Goal: Task Accomplishment & Management: Complete application form

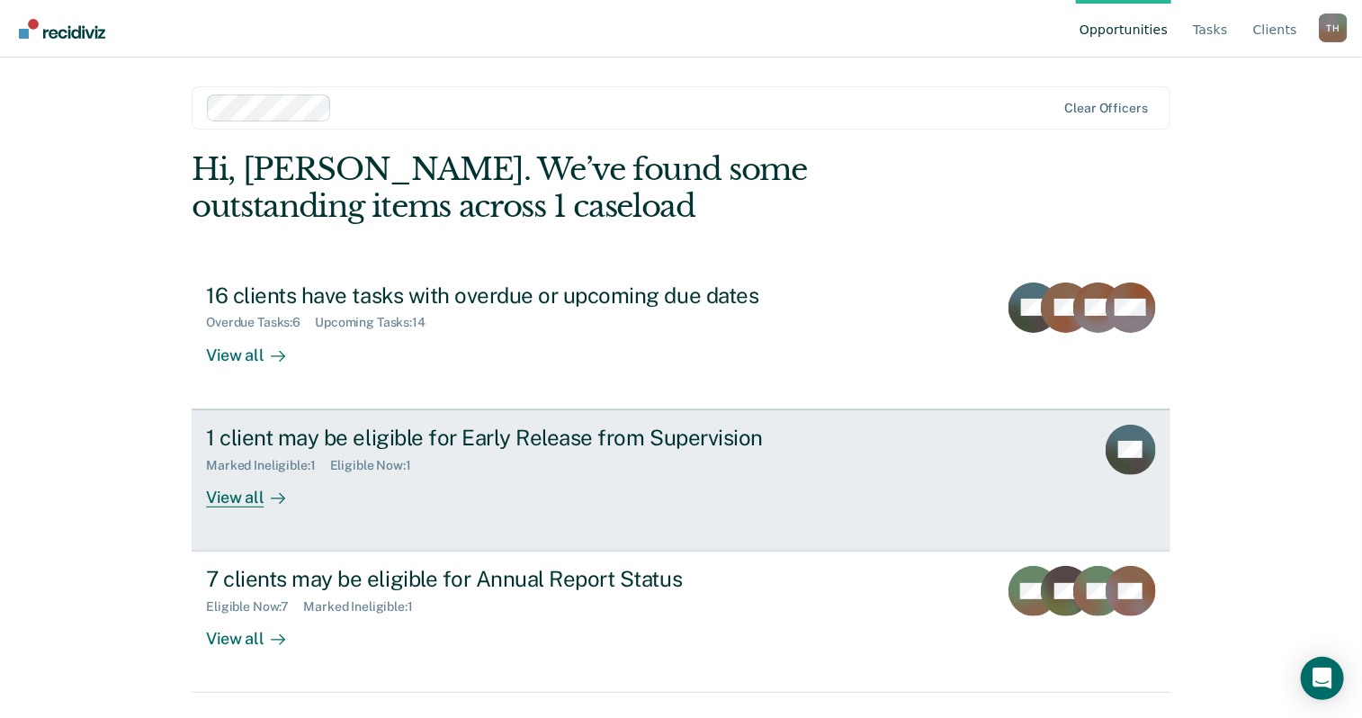
click at [243, 488] on div "View all" at bounding box center [256, 489] width 101 height 35
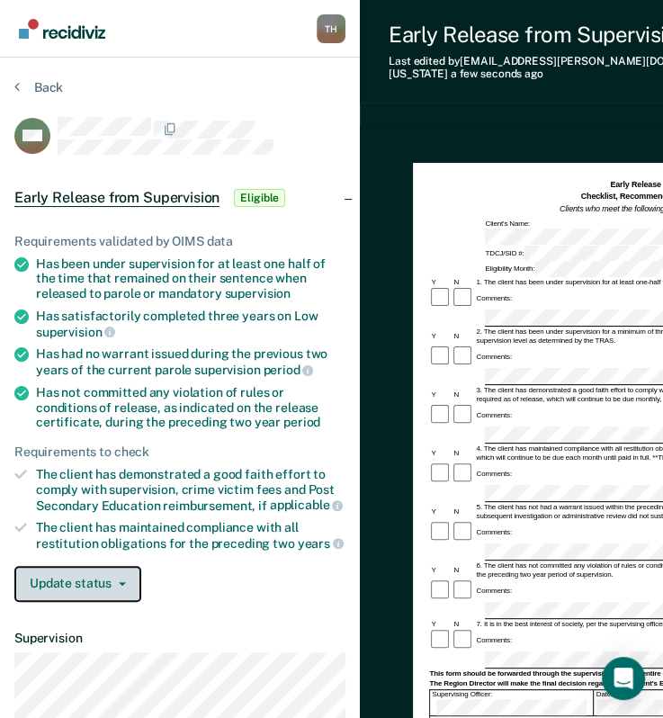
click at [102, 566] on button "Update status" at bounding box center [77, 584] width 127 height 36
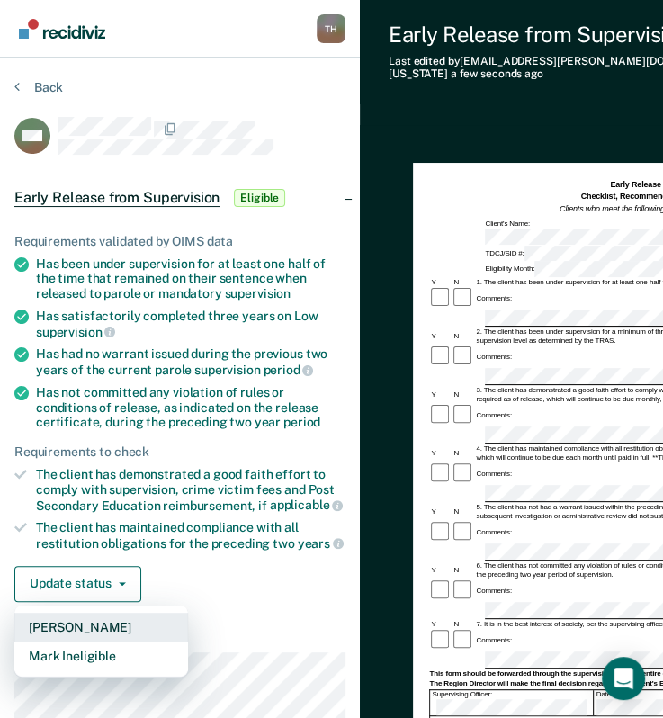
click at [128, 627] on button "[PERSON_NAME]" at bounding box center [101, 627] width 174 height 29
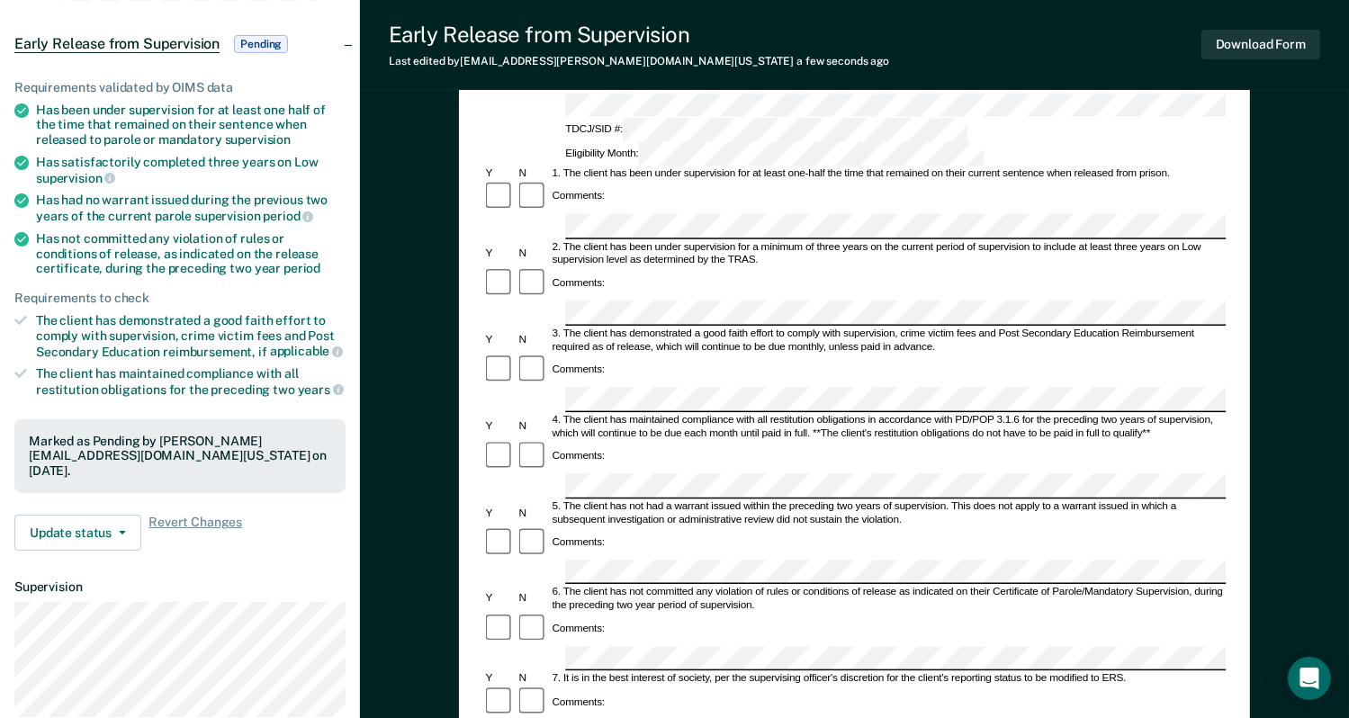
scroll to position [180, 0]
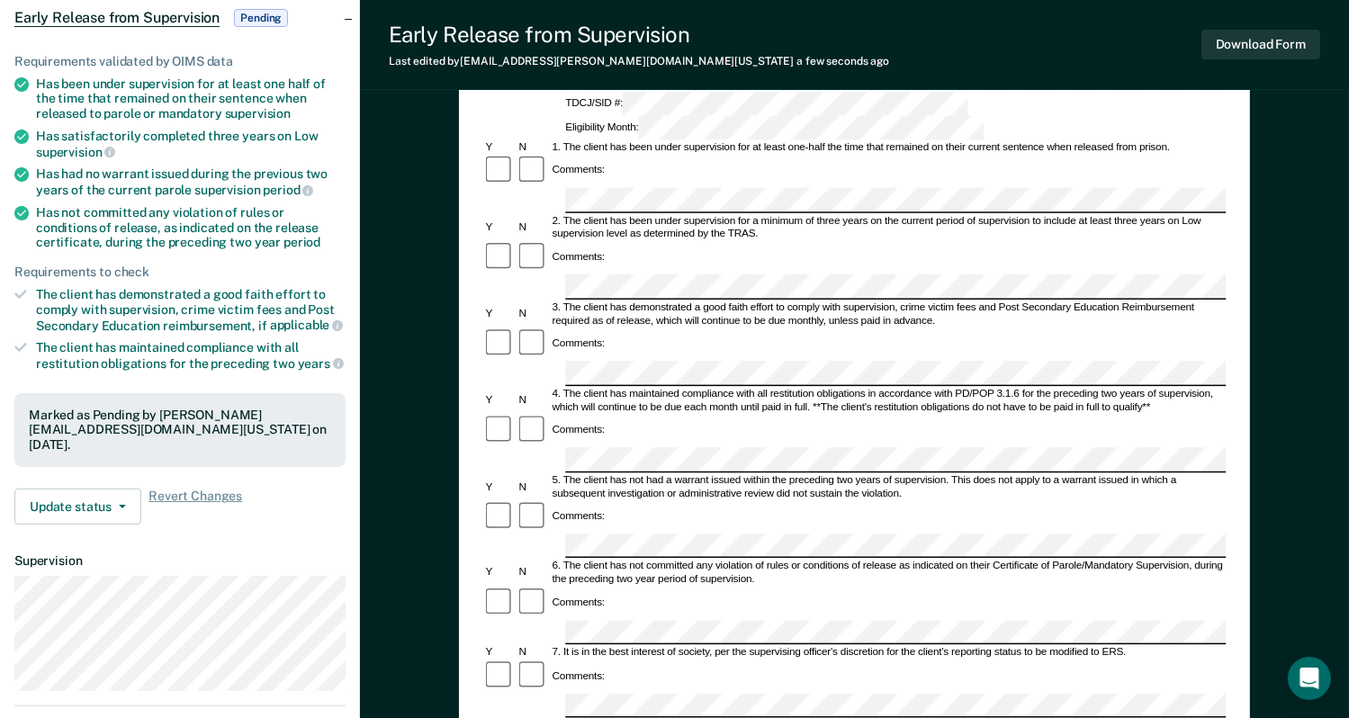
click at [593, 392] on form "Early Release from Supervision (ERS) Checklist, Recommendation, and Determinati…" at bounding box center [854, 633] width 743 height 1278
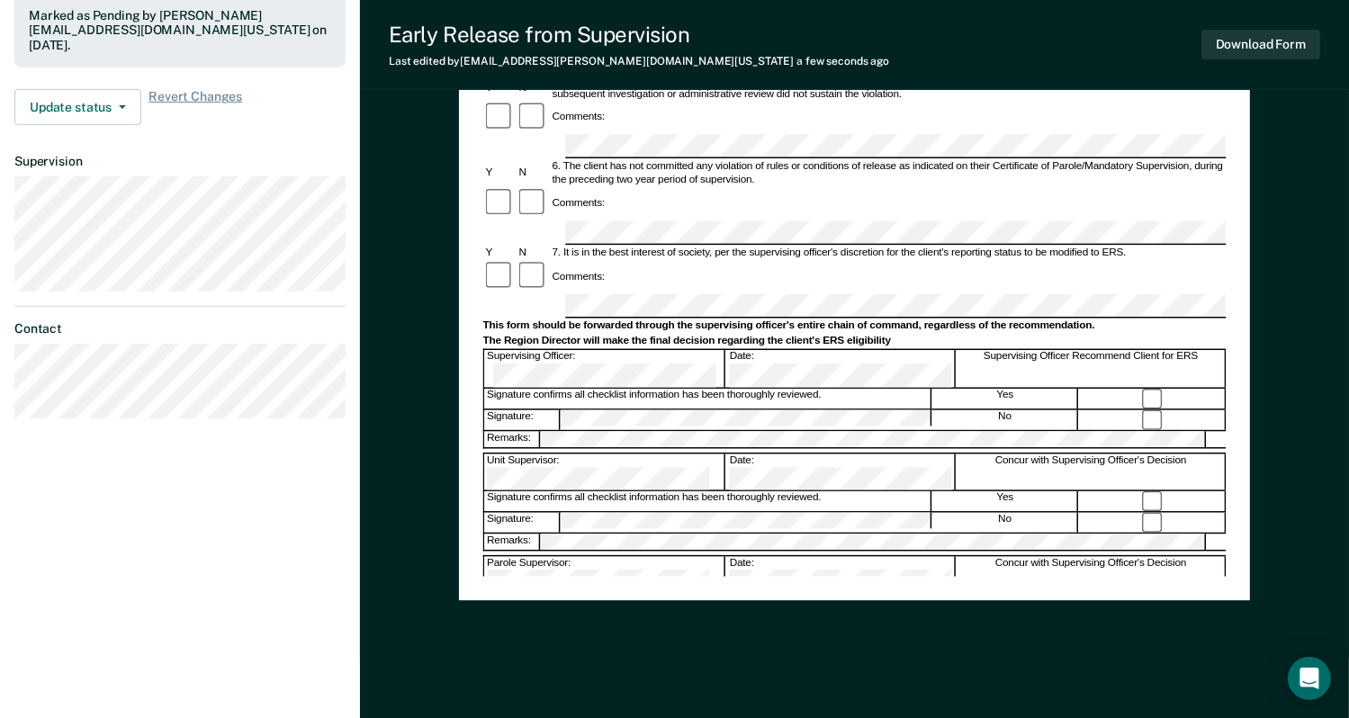
scroll to position [602, 0]
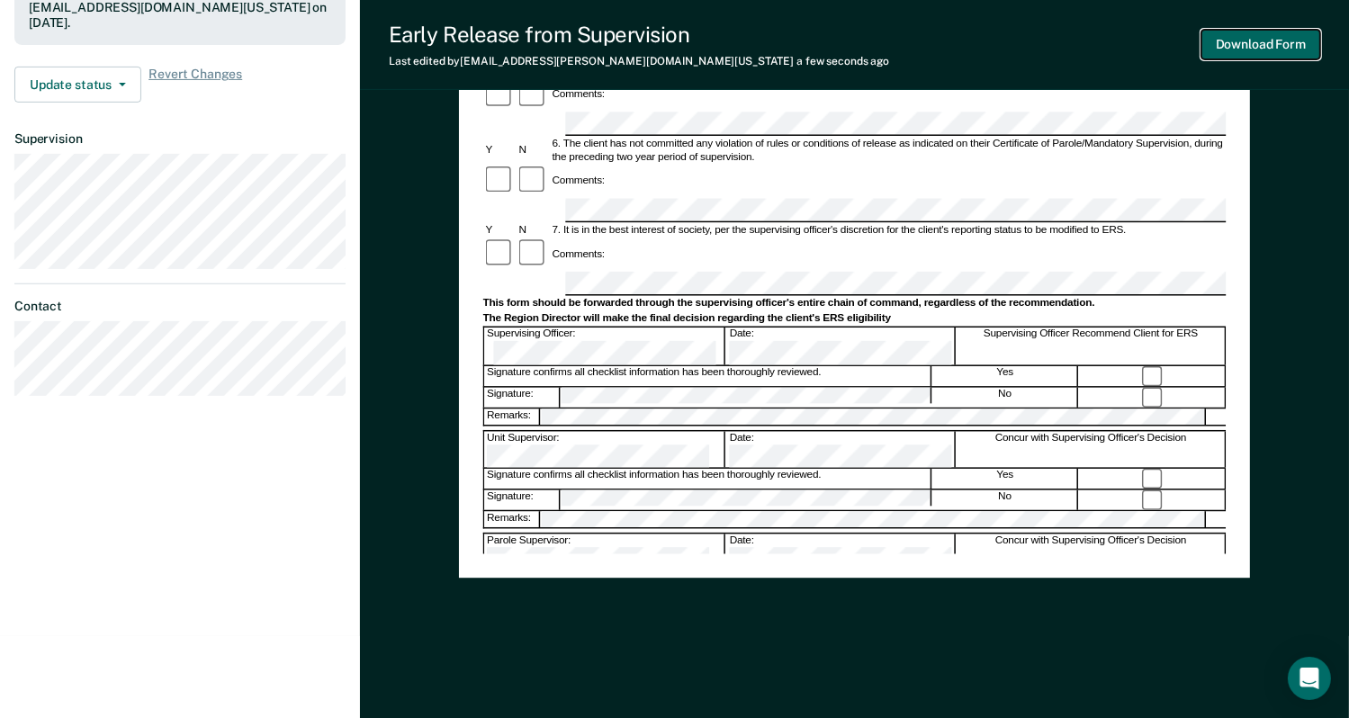
click at [1231, 50] on button "Download Form" at bounding box center [1260, 45] width 119 height 30
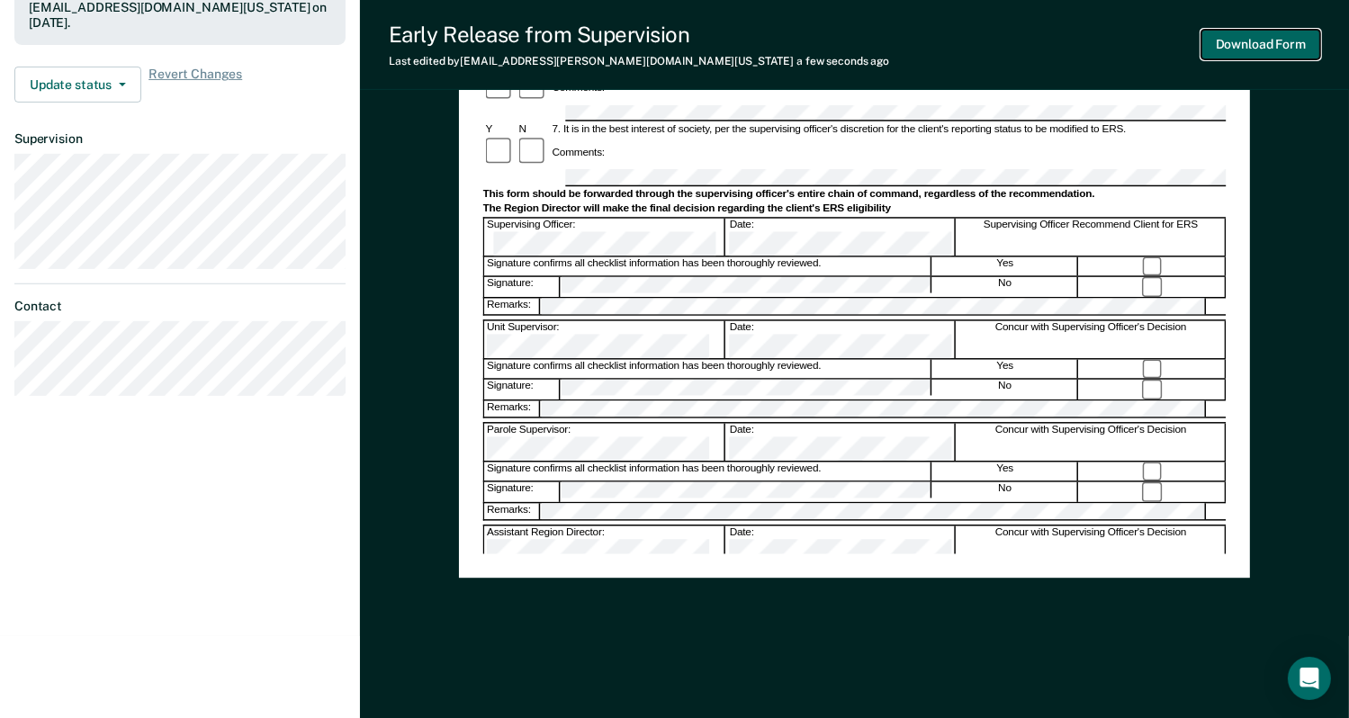
click at [1290, 51] on button "Download Form" at bounding box center [1260, 45] width 119 height 30
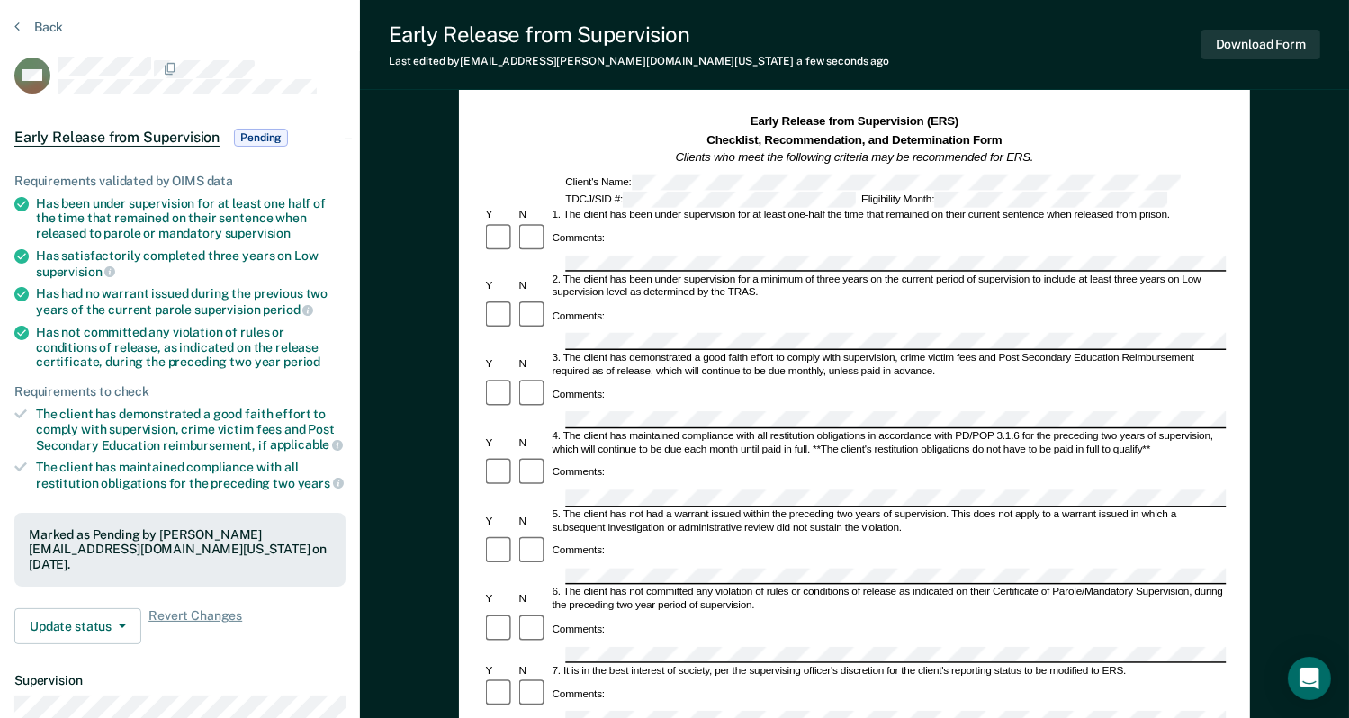
scroll to position [180, 0]
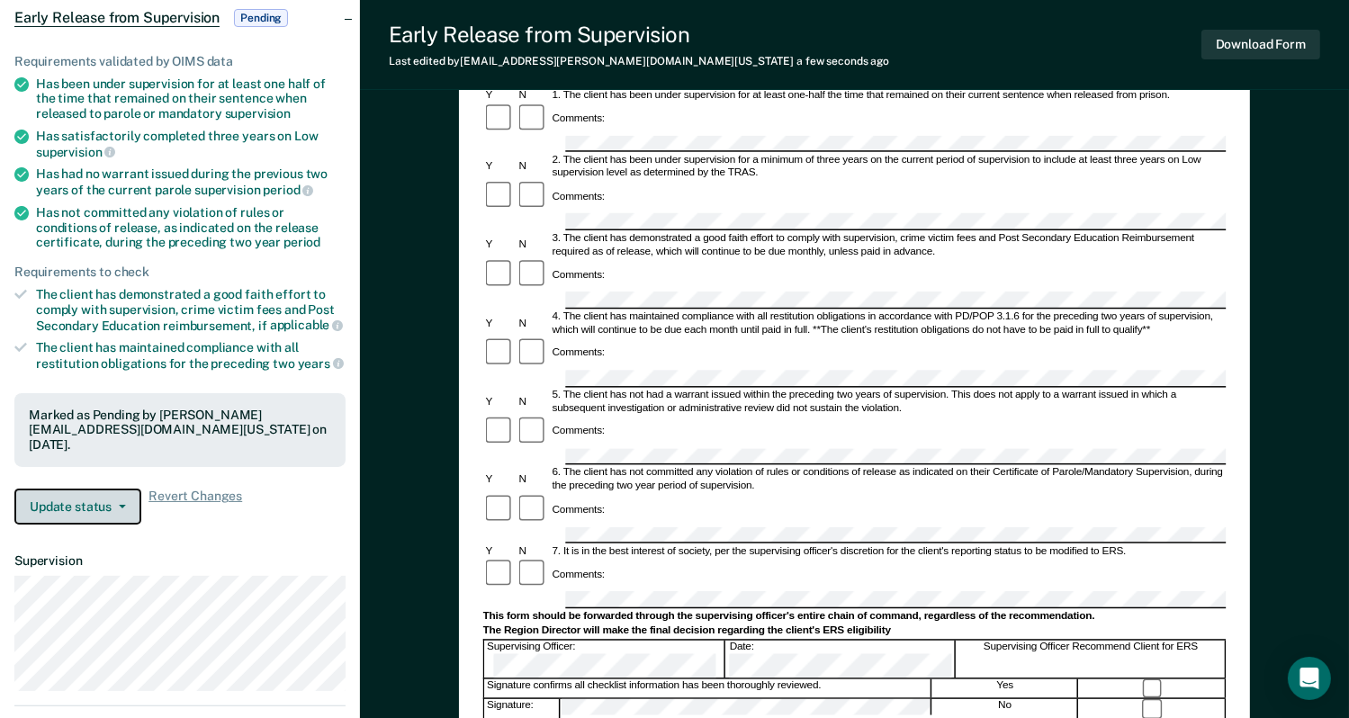
click at [73, 489] on button "Update status" at bounding box center [77, 507] width 127 height 36
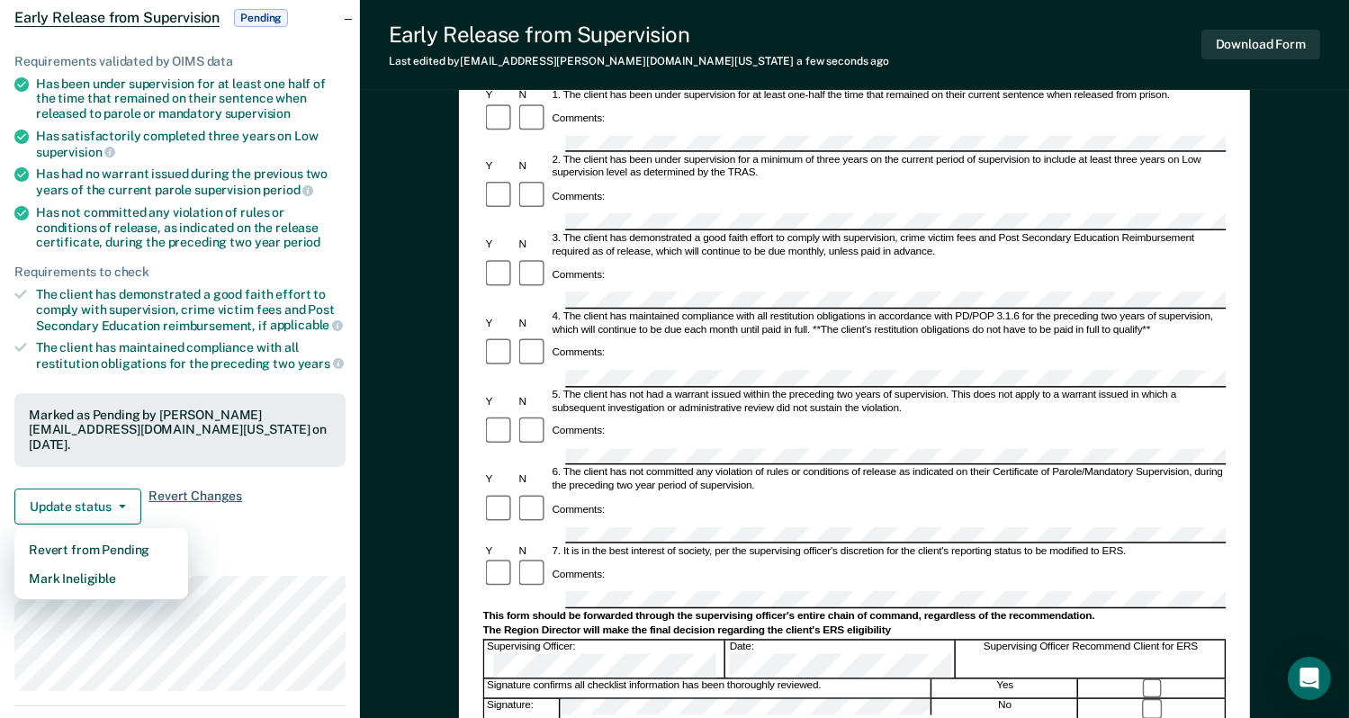
click at [236, 498] on span "Revert Changes" at bounding box center [195, 507] width 94 height 36
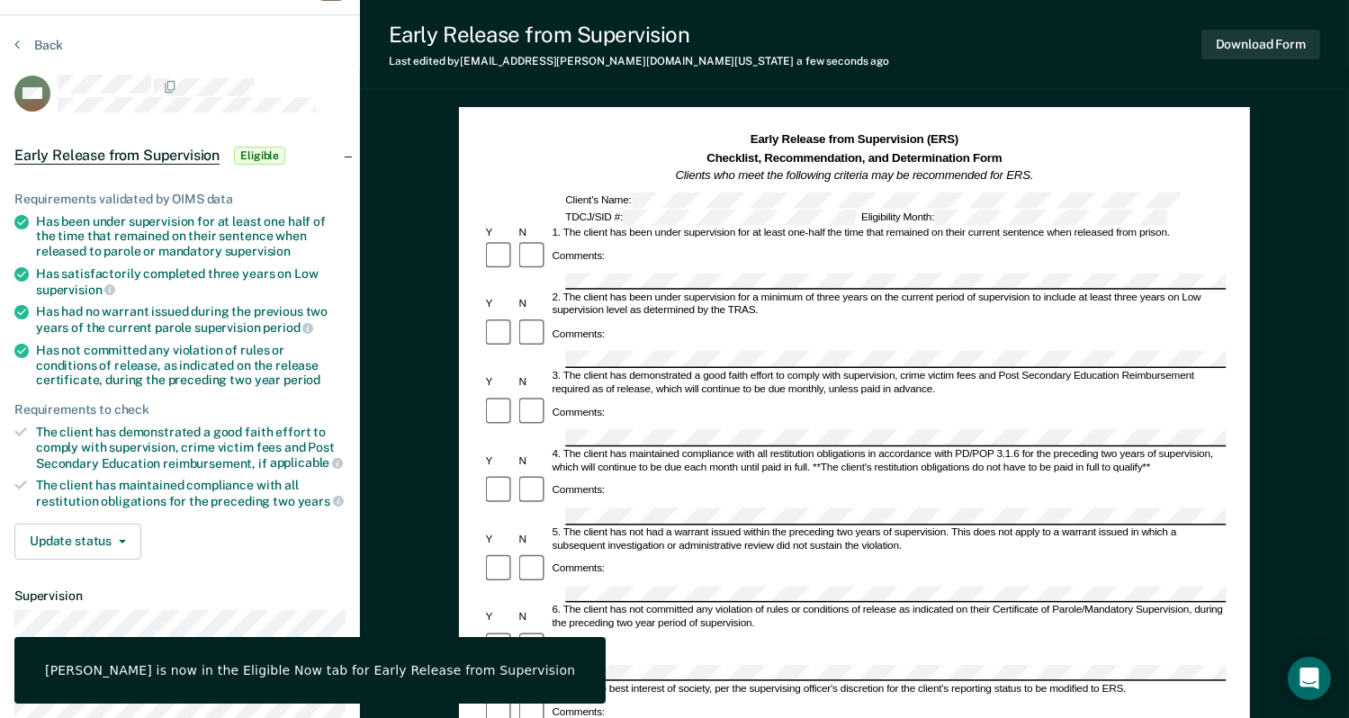
scroll to position [0, 0]
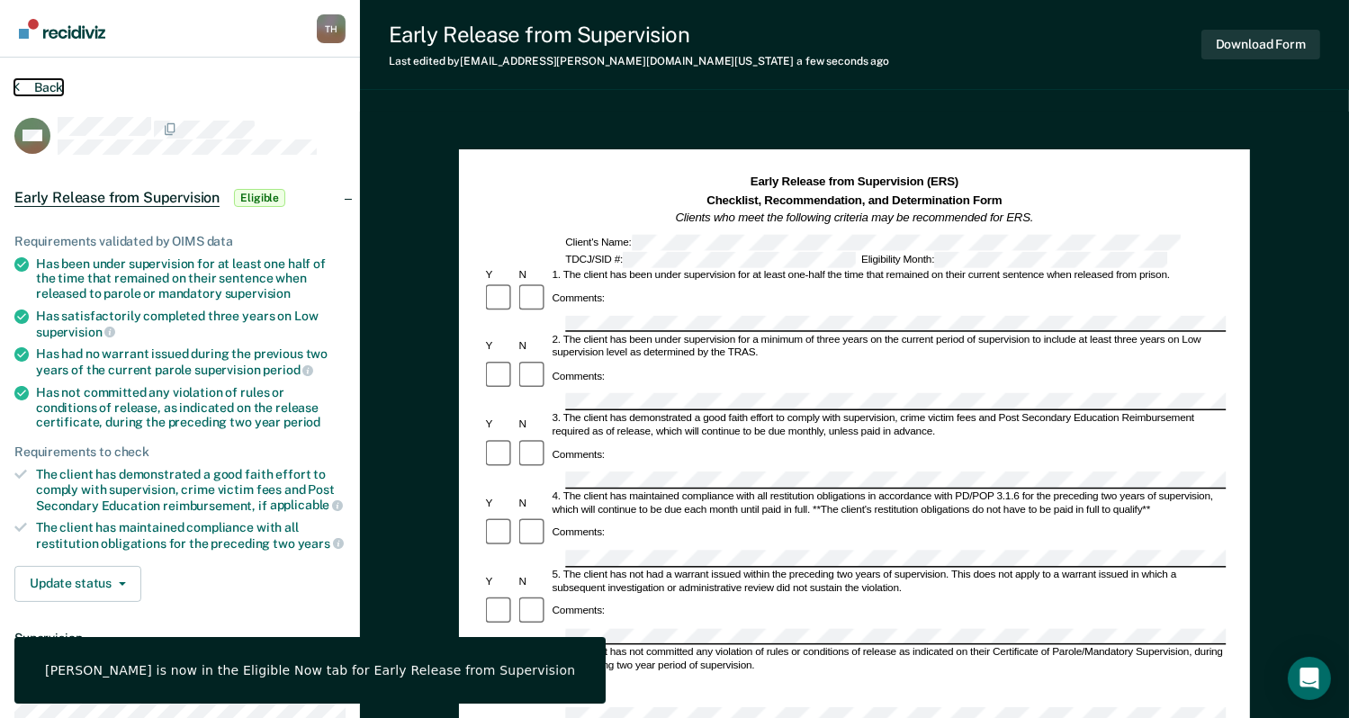
click at [36, 84] on button "Back" at bounding box center [38, 87] width 49 height 16
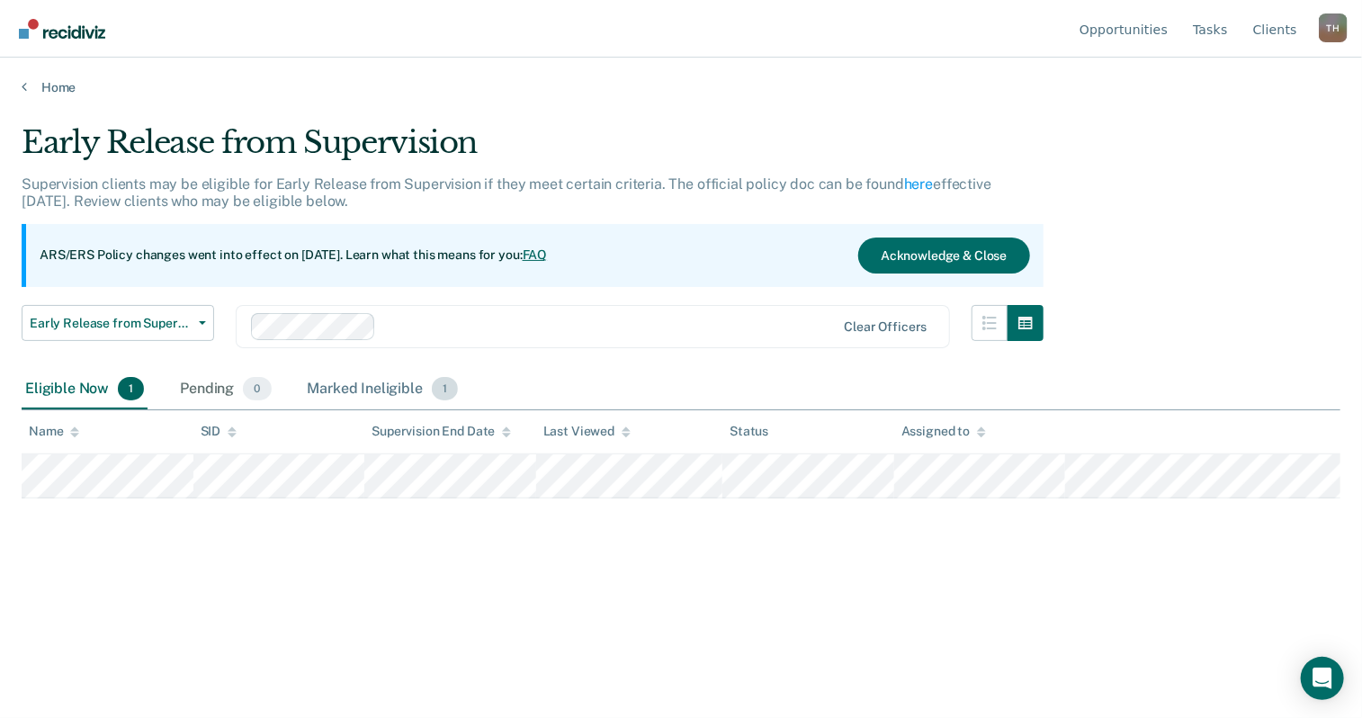
click at [339, 394] on div "Marked Ineligible 1" at bounding box center [383, 390] width 158 height 40
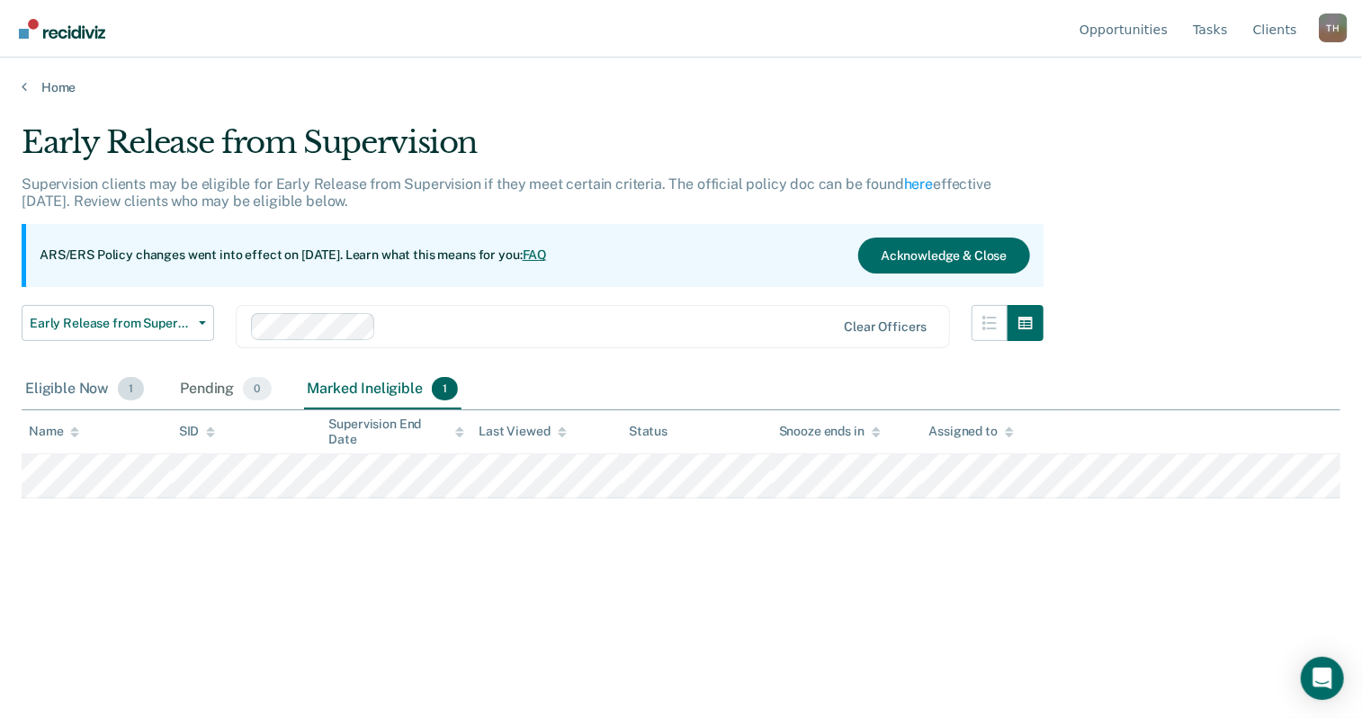
click at [86, 390] on div "Eligible Now 1" at bounding box center [85, 390] width 126 height 40
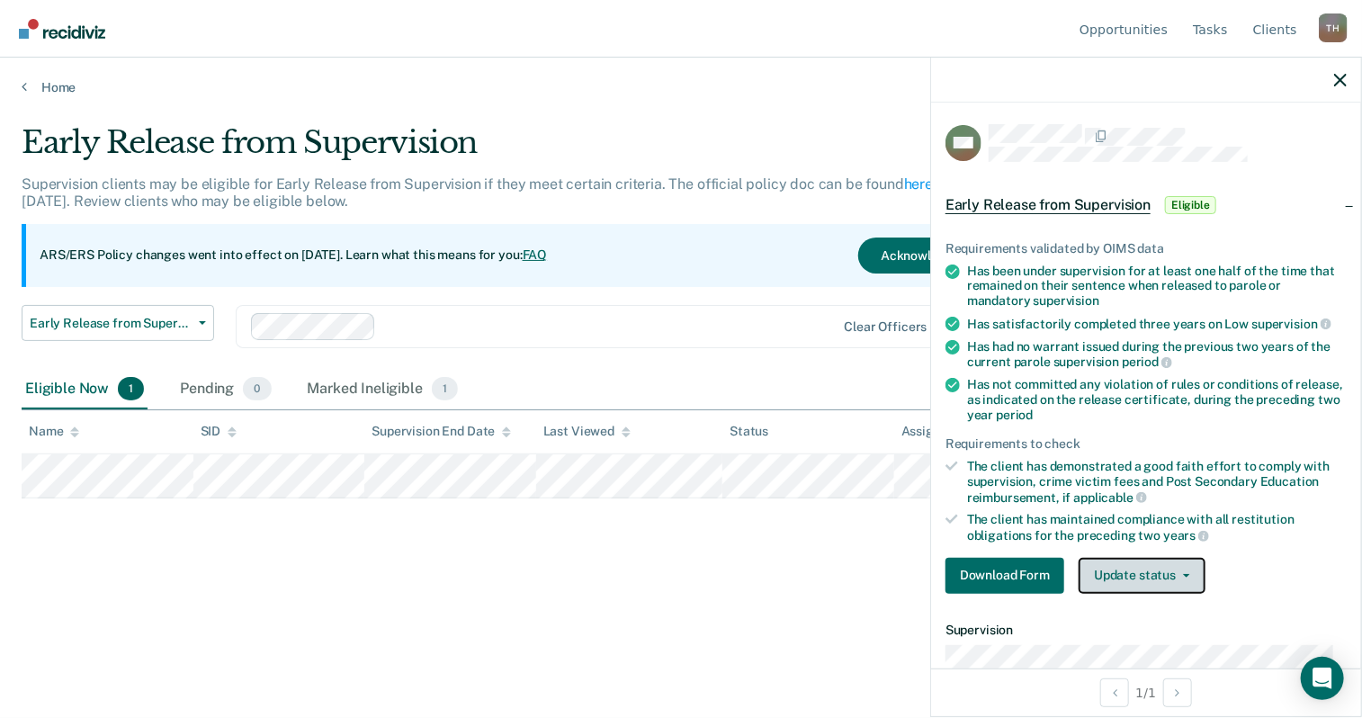
click at [1112, 579] on button "Update status" at bounding box center [1142, 576] width 127 height 36
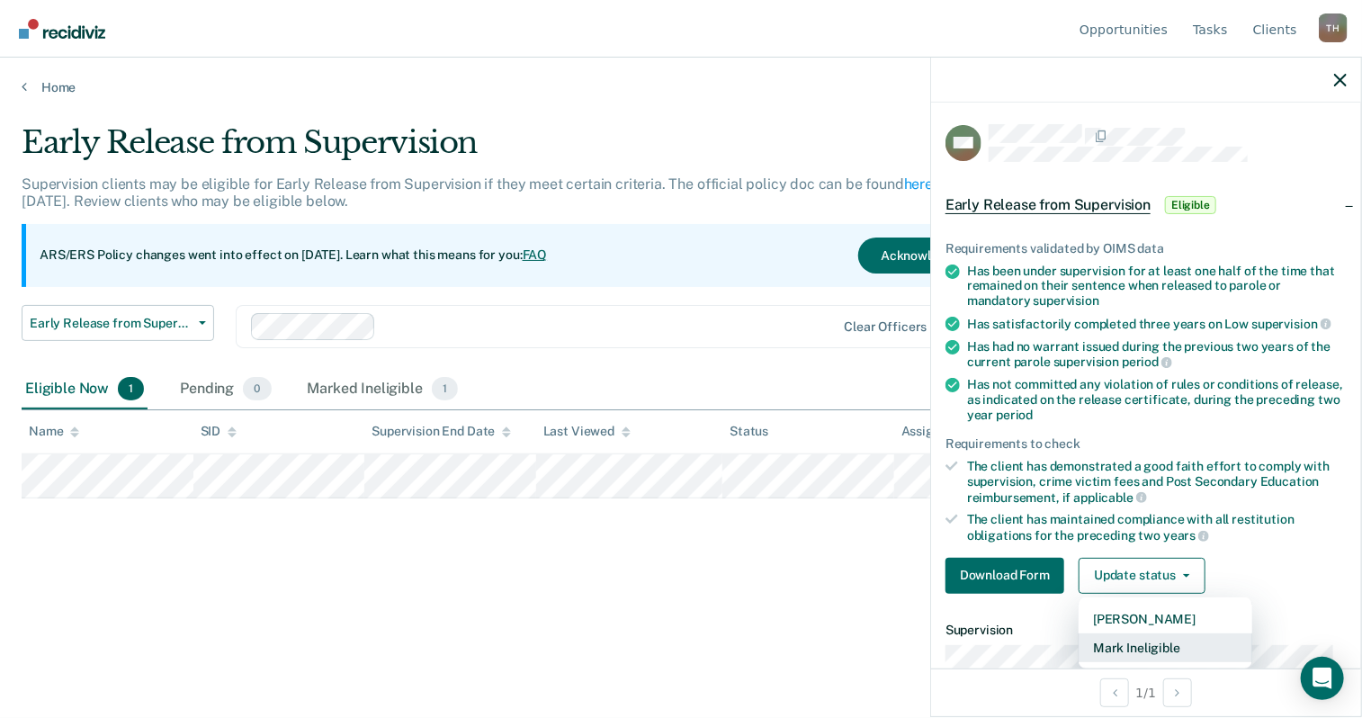
click at [1171, 646] on button "Mark Ineligible" at bounding box center [1166, 647] width 174 height 29
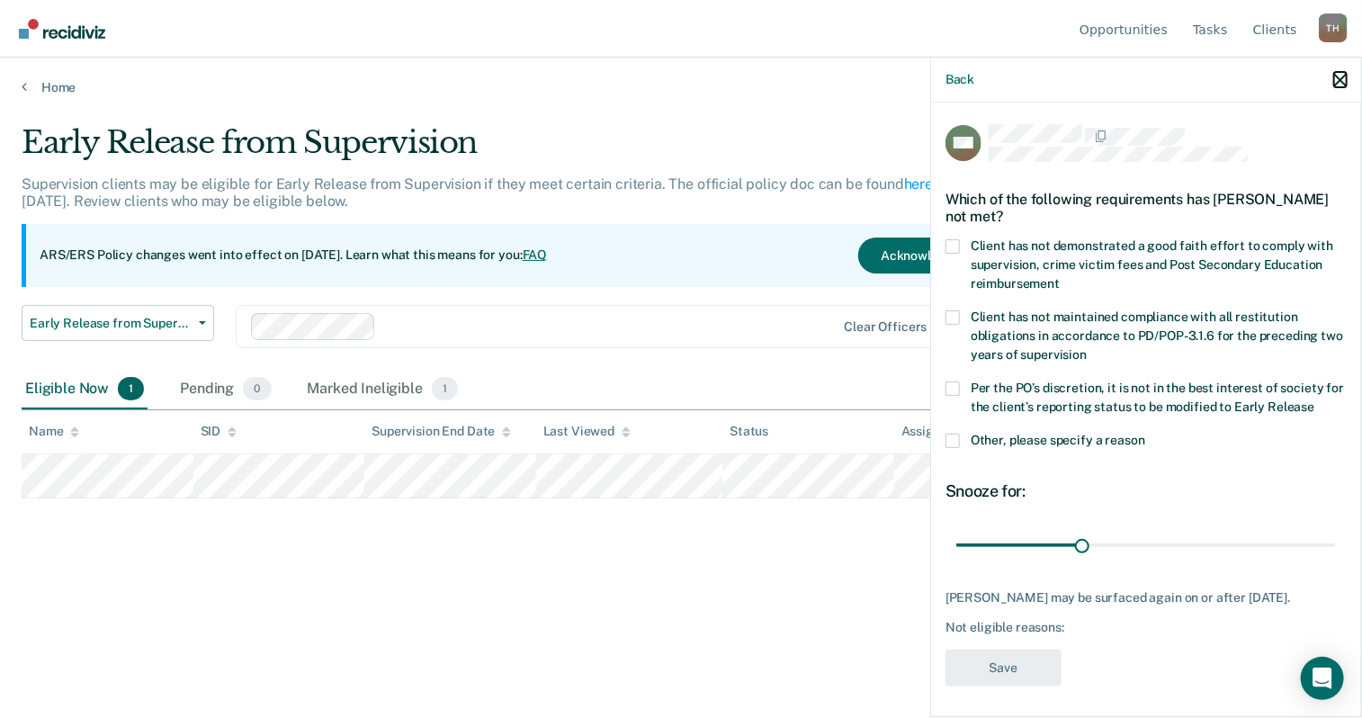
click at [1340, 79] on icon "button" at bounding box center [1340, 80] width 13 height 13
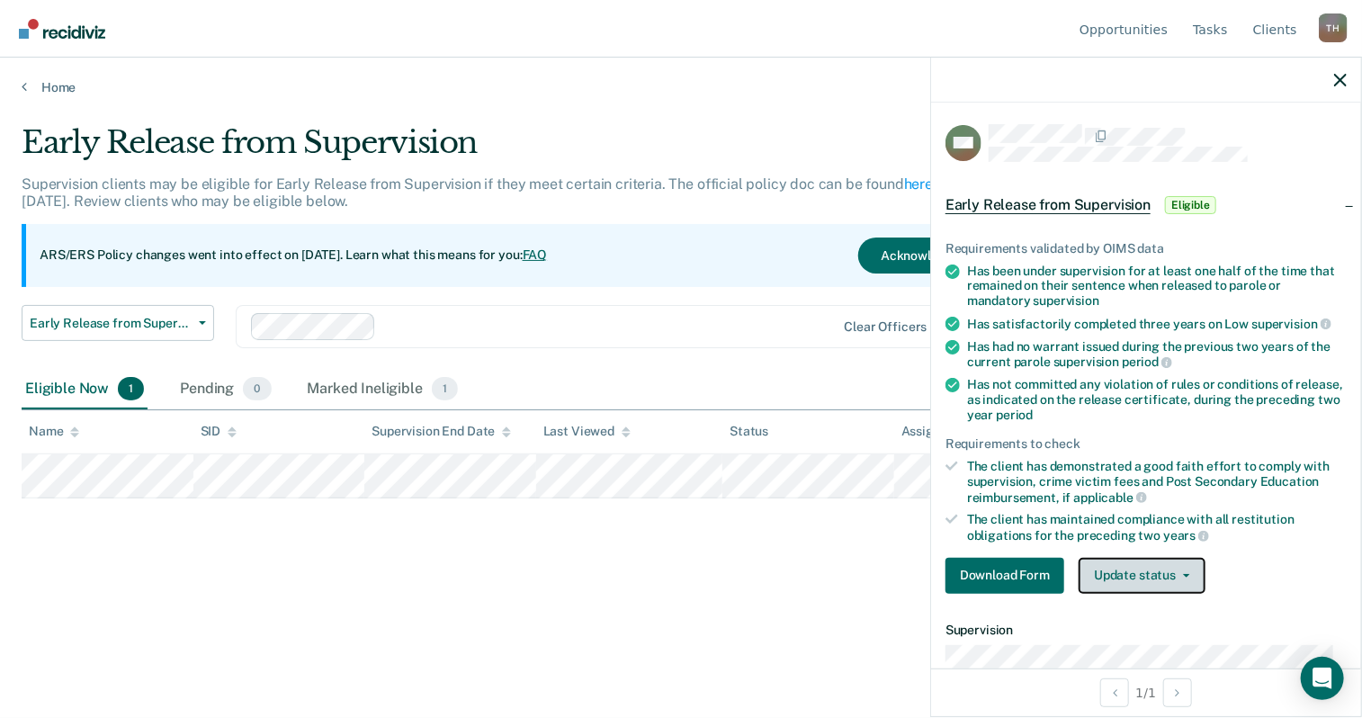
click at [1177, 578] on button "Update status" at bounding box center [1142, 576] width 127 height 36
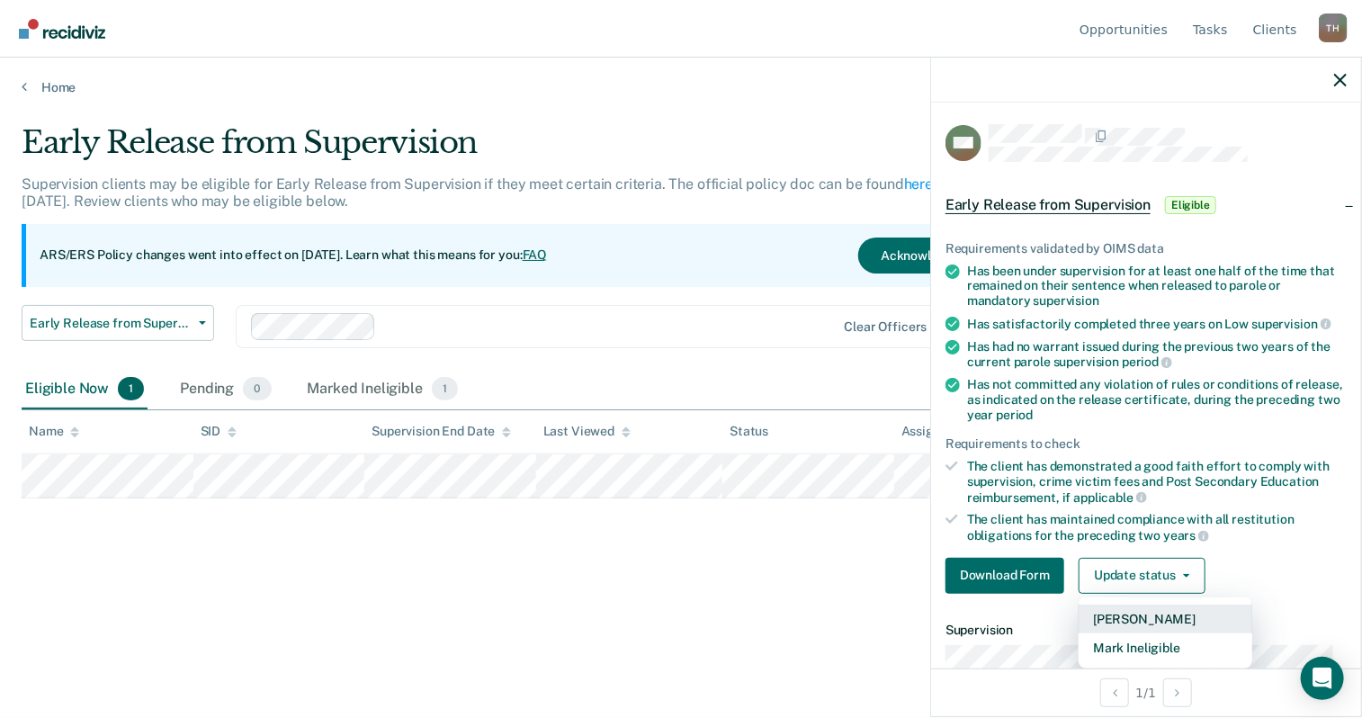
click at [1129, 619] on button "[PERSON_NAME]" at bounding box center [1166, 619] width 174 height 29
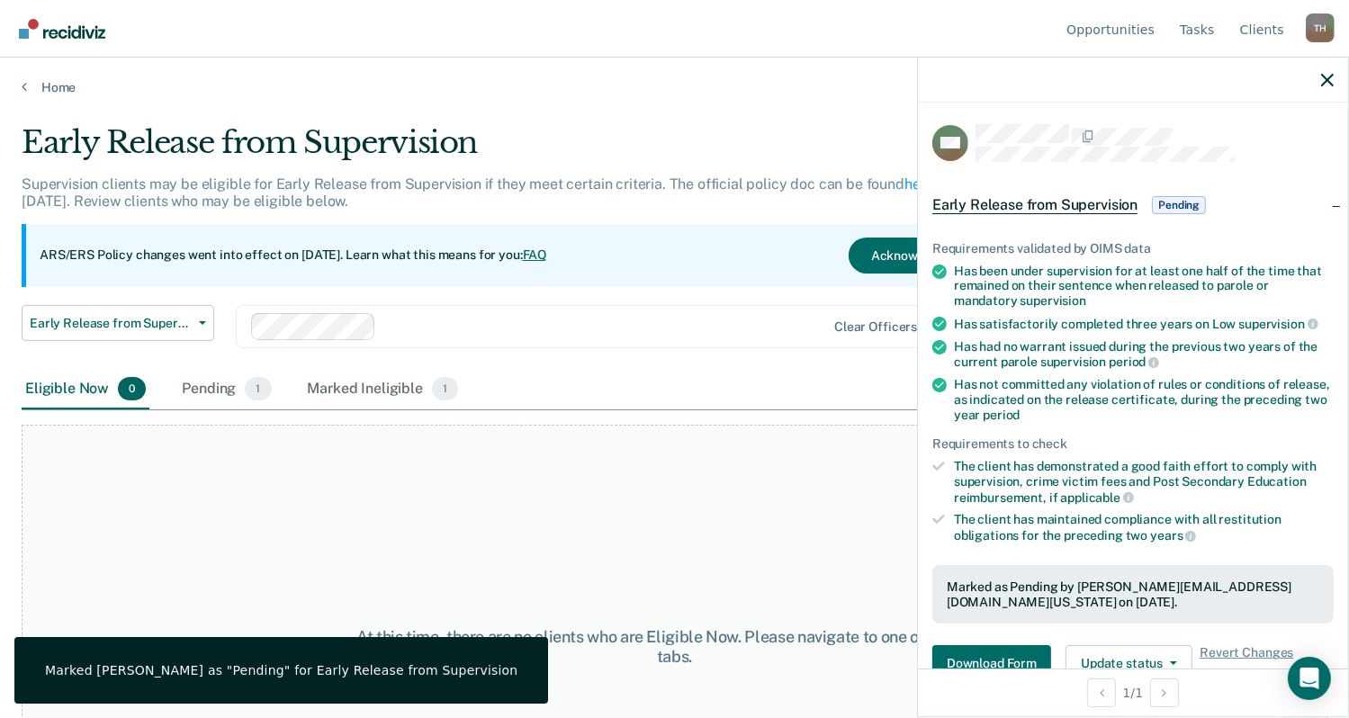
click at [736, 534] on div "At this time, there are no clients who are Eligible Now. Please navigate to one…" at bounding box center [675, 647] width 1306 height 444
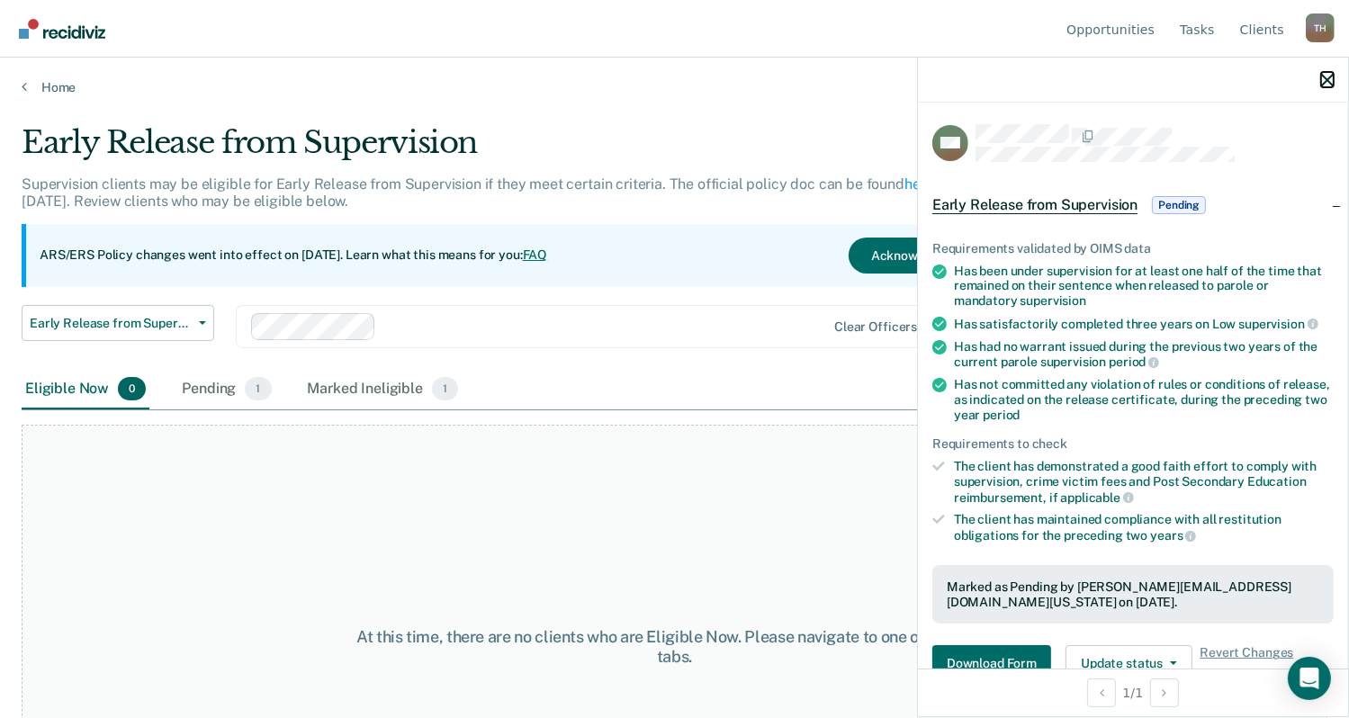
click at [1332, 83] on icon "button" at bounding box center [1327, 80] width 13 height 13
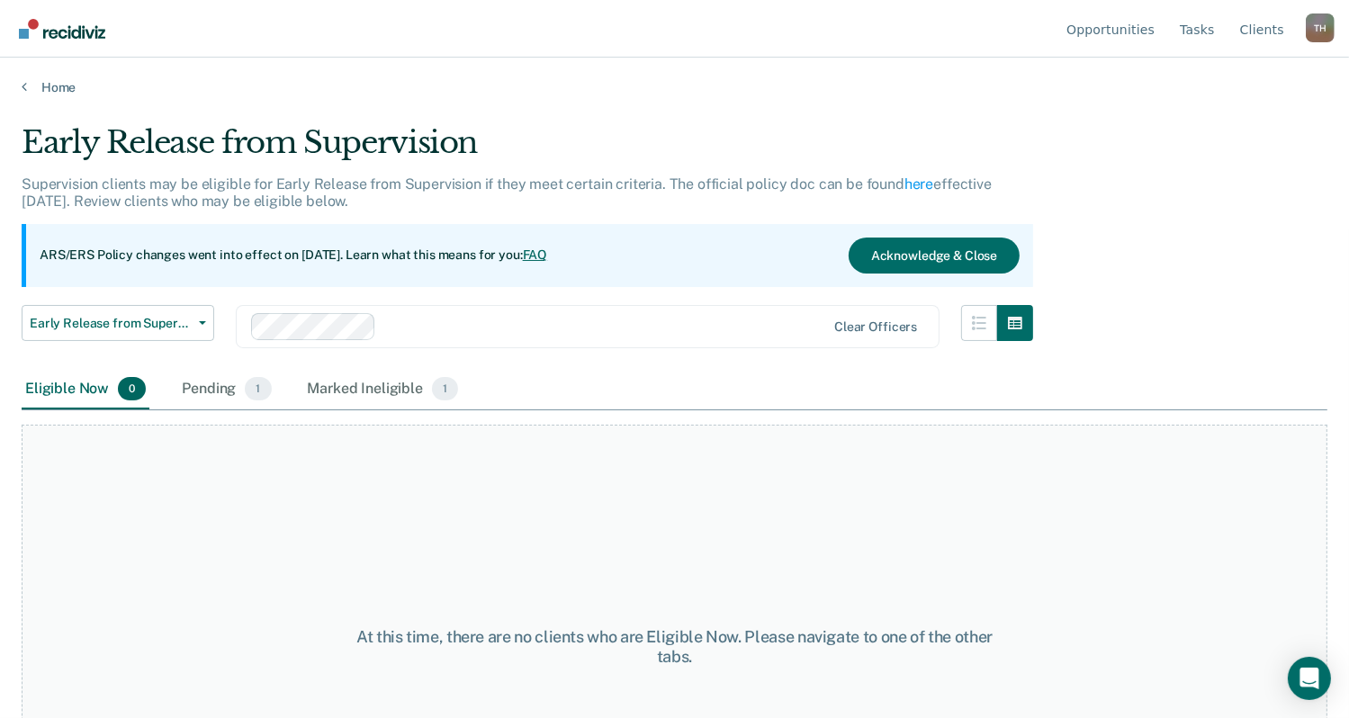
click at [58, 77] on div "Home" at bounding box center [674, 77] width 1349 height 38
click at [56, 88] on link "Home" at bounding box center [675, 87] width 1306 height 16
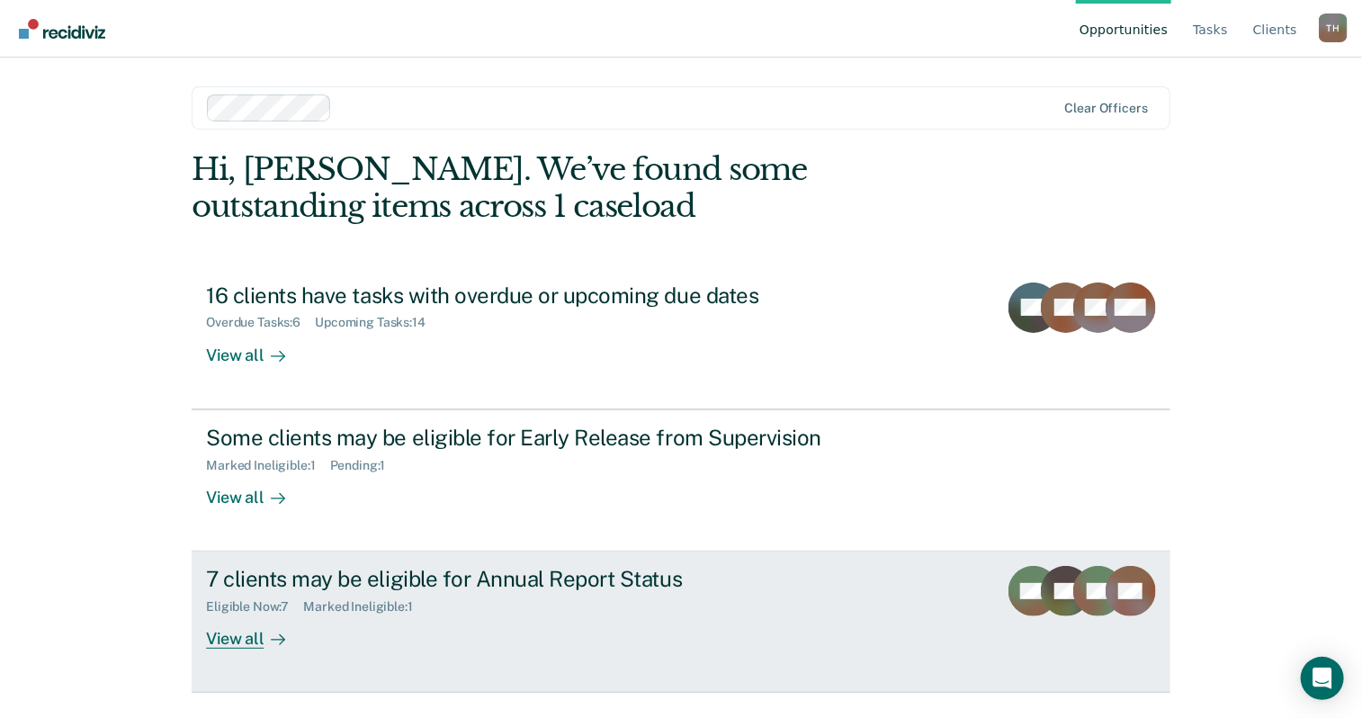
click at [217, 640] on div "View all" at bounding box center [256, 632] width 101 height 35
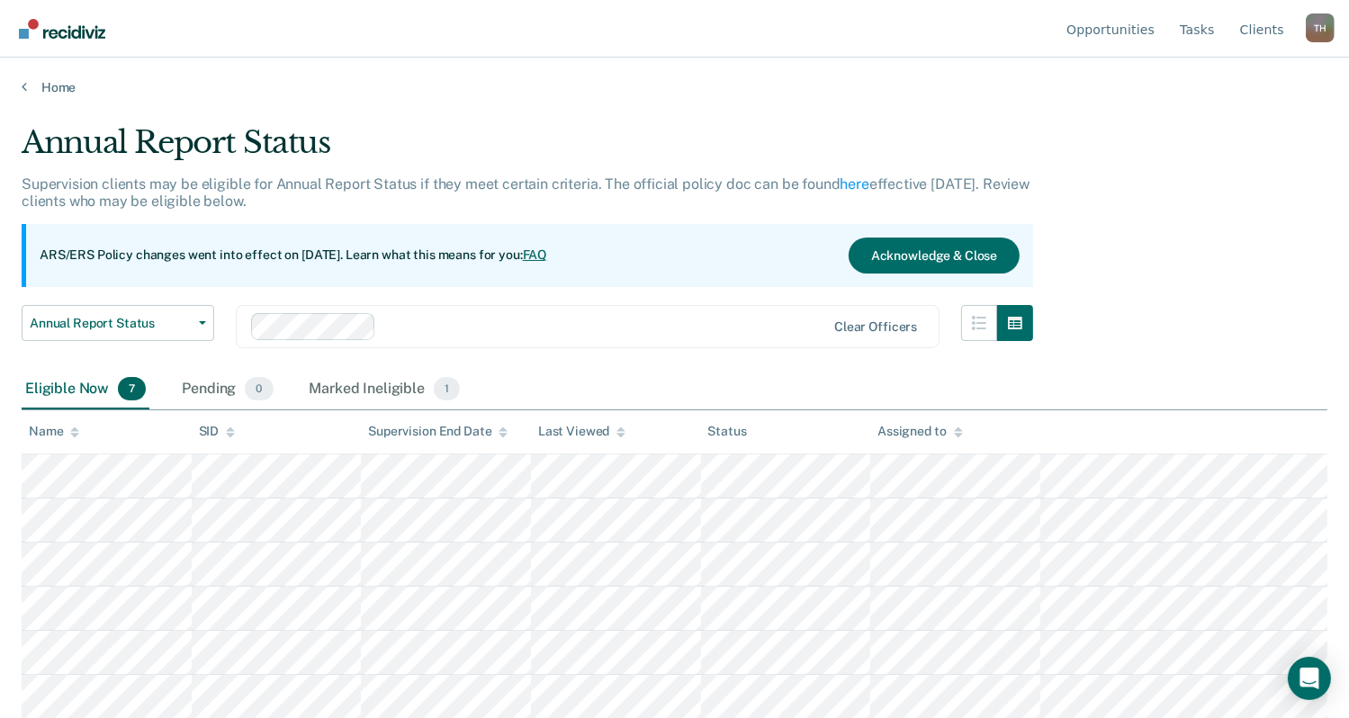
scroll to position [43, 0]
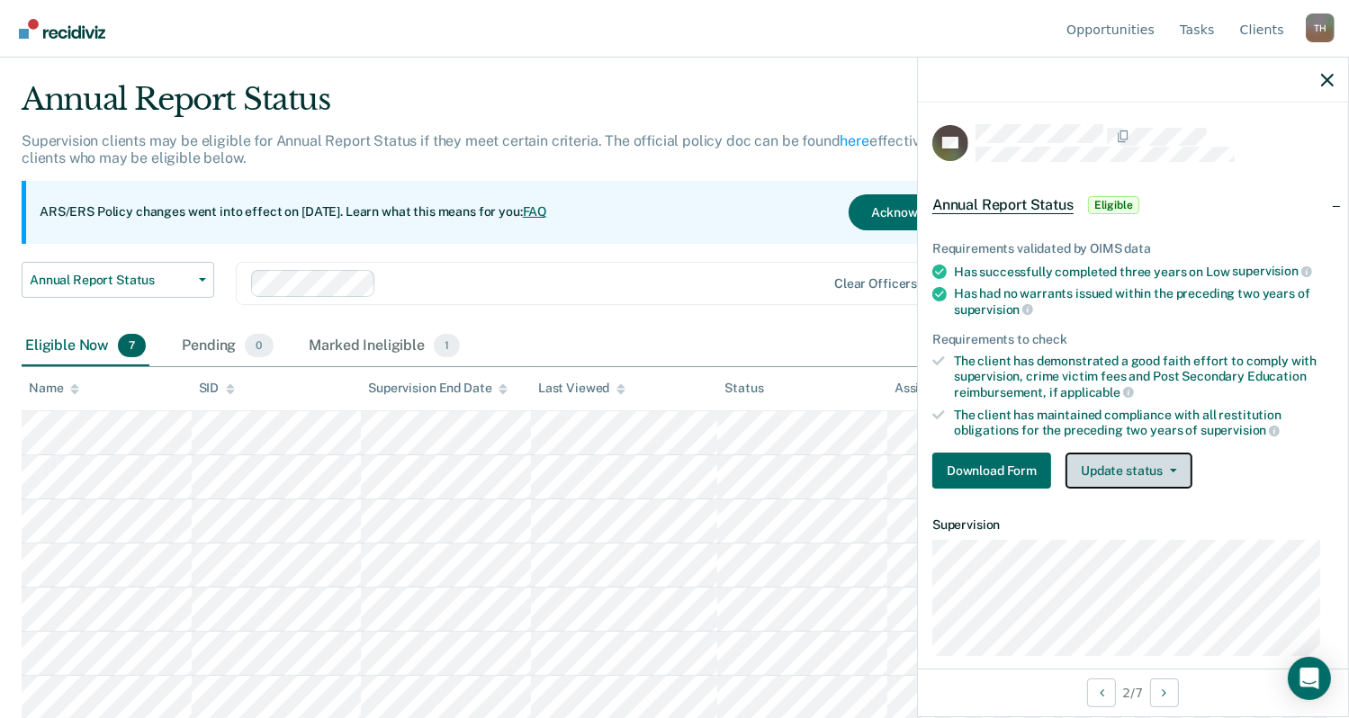
click at [1137, 470] on button "Update status" at bounding box center [1128, 471] width 127 height 36
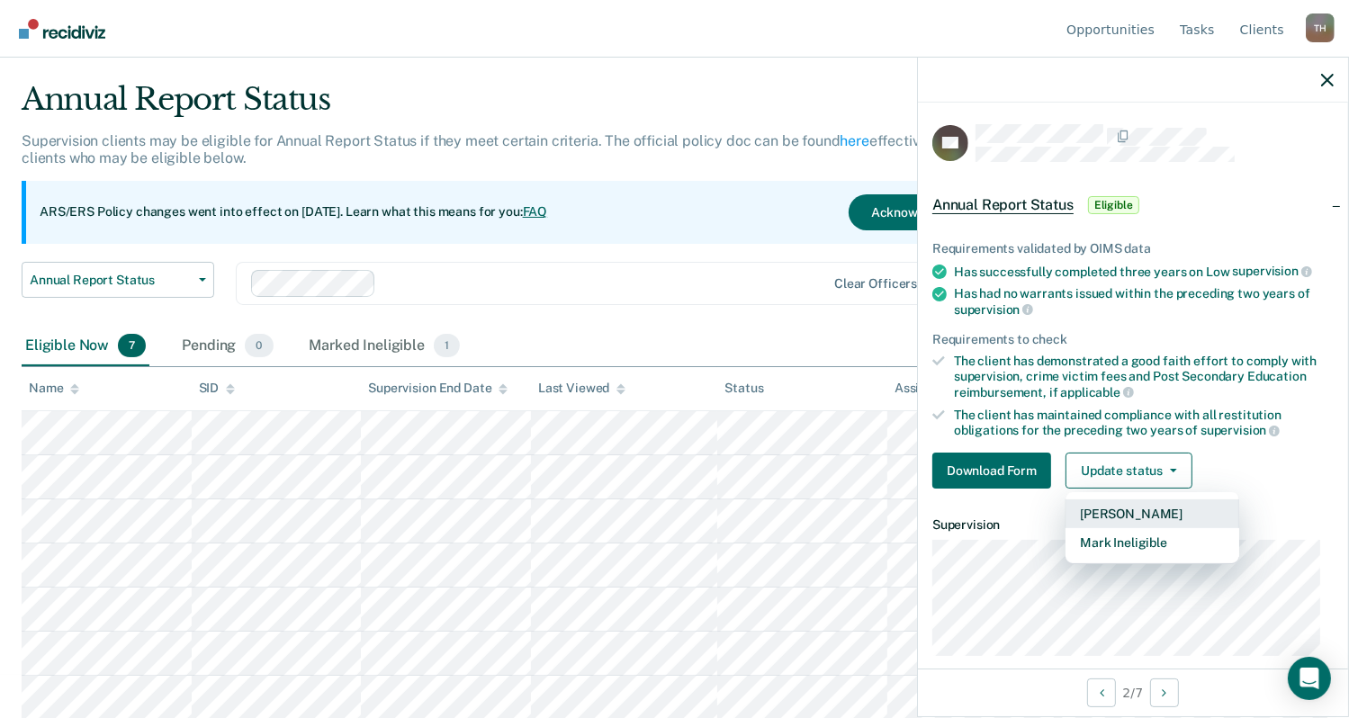
click at [1151, 510] on button "[PERSON_NAME]" at bounding box center [1152, 513] width 174 height 29
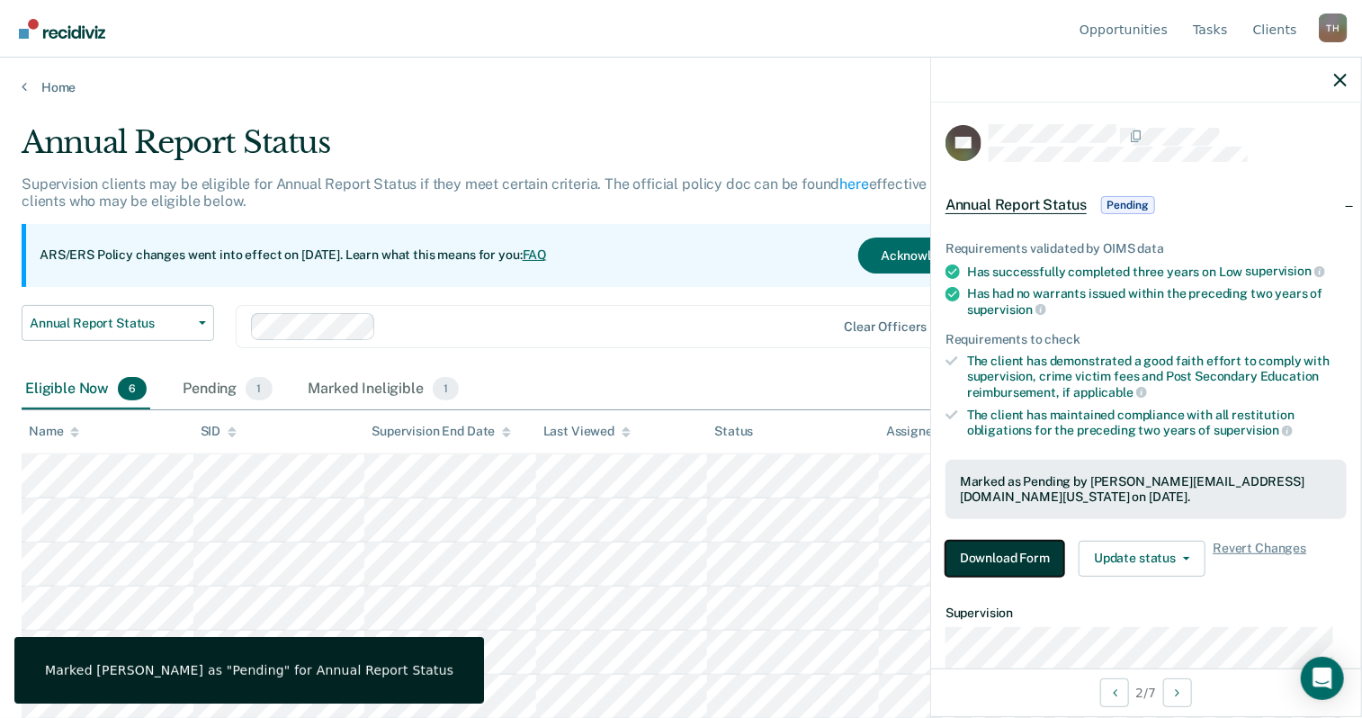
click at [999, 559] on button "Download Form" at bounding box center [1005, 559] width 119 height 36
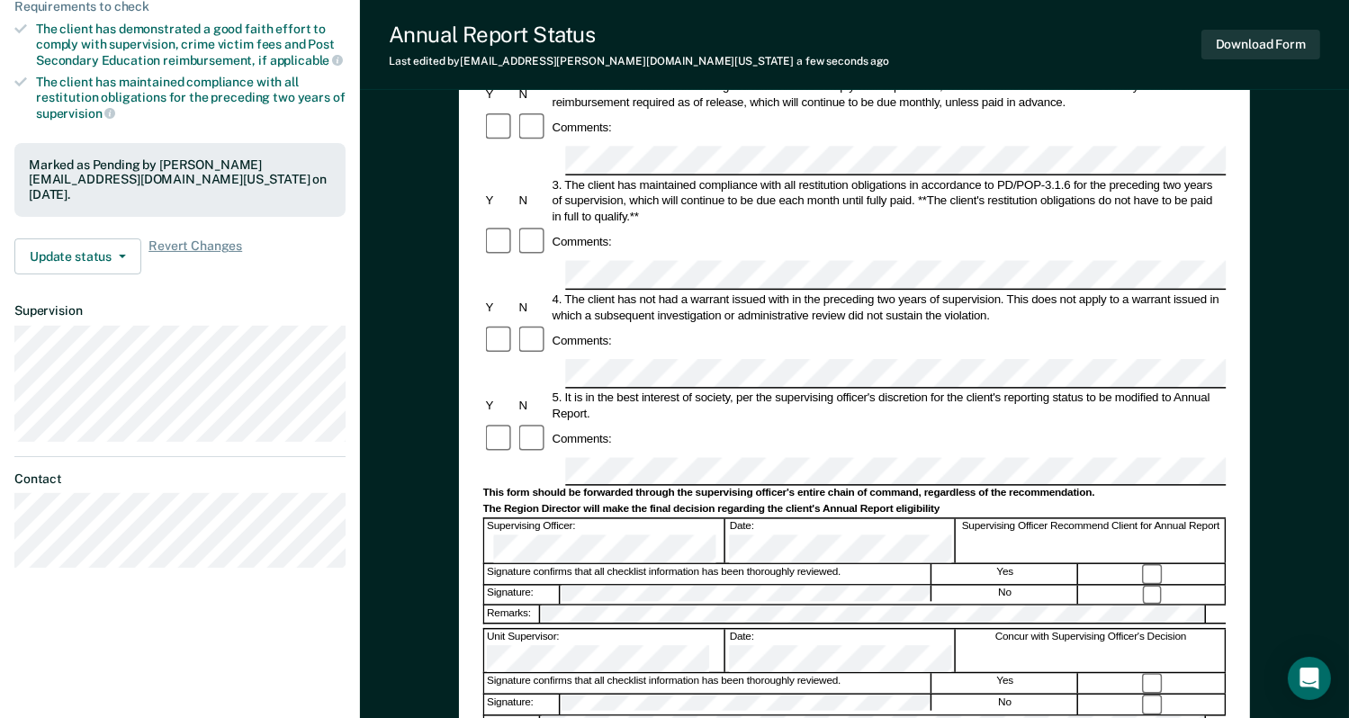
scroll to position [450, 0]
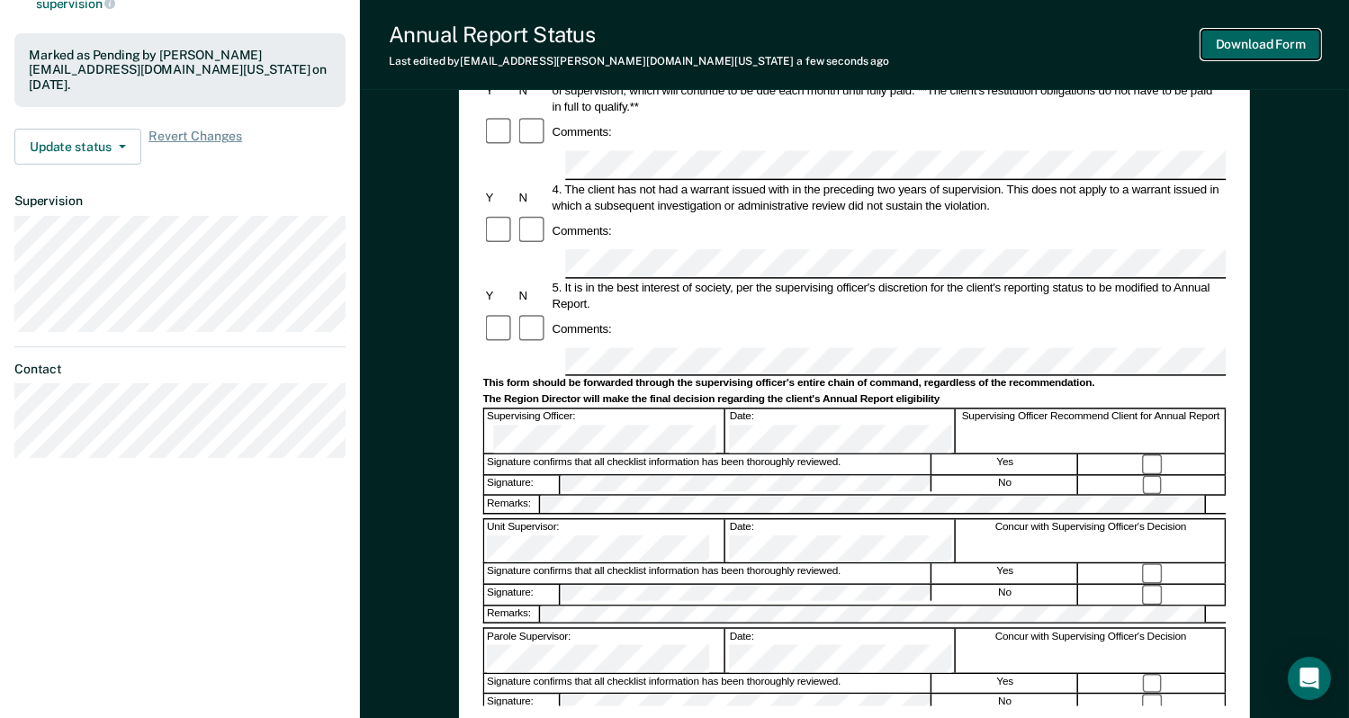
click at [1245, 40] on button "Download Form" at bounding box center [1260, 45] width 119 height 30
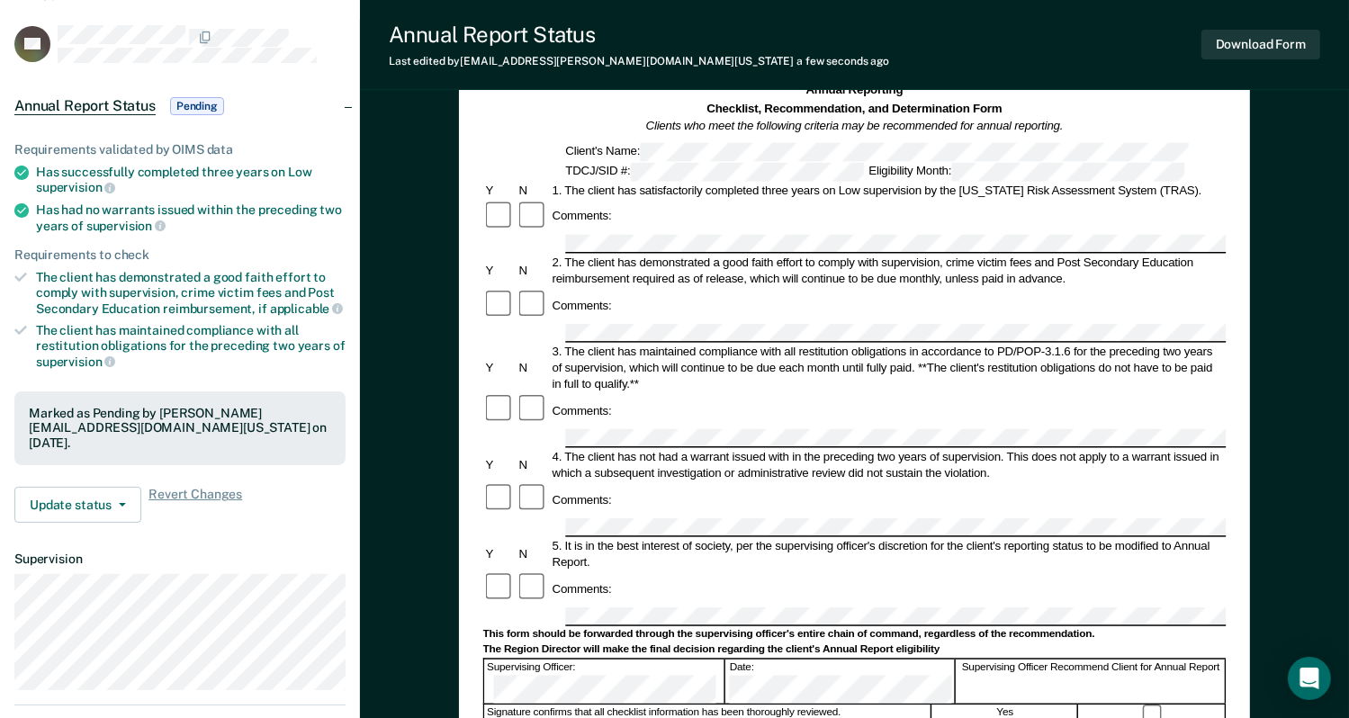
scroll to position [90, 0]
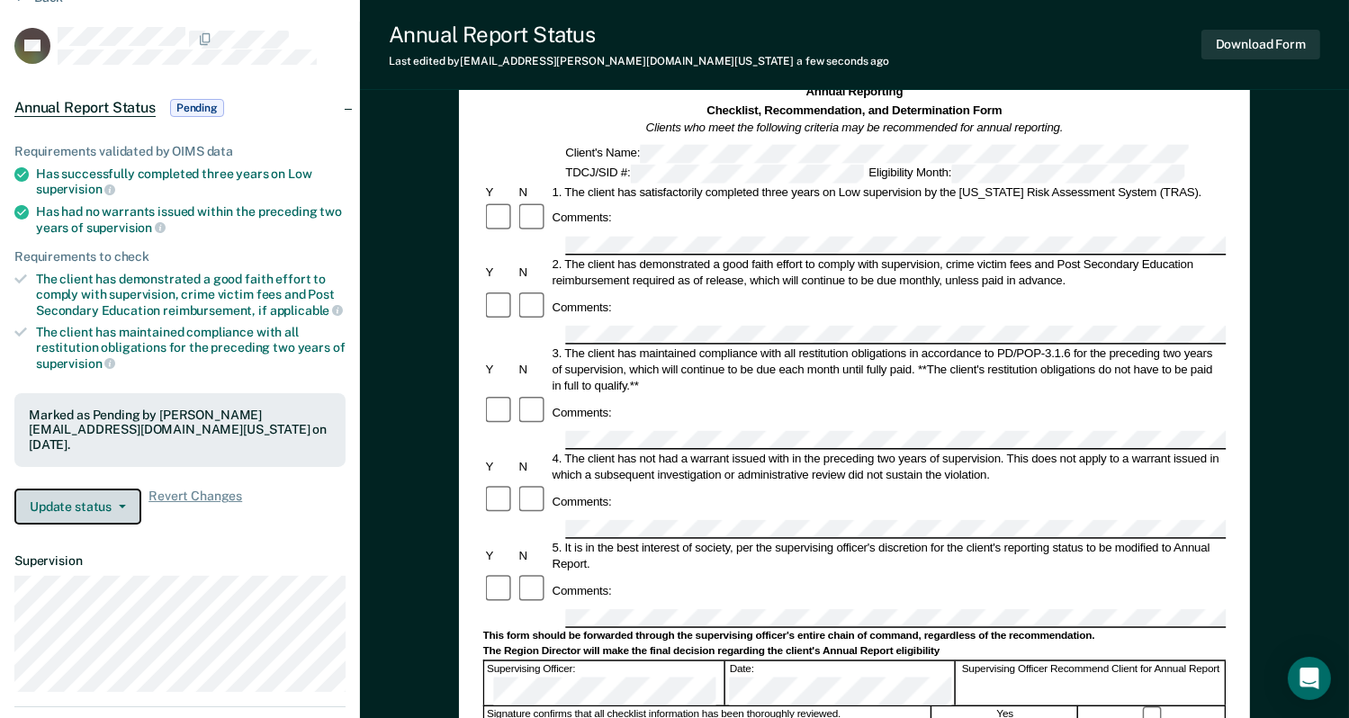
click at [101, 496] on button "Update status" at bounding box center [77, 507] width 127 height 36
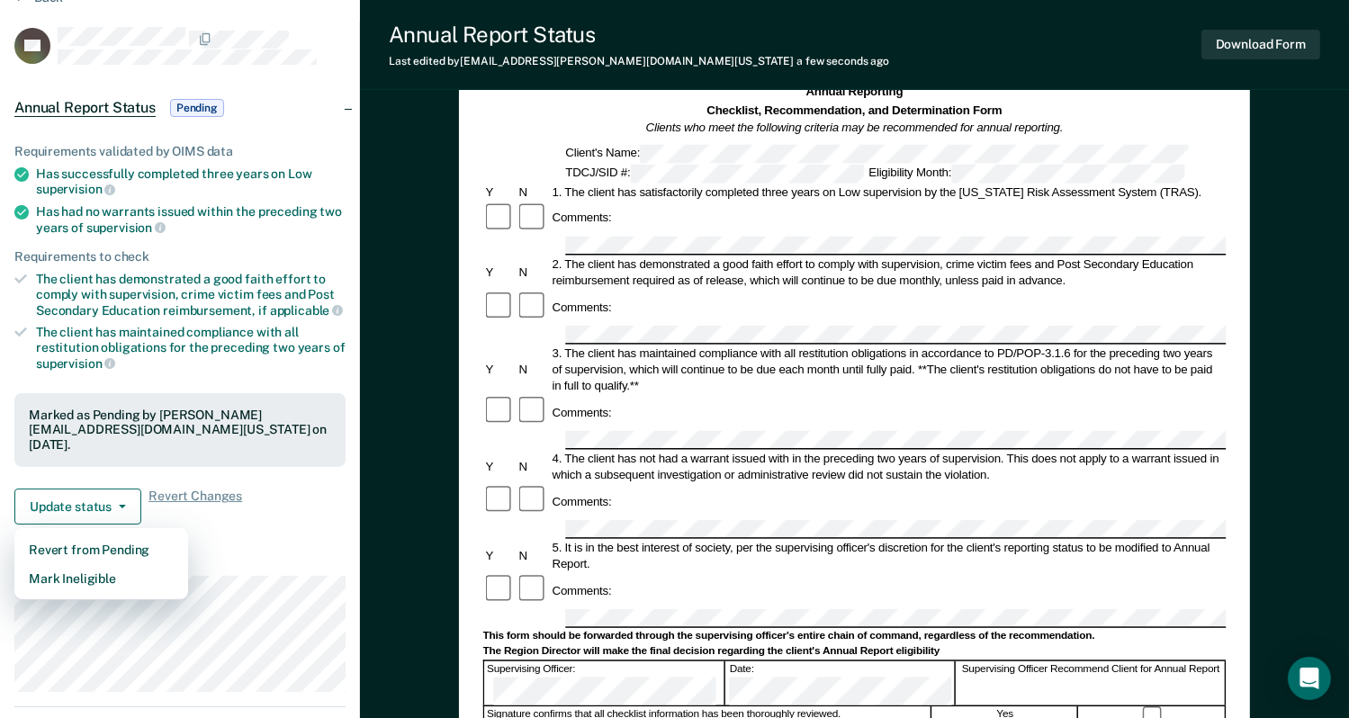
click at [308, 553] on dl "Supervision" at bounding box center [179, 622] width 331 height 138
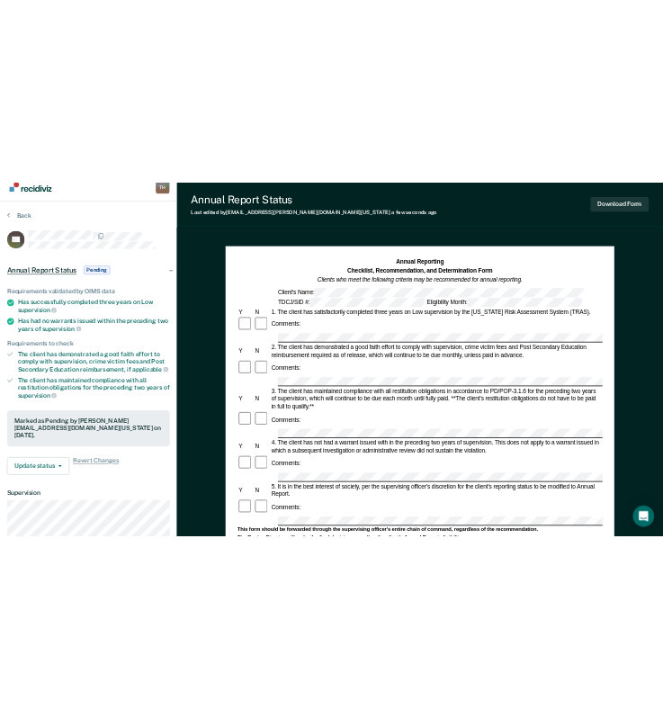
scroll to position [0, 0]
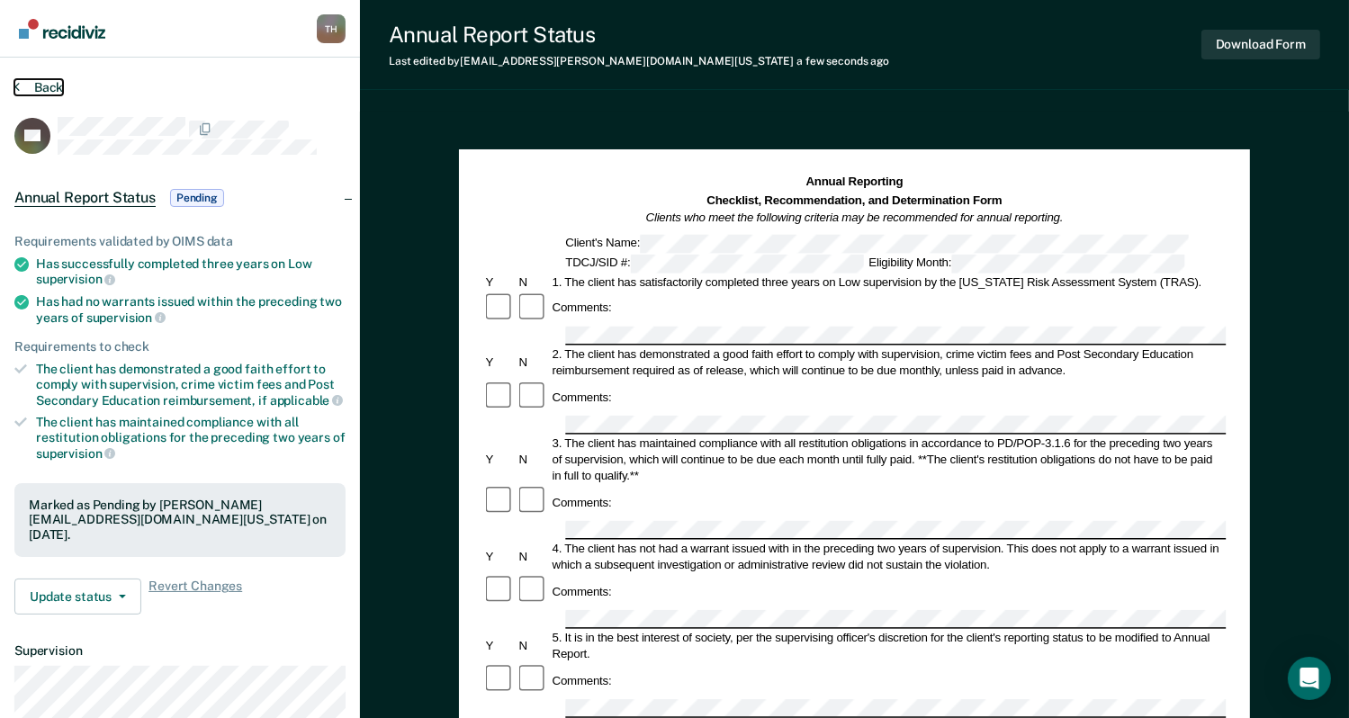
click at [49, 88] on button "Back" at bounding box center [38, 87] width 49 height 16
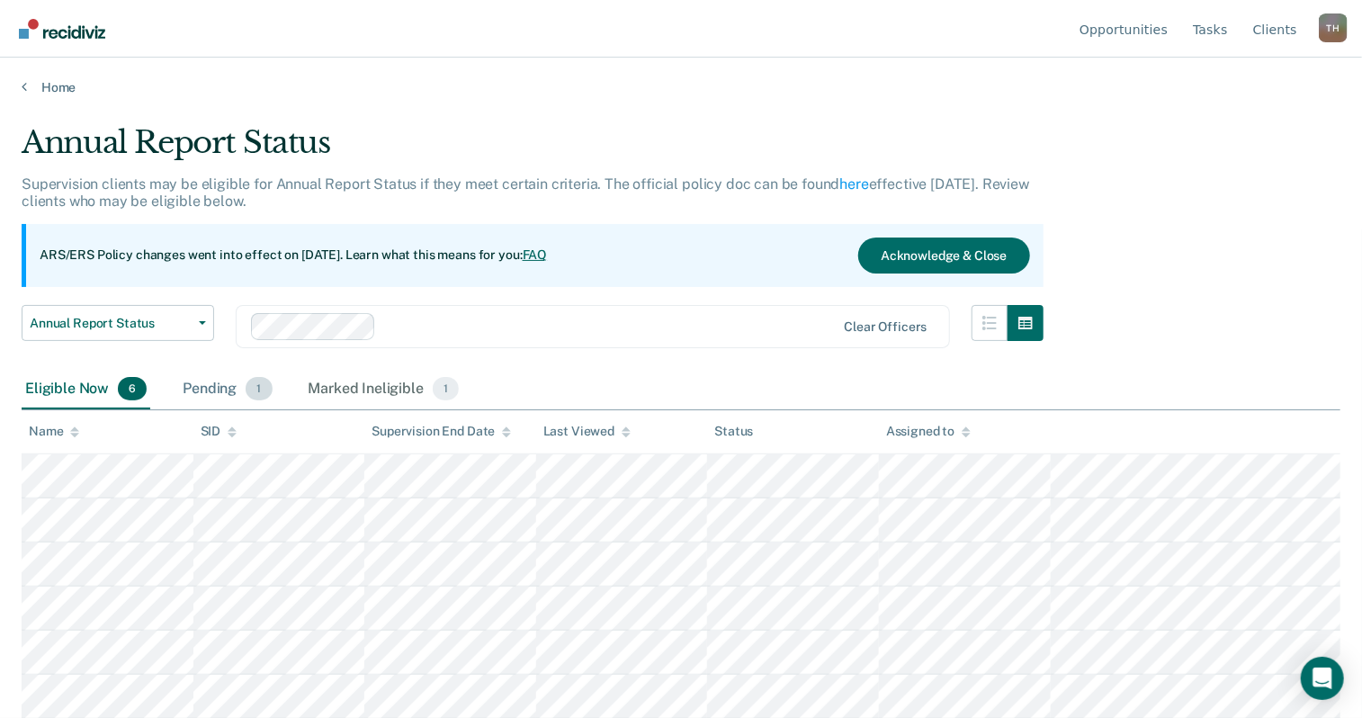
click at [222, 381] on div "Pending 1" at bounding box center [227, 390] width 96 height 40
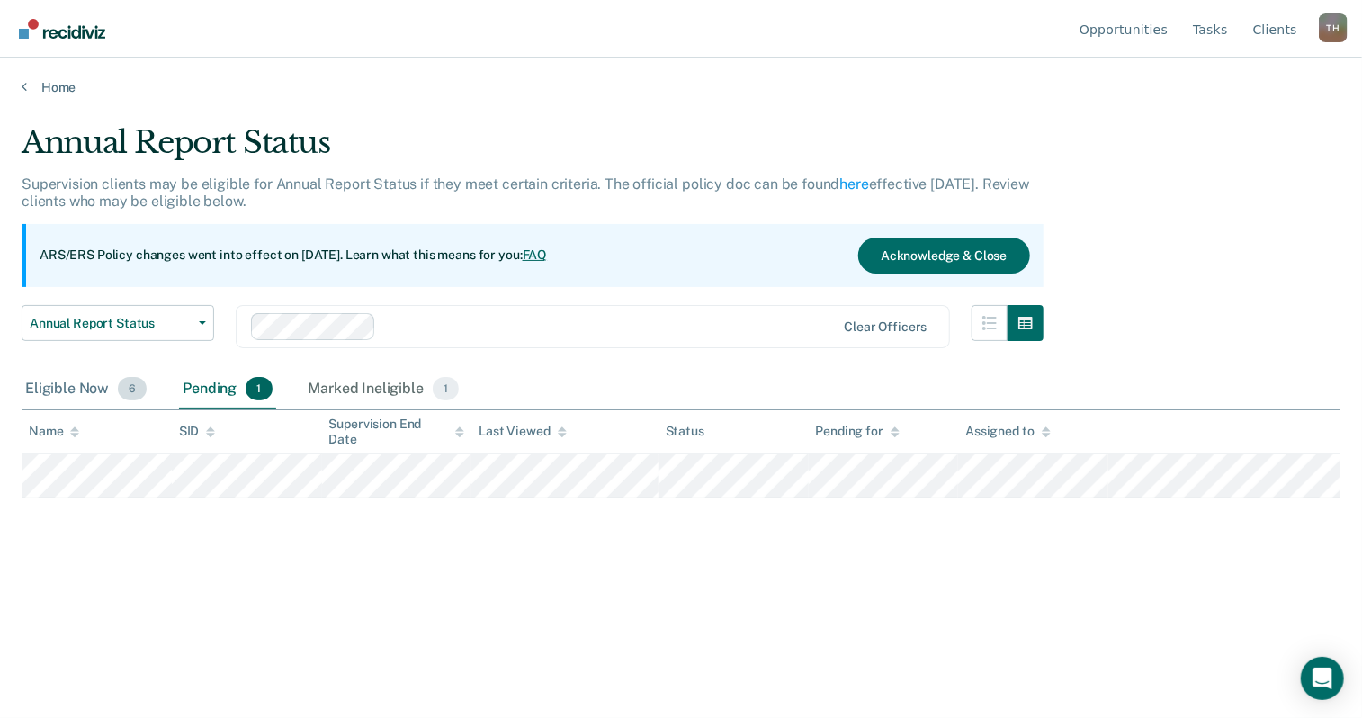
click at [41, 393] on div "Eligible Now 6" at bounding box center [86, 390] width 129 height 40
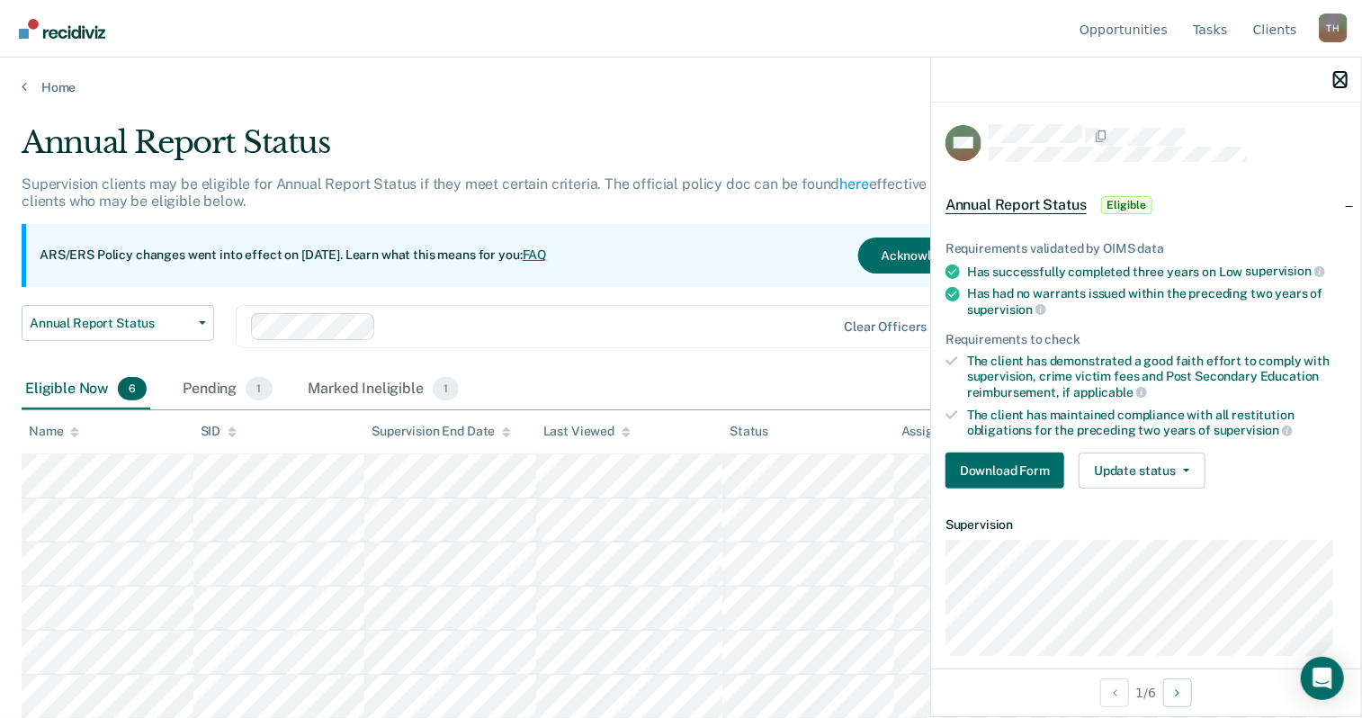
click at [1335, 84] on icon "button" at bounding box center [1340, 80] width 13 height 13
click at [1151, 464] on button "Update status" at bounding box center [1142, 471] width 127 height 36
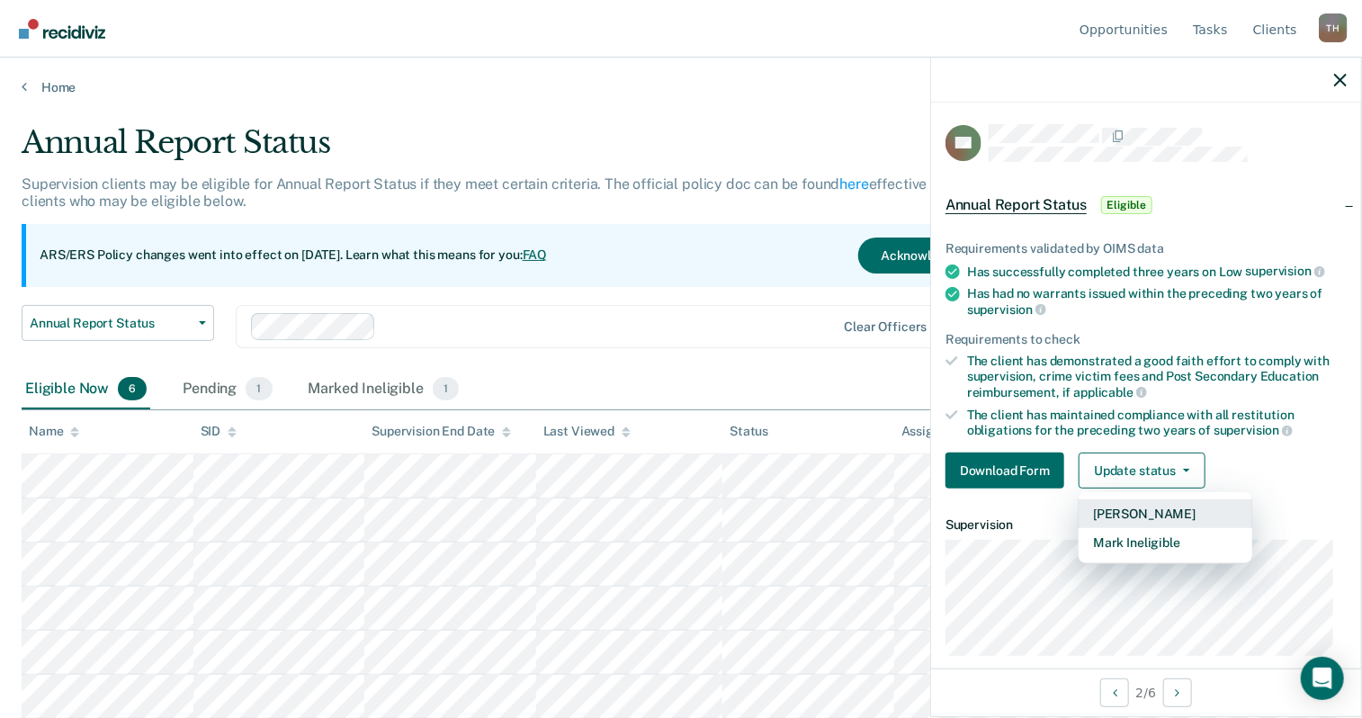
click at [1140, 503] on button "[PERSON_NAME]" at bounding box center [1166, 513] width 174 height 29
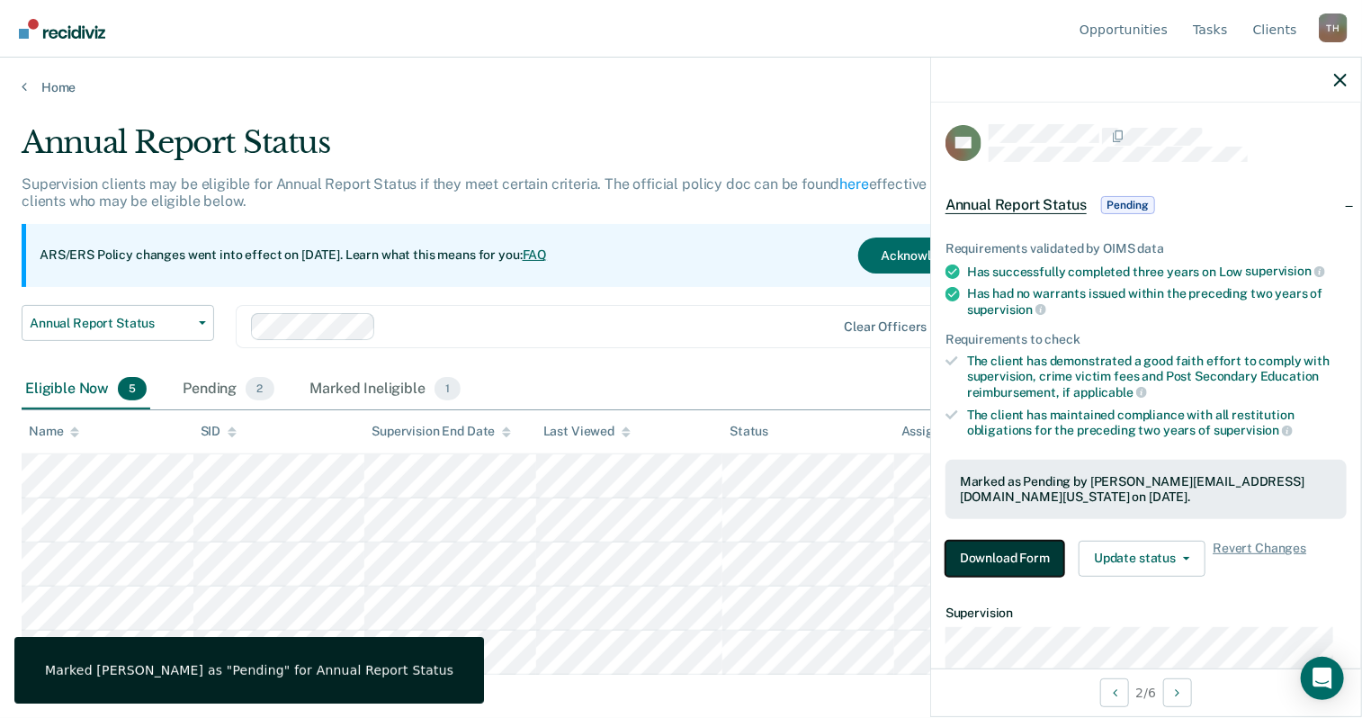
click at [1036, 555] on button "Download Form" at bounding box center [1005, 559] width 119 height 36
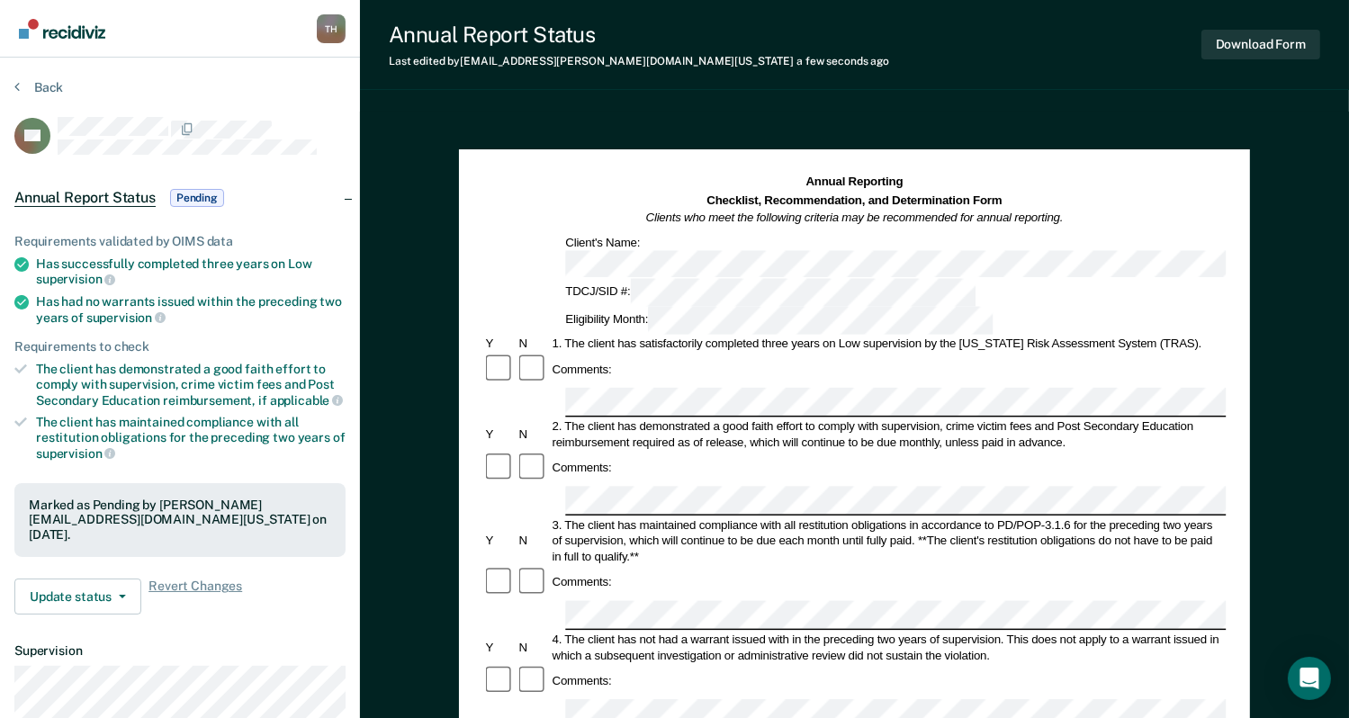
click at [1093, 353] on div "Comments:" at bounding box center [854, 369] width 743 height 33
click at [1050, 566] on div "Comments:" at bounding box center [854, 582] width 743 height 33
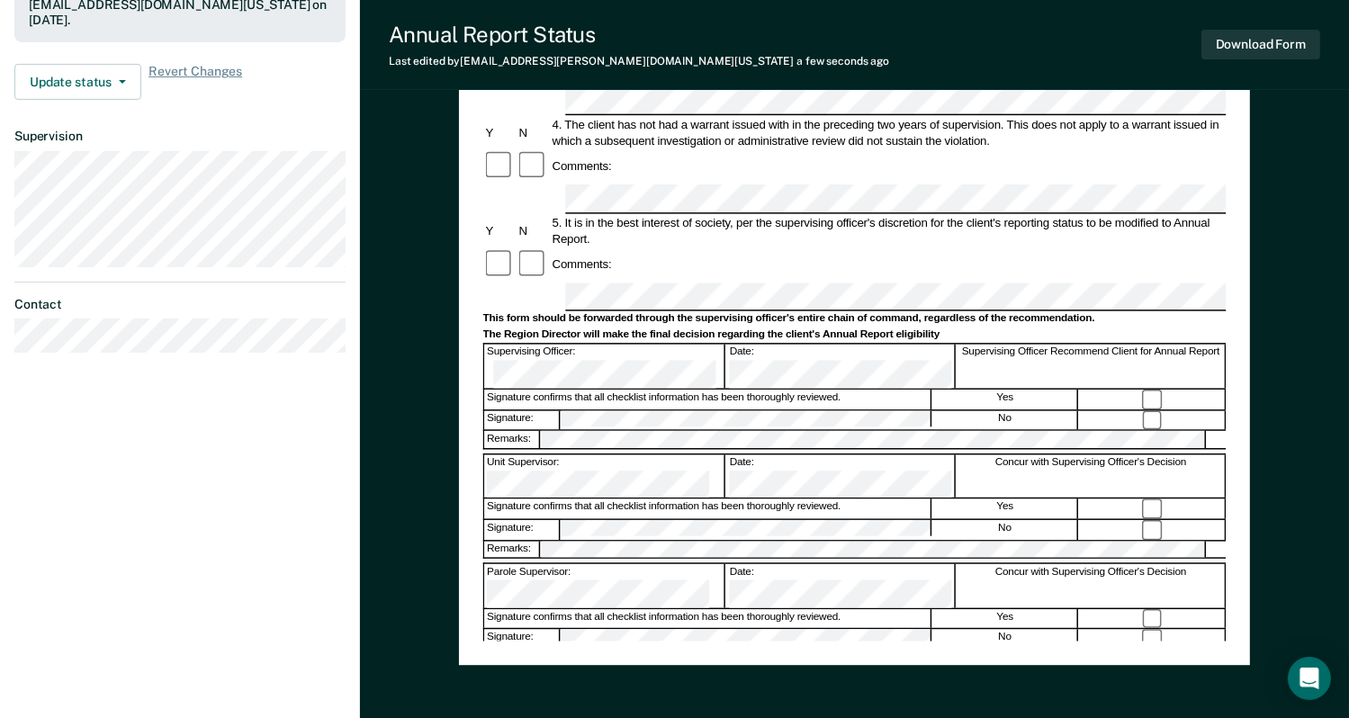
scroll to position [602, 0]
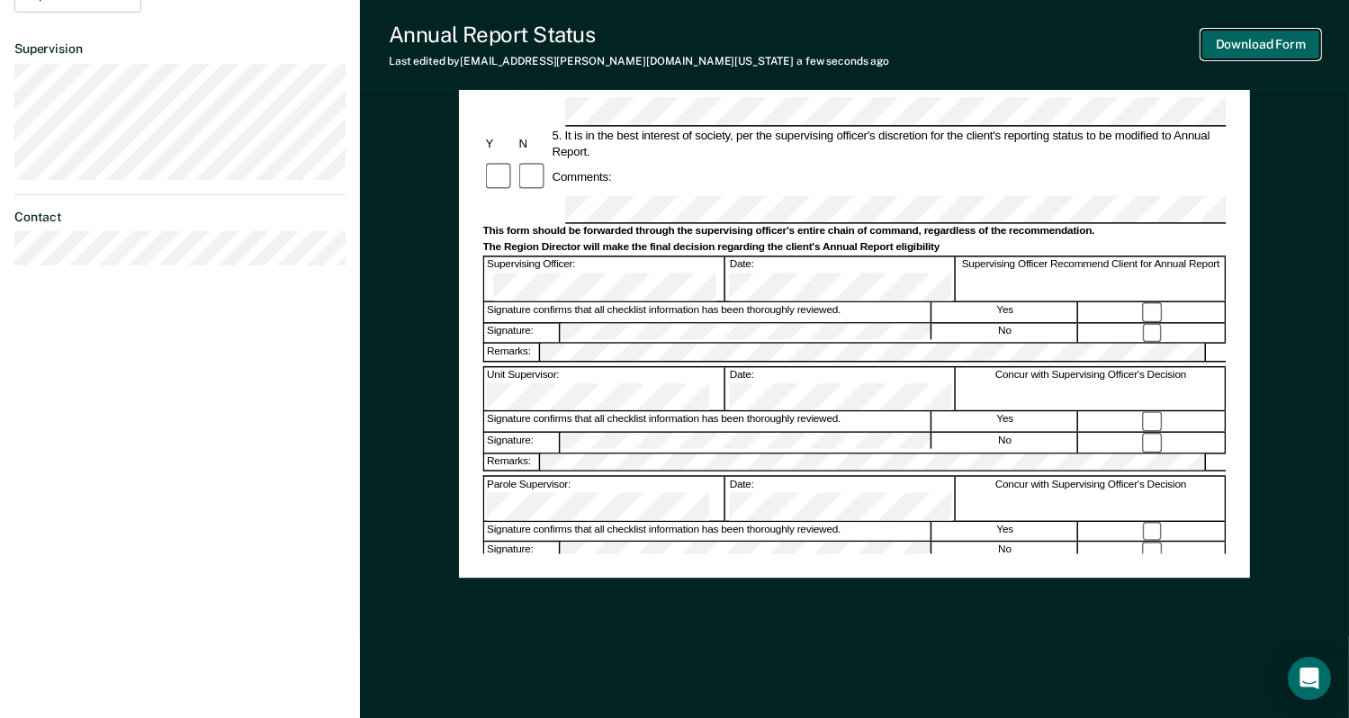
click at [1241, 44] on button "Download Form" at bounding box center [1260, 45] width 119 height 30
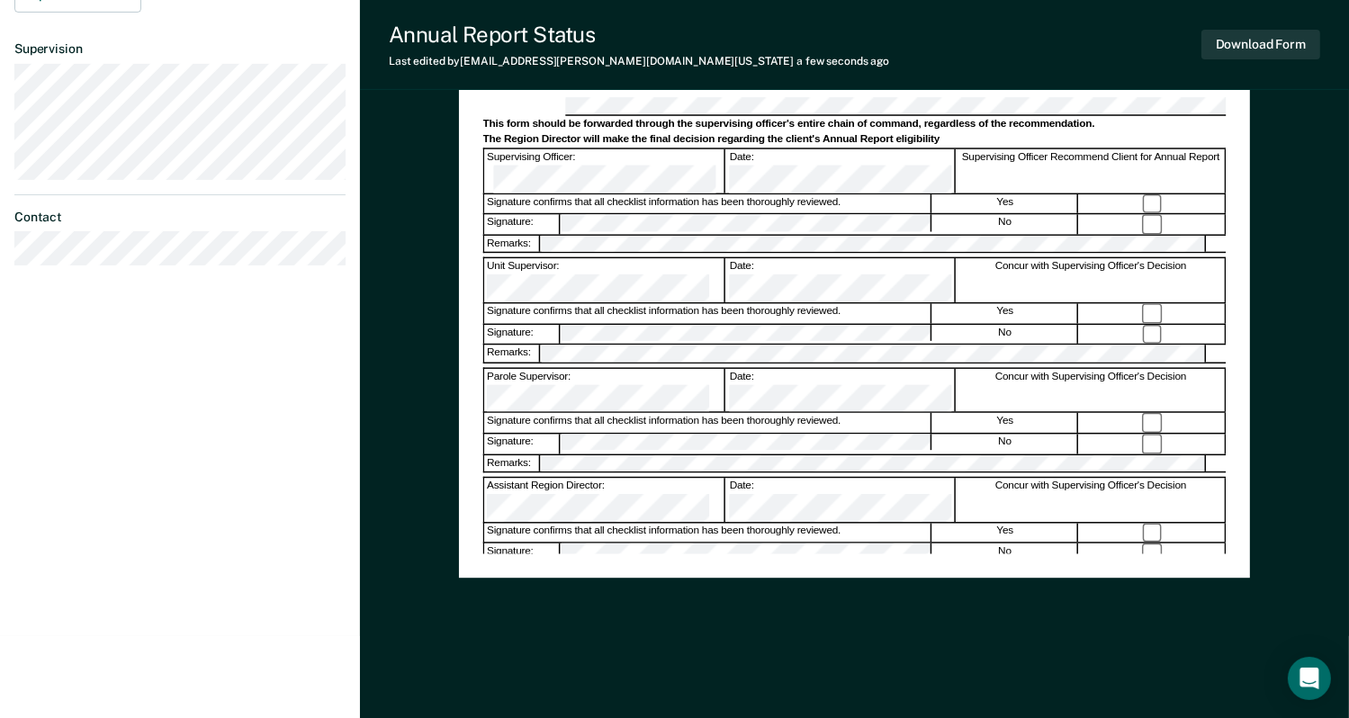
click at [1315, 142] on div "Annual Reporting Checklist, Recommendation, and Determination Form Clients who …" at bounding box center [854, 114] width 989 height 1209
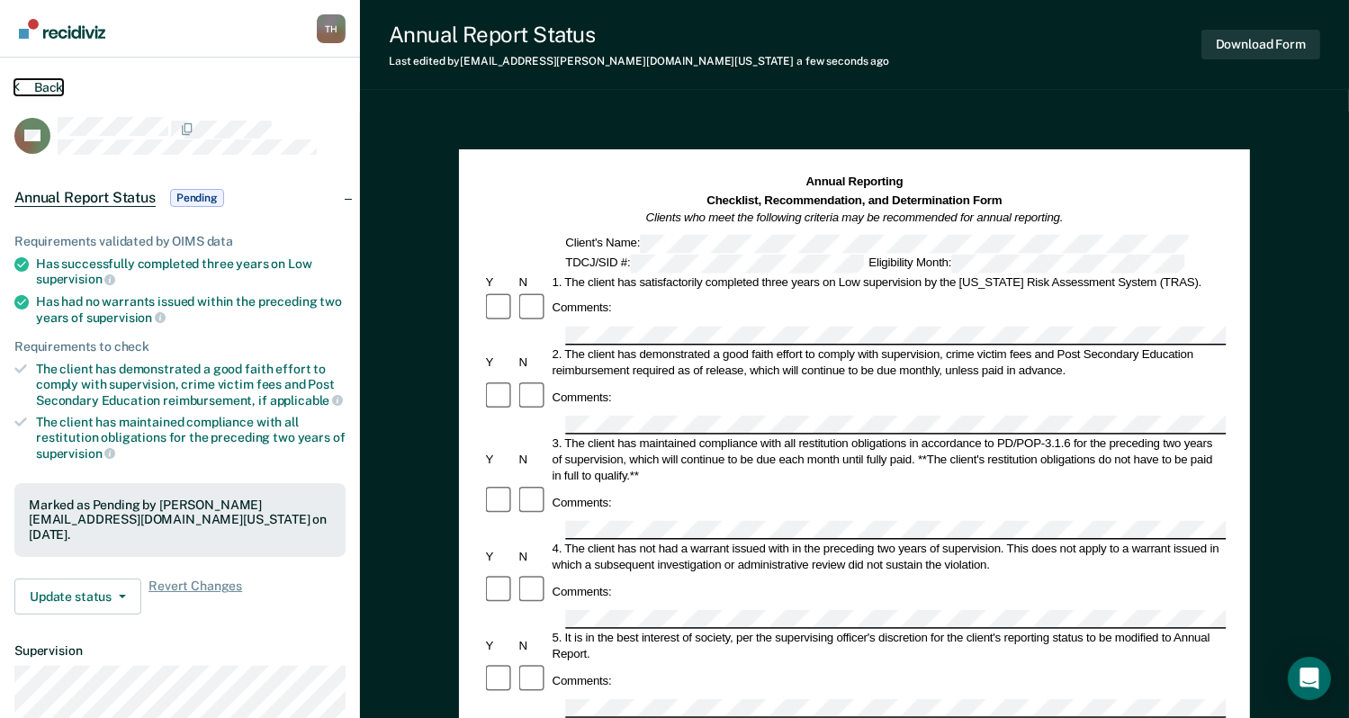
click at [43, 90] on button "Back" at bounding box center [38, 87] width 49 height 16
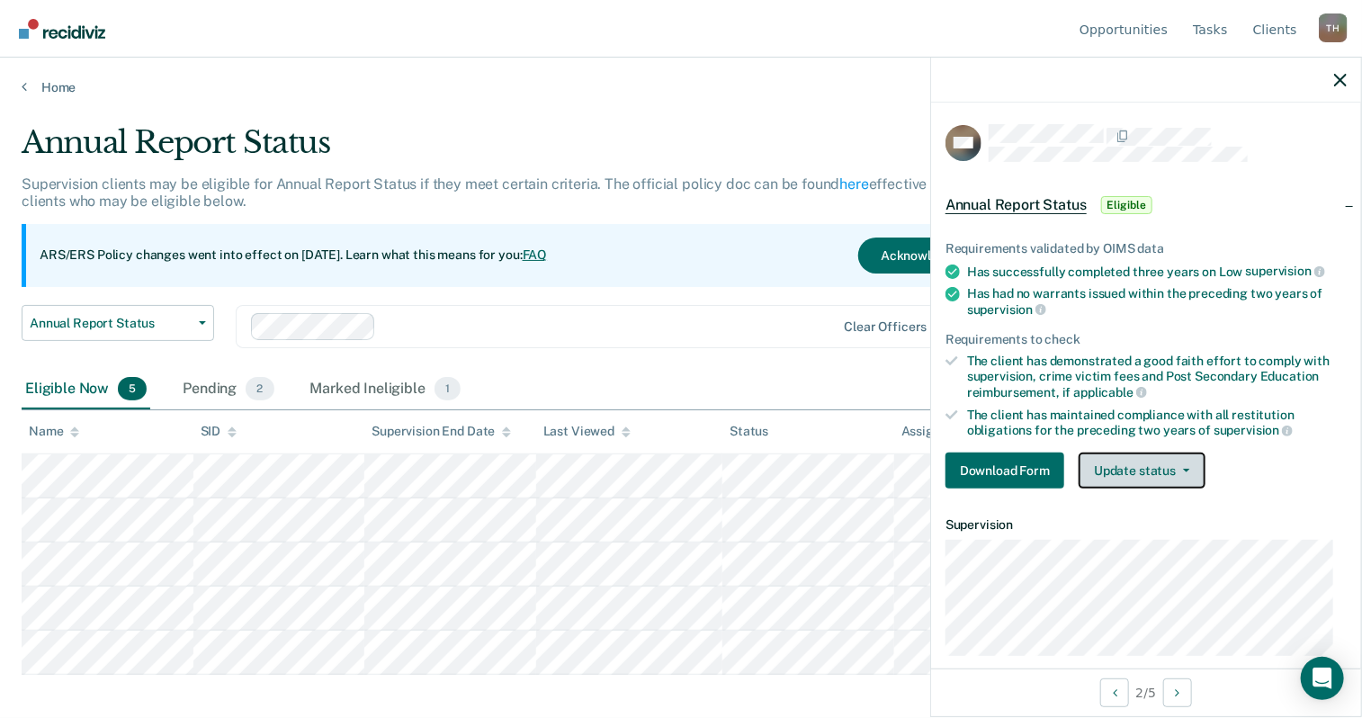
click at [1144, 477] on button "Update status" at bounding box center [1142, 471] width 127 height 36
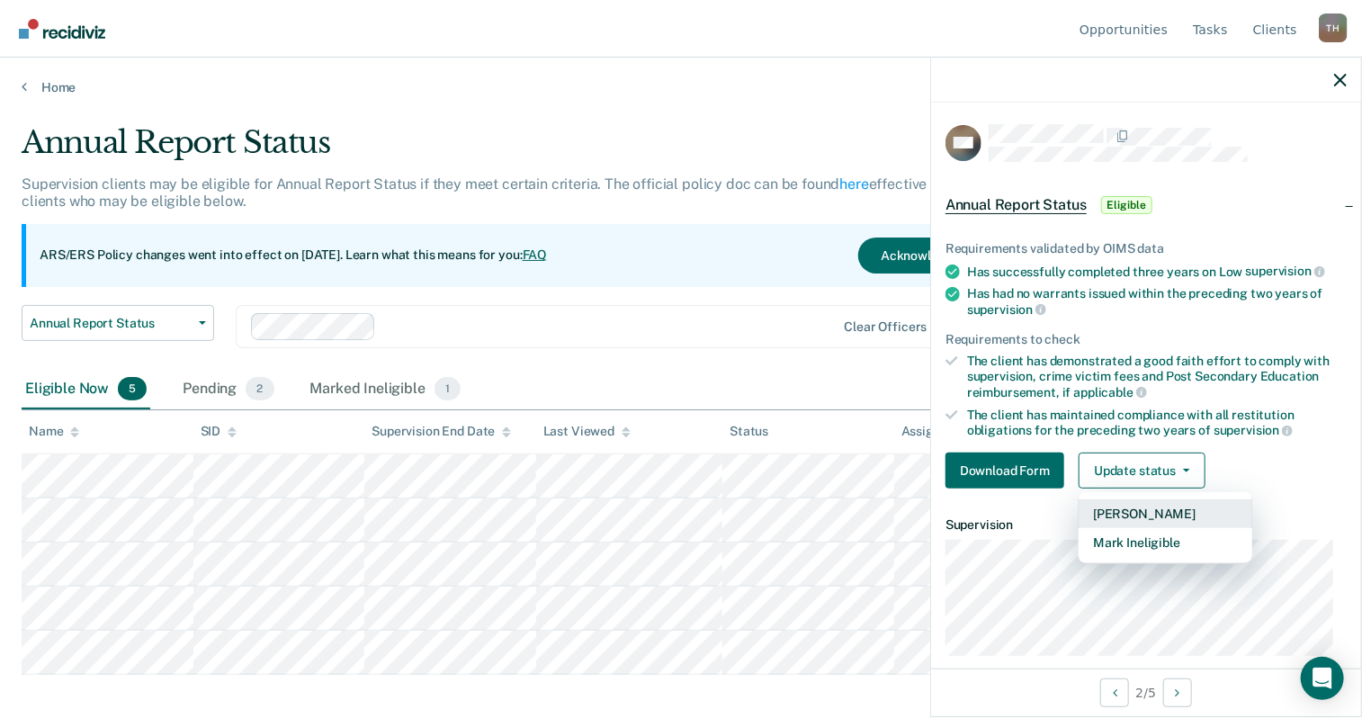
click at [1157, 518] on button "[PERSON_NAME]" at bounding box center [1166, 513] width 174 height 29
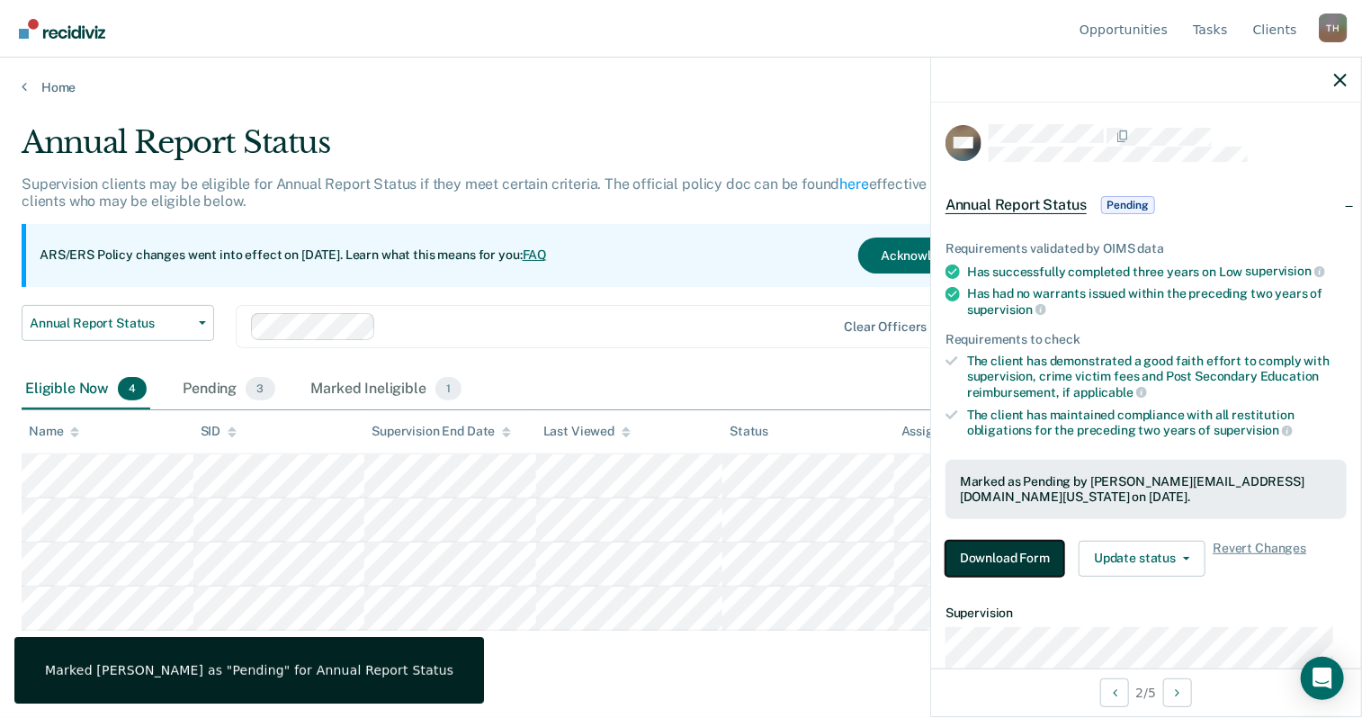
click at [1027, 552] on button "Download Form" at bounding box center [1005, 559] width 119 height 36
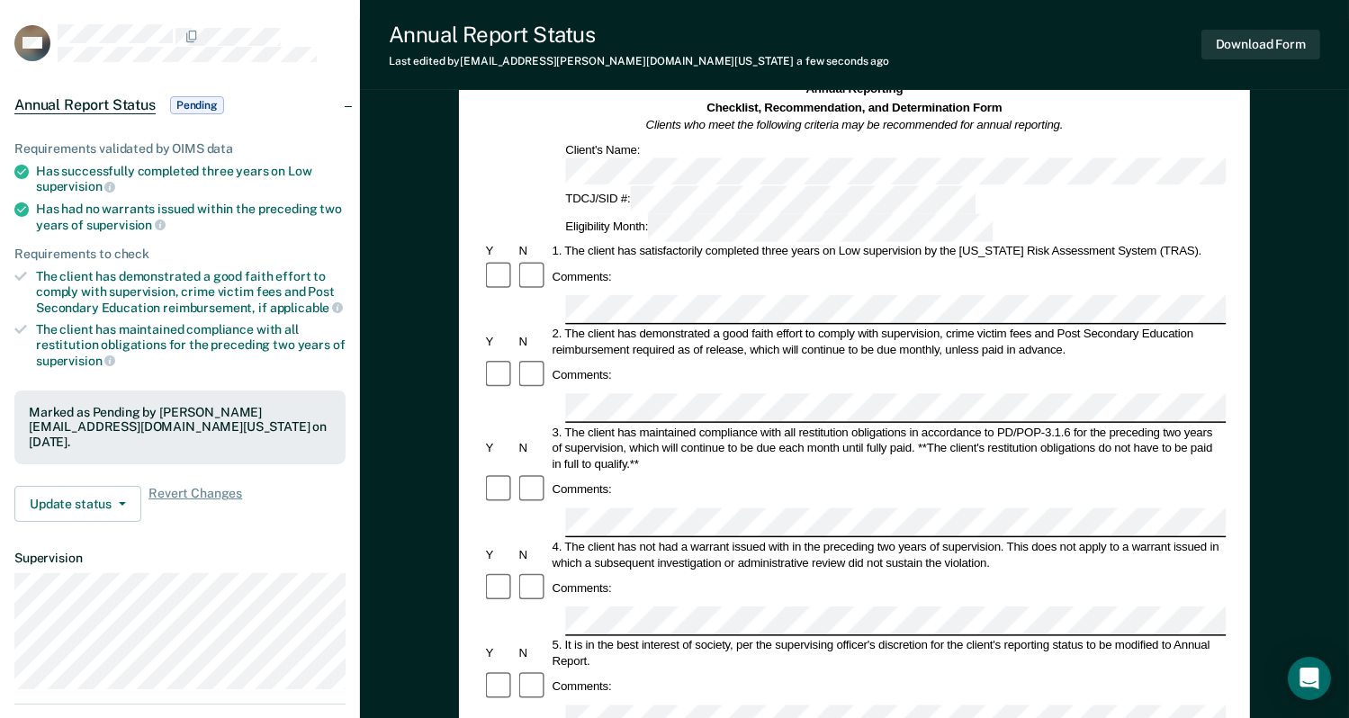
scroll to position [90, 0]
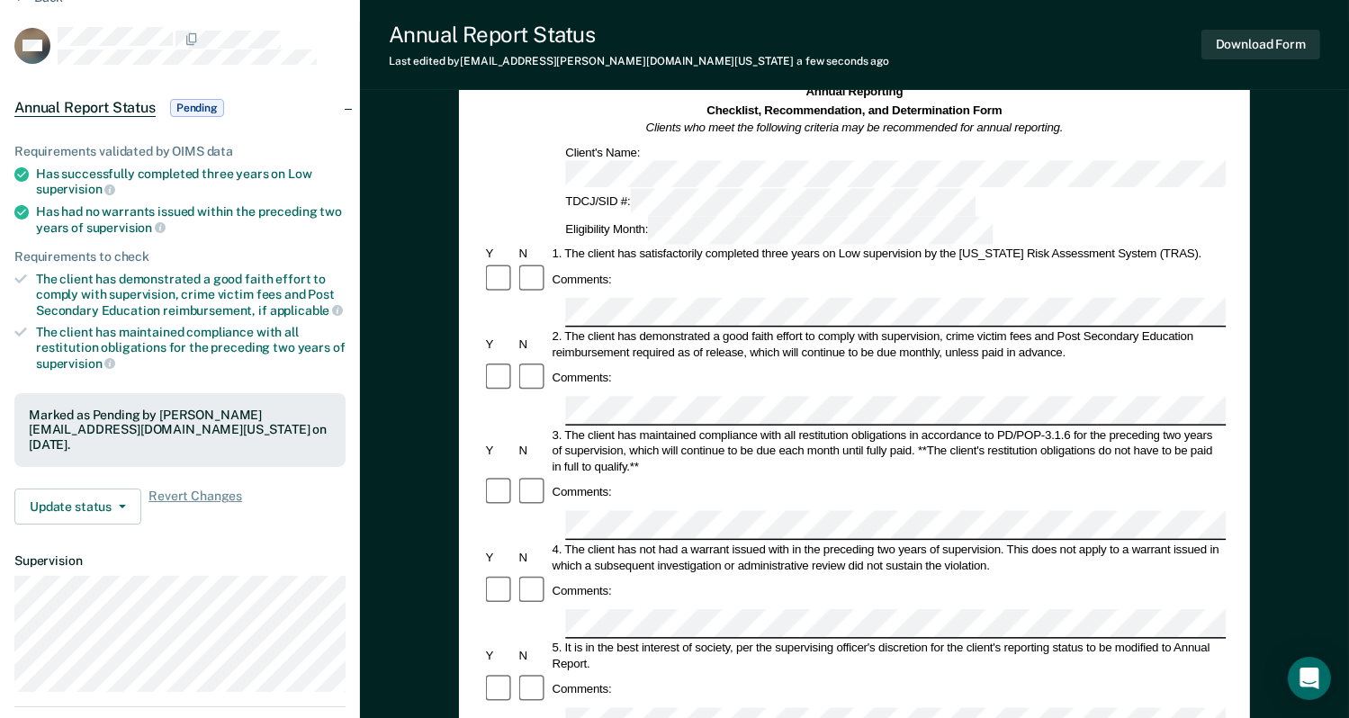
click at [1022, 426] on div "3. The client has maintained compliance with all restitution obligations in acc…" at bounding box center [888, 450] width 677 height 48
click at [738, 574] on div "Comments:" at bounding box center [854, 590] width 743 height 33
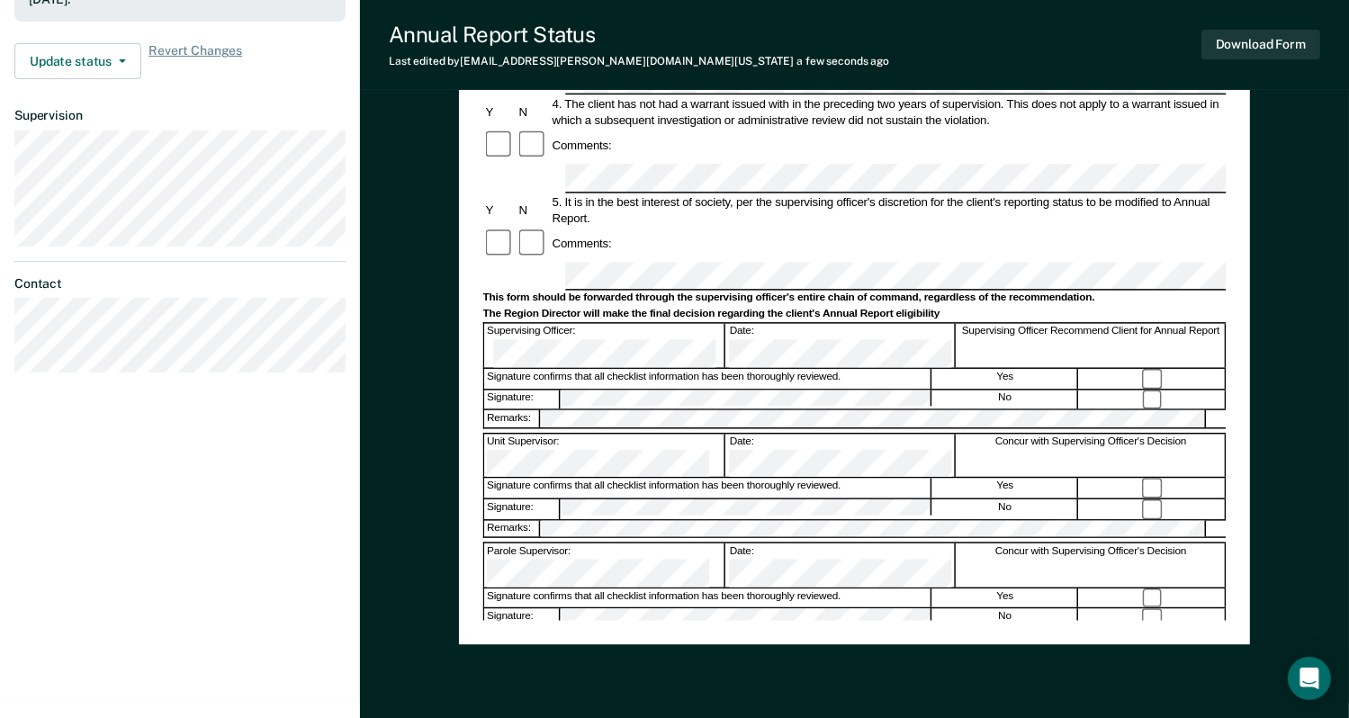
scroll to position [540, 0]
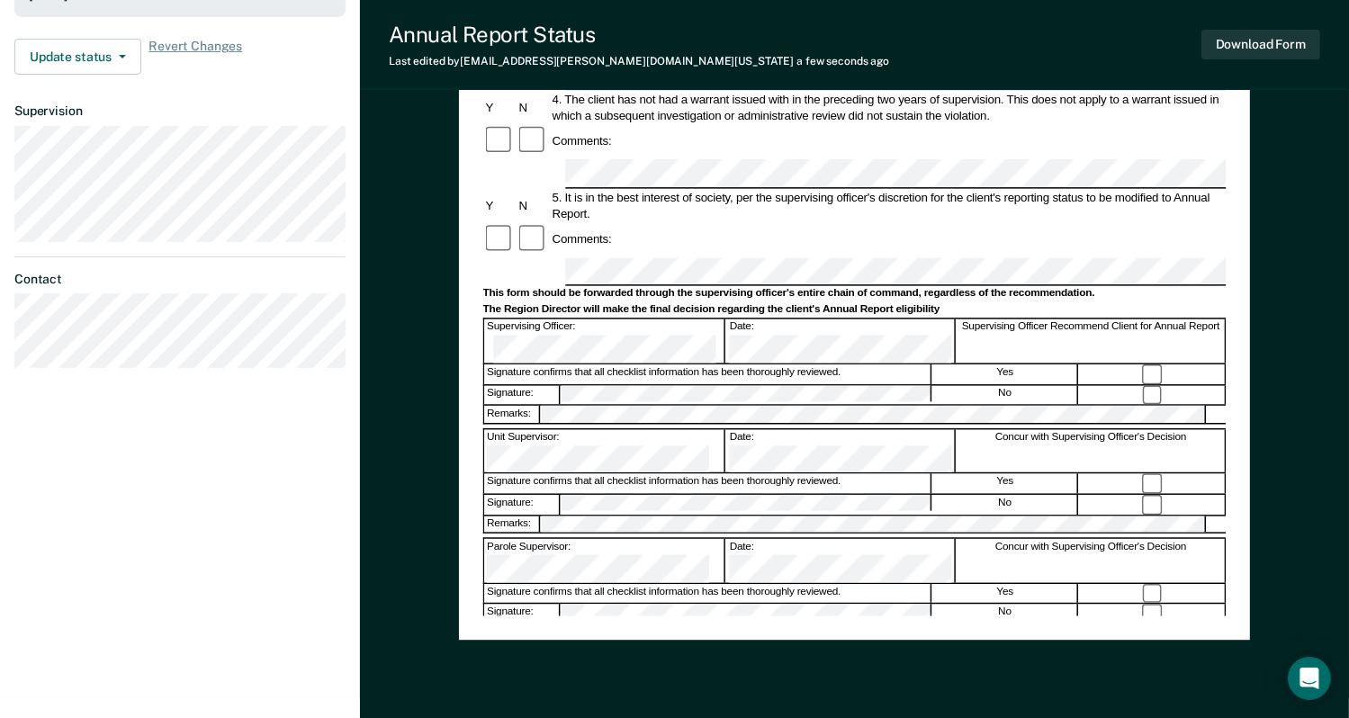
click at [633, 584] on div "Signature confirms that all checklist information has been thoroughly reviewed." at bounding box center [707, 594] width 447 height 20
click at [1281, 44] on button "Download Form" at bounding box center [1260, 45] width 119 height 30
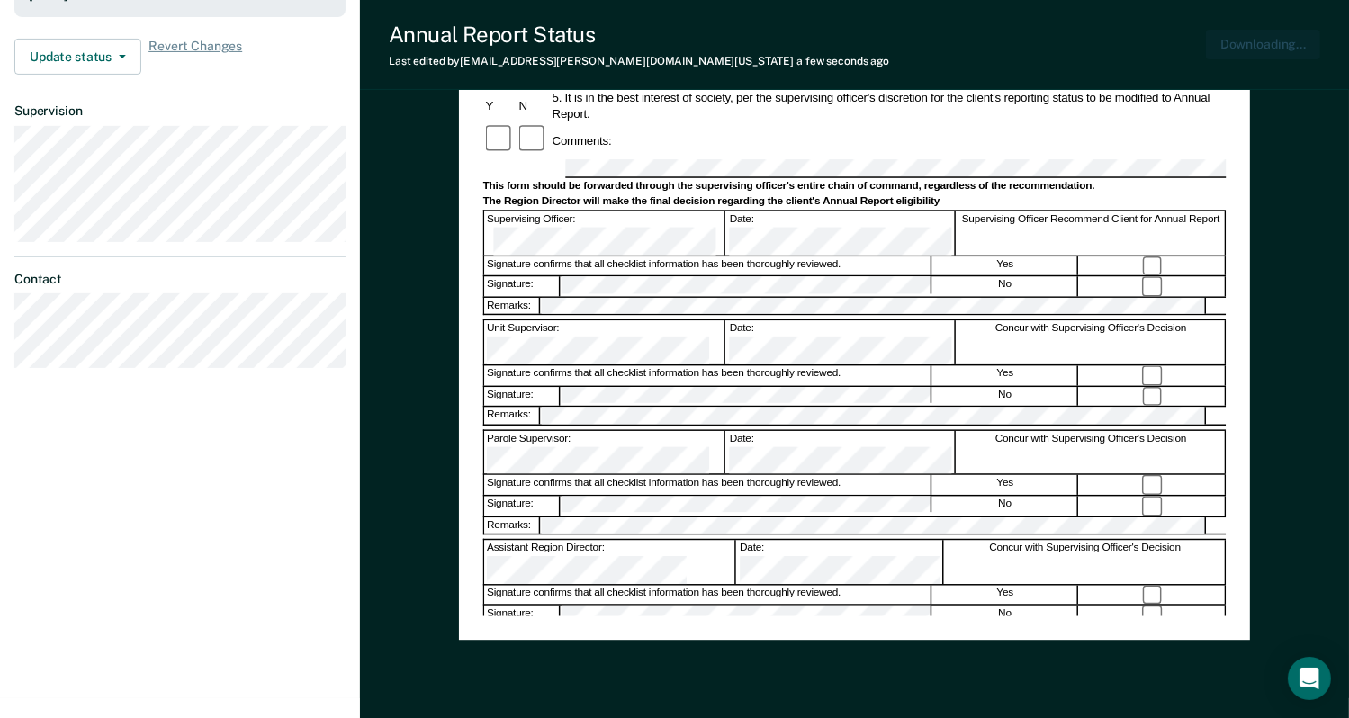
scroll to position [0, 0]
click at [1338, 310] on div "Annual Reporting Checklist, Recommendation, and Determination Form Clients who …" at bounding box center [854, 176] width 989 height 1209
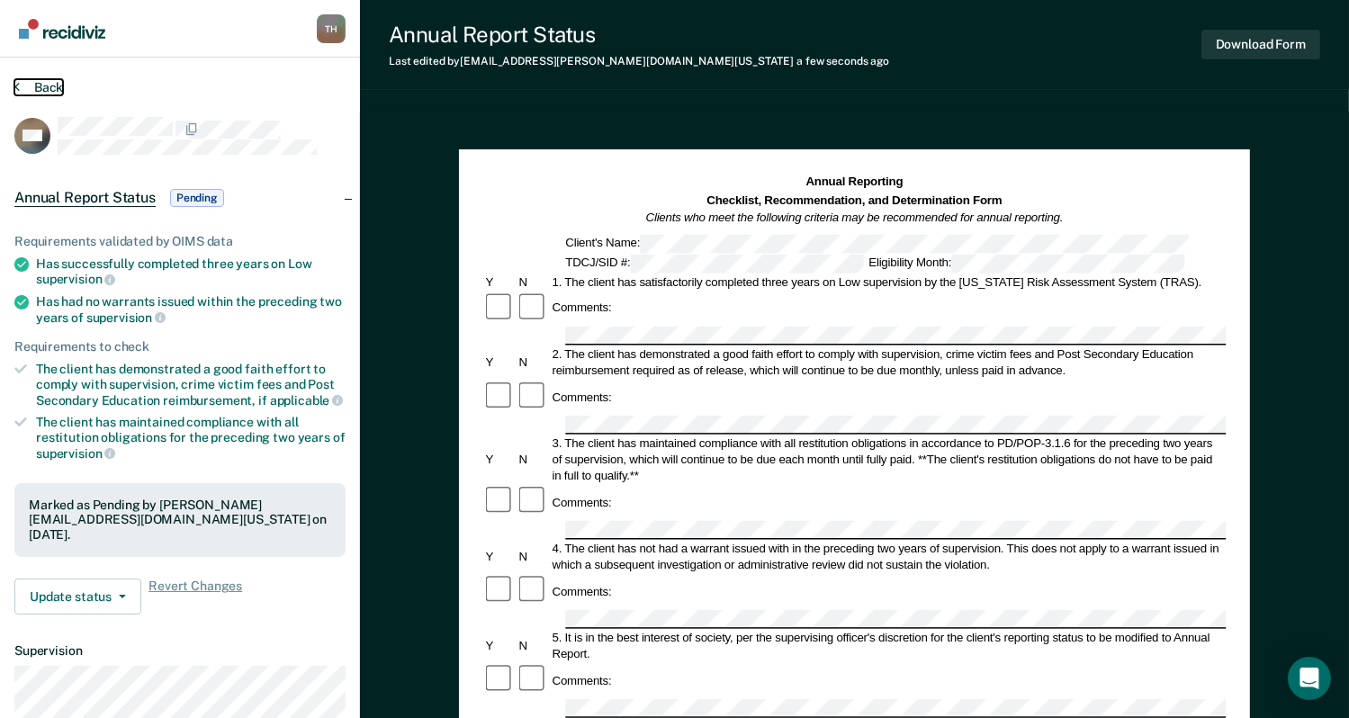
click at [49, 87] on button "Back" at bounding box center [38, 87] width 49 height 16
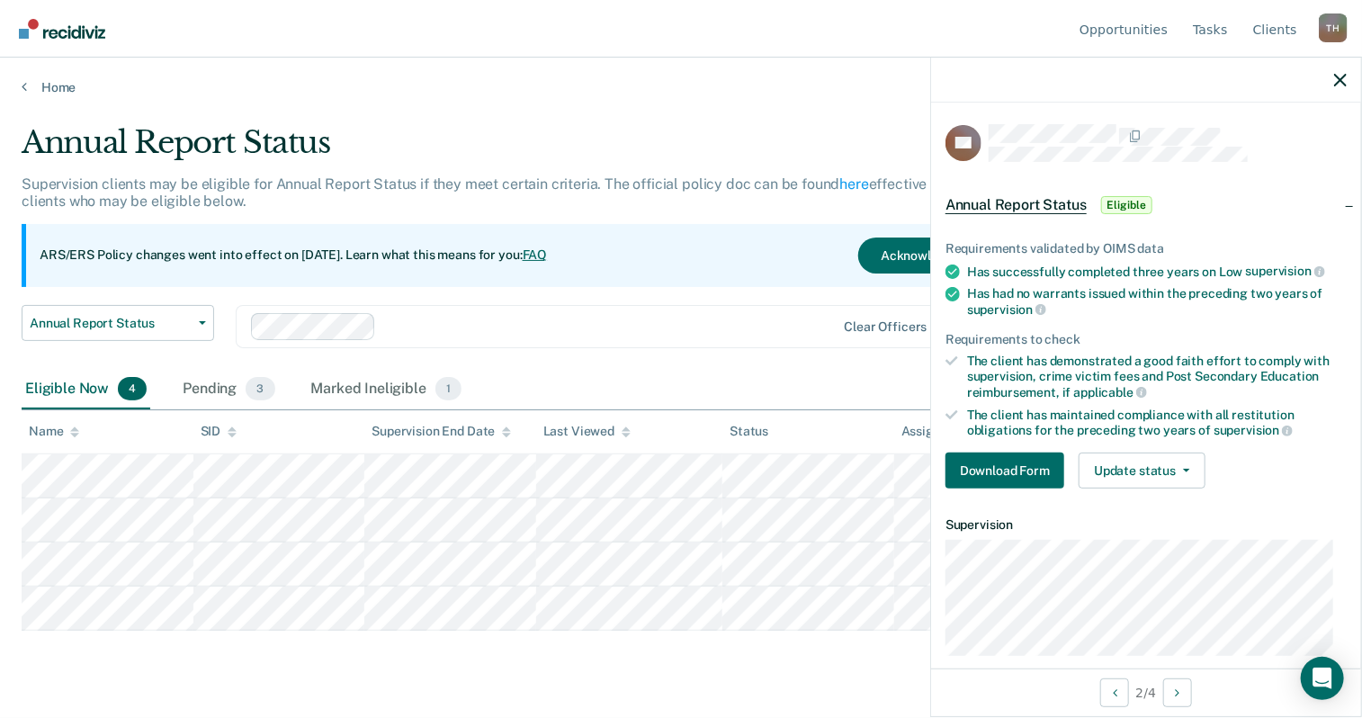
click at [1148, 486] on div "Requirements validated by OIMS data Has successfully completed three years on L…" at bounding box center [1146, 357] width 430 height 291
click at [1155, 469] on button "Update status" at bounding box center [1142, 471] width 127 height 36
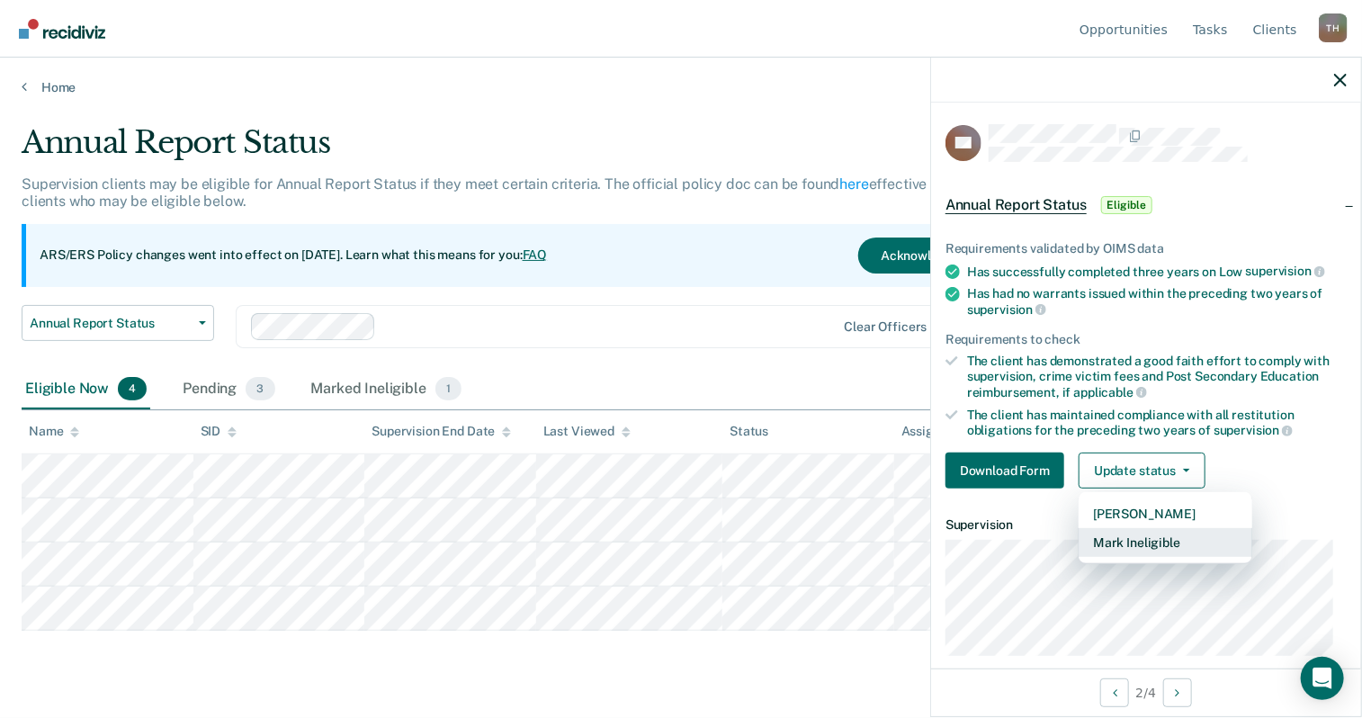
click at [1137, 542] on button "Mark Ineligible" at bounding box center [1166, 542] width 174 height 29
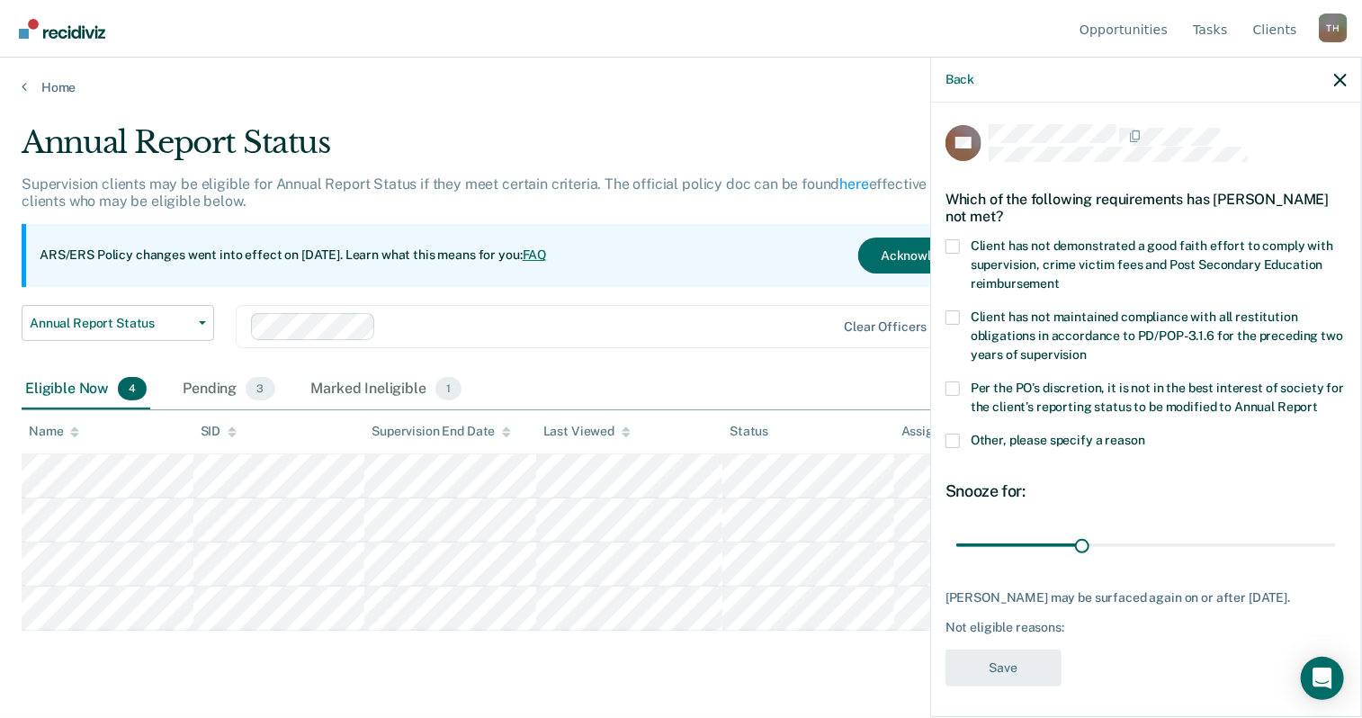
click at [970, 242] on label "Client has not demonstrated a good faith effort to comply with supervision, cri…" at bounding box center [1146, 267] width 401 height 57
click at [1060, 277] on input "Client has not demonstrated a good faith effort to comply with supervision, cri…" at bounding box center [1060, 277] width 0 height 0
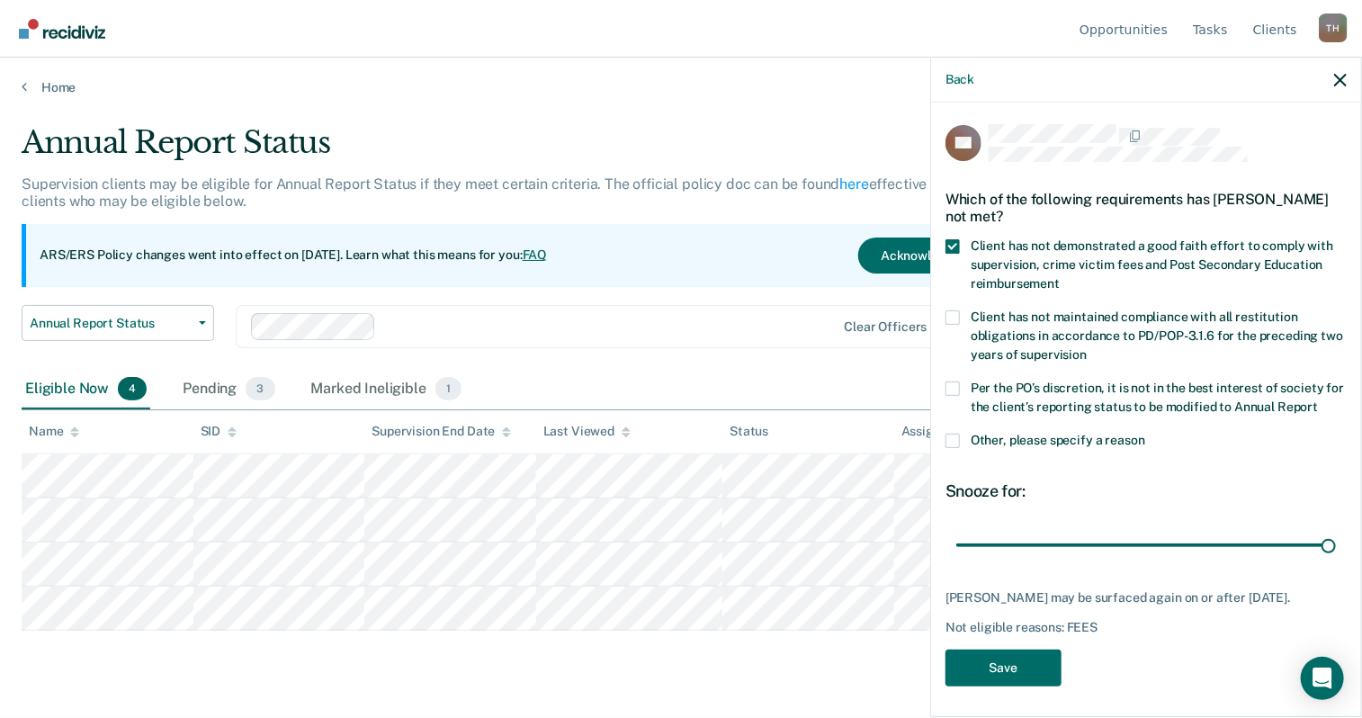
drag, startPoint x: 1080, startPoint y: 567, endPoint x: 1335, endPoint y: 574, distance: 255.6
type input "90"
click at [1334, 561] on input "range" at bounding box center [1146, 545] width 380 height 31
click at [1011, 686] on button "Save" at bounding box center [1004, 668] width 116 height 37
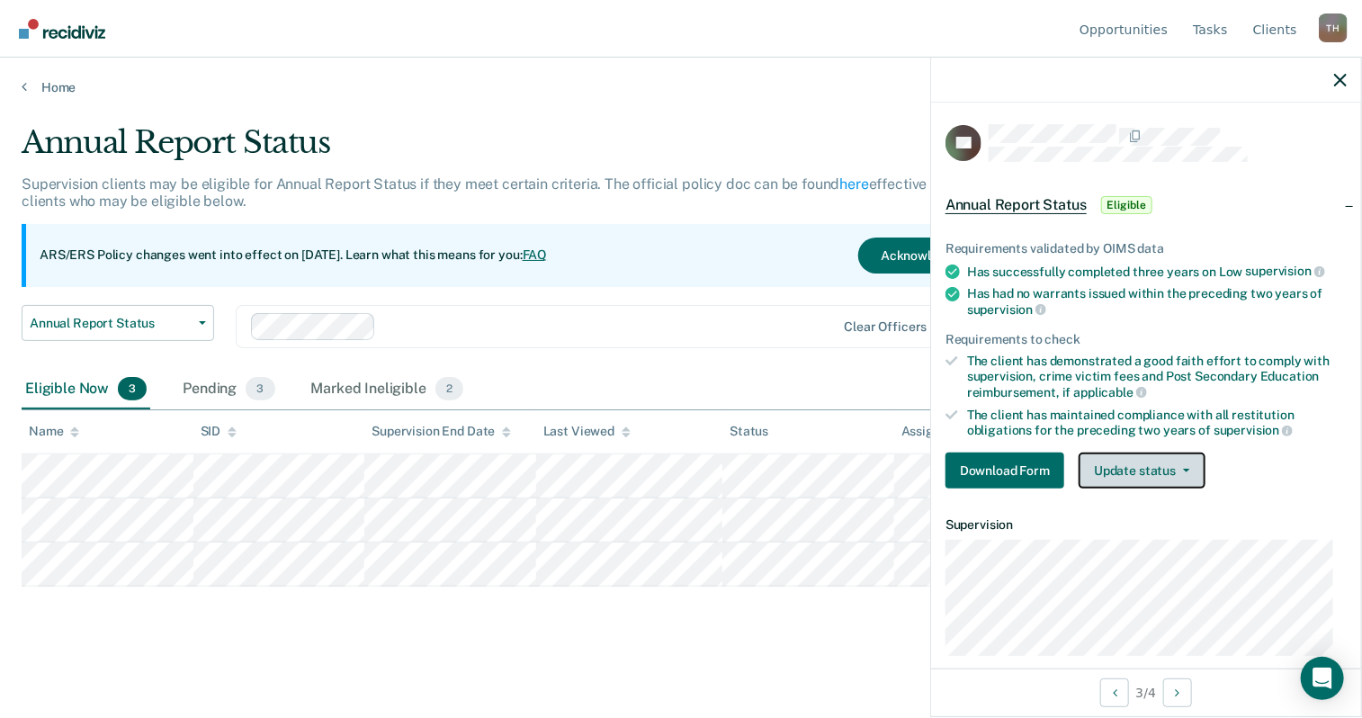
click at [1166, 466] on button "Update status" at bounding box center [1142, 471] width 127 height 36
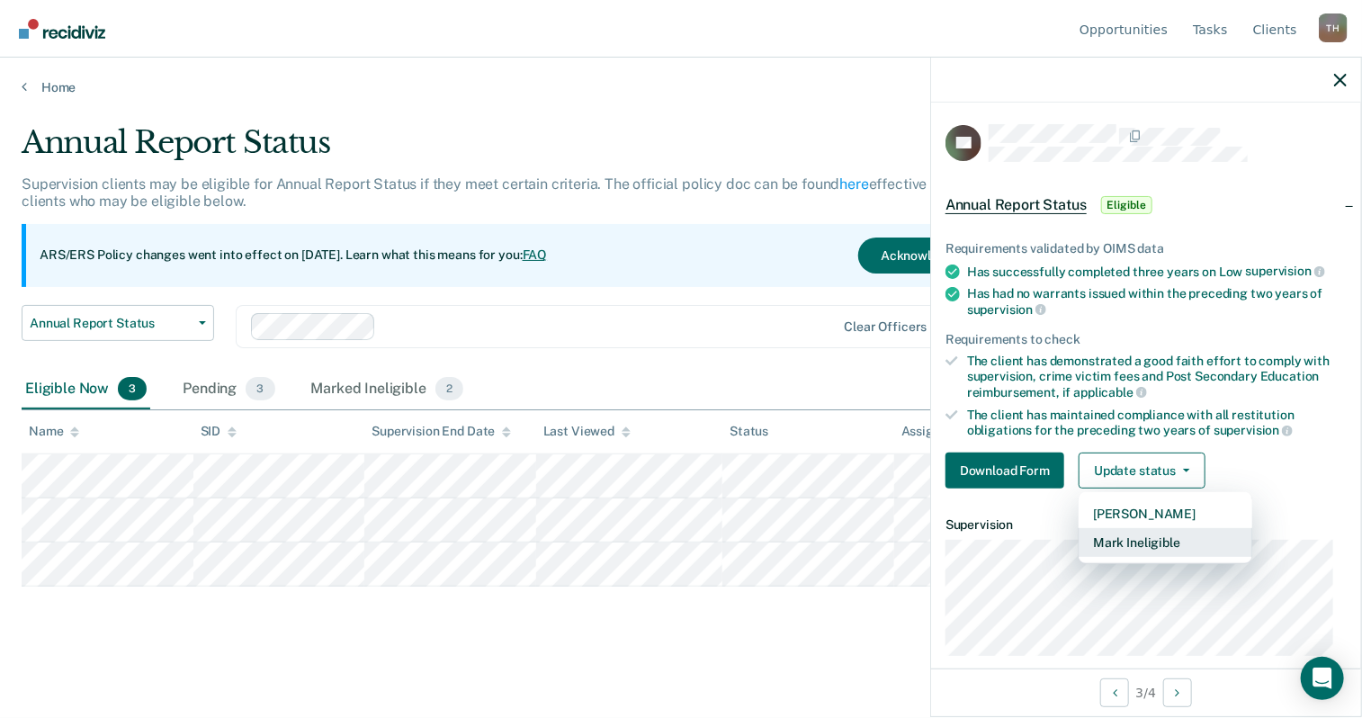
click at [1162, 531] on button "Mark Ineligible" at bounding box center [1166, 542] width 174 height 29
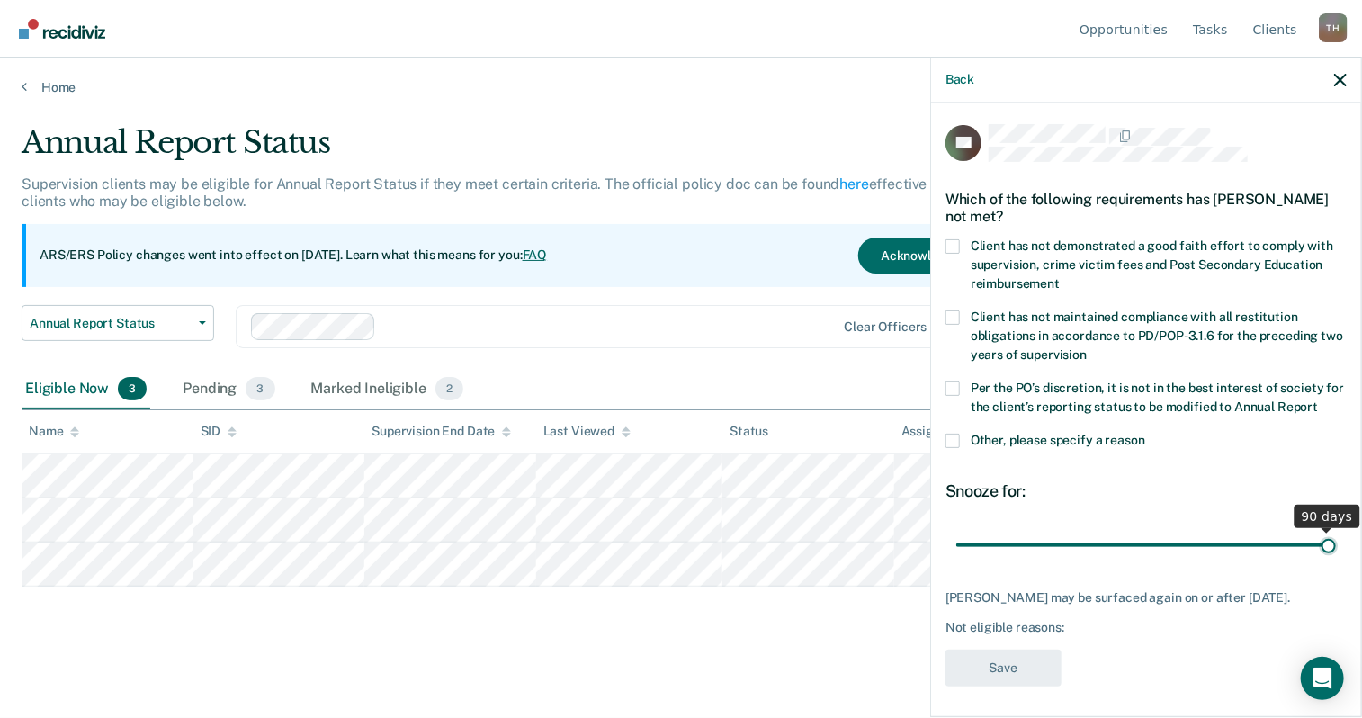
drag, startPoint x: 1077, startPoint y: 561, endPoint x: 1326, endPoint y: 576, distance: 249.7
type input "90"
click at [1326, 561] on input "range" at bounding box center [1146, 545] width 380 height 31
click at [952, 448] on span at bounding box center [953, 441] width 14 height 14
click at [1145, 434] on input "Other, please specify a reason" at bounding box center [1145, 434] width 0 height 0
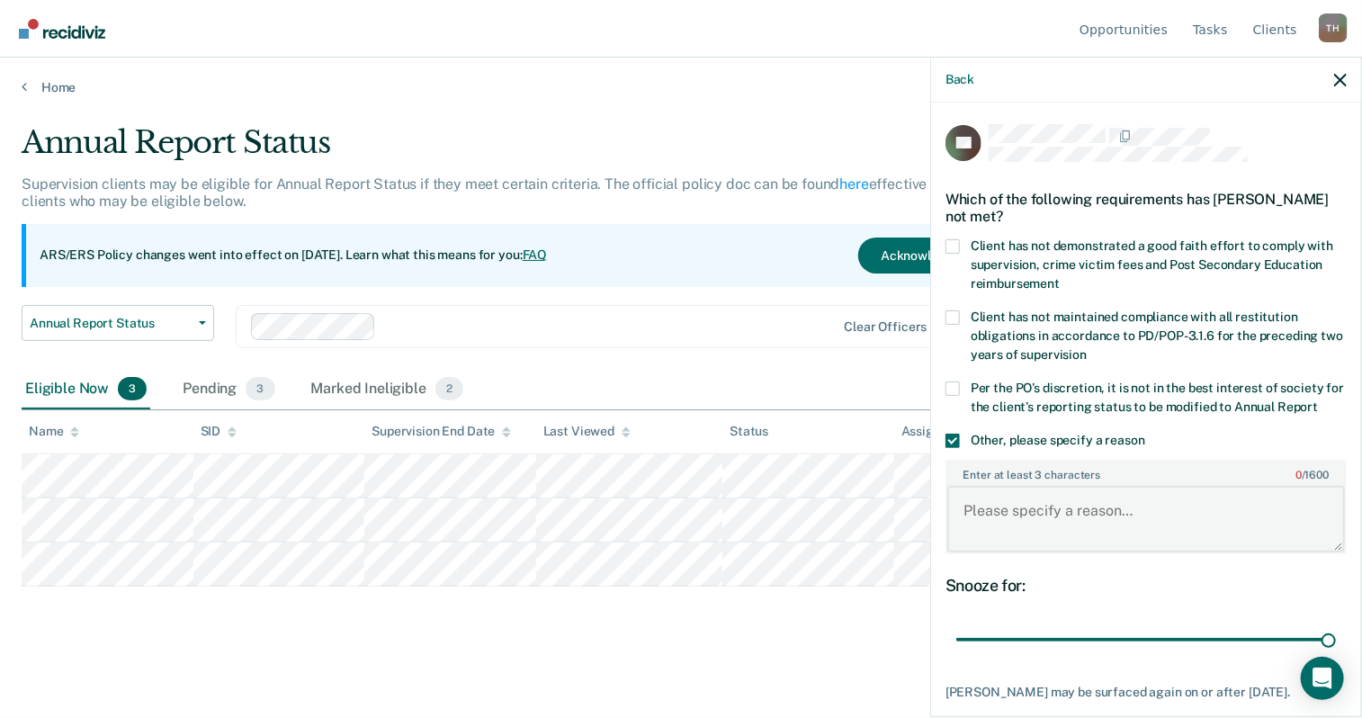
click at [1006, 529] on textarea "Enter at least 3 characters 0 / 1600" at bounding box center [1146, 519] width 398 height 67
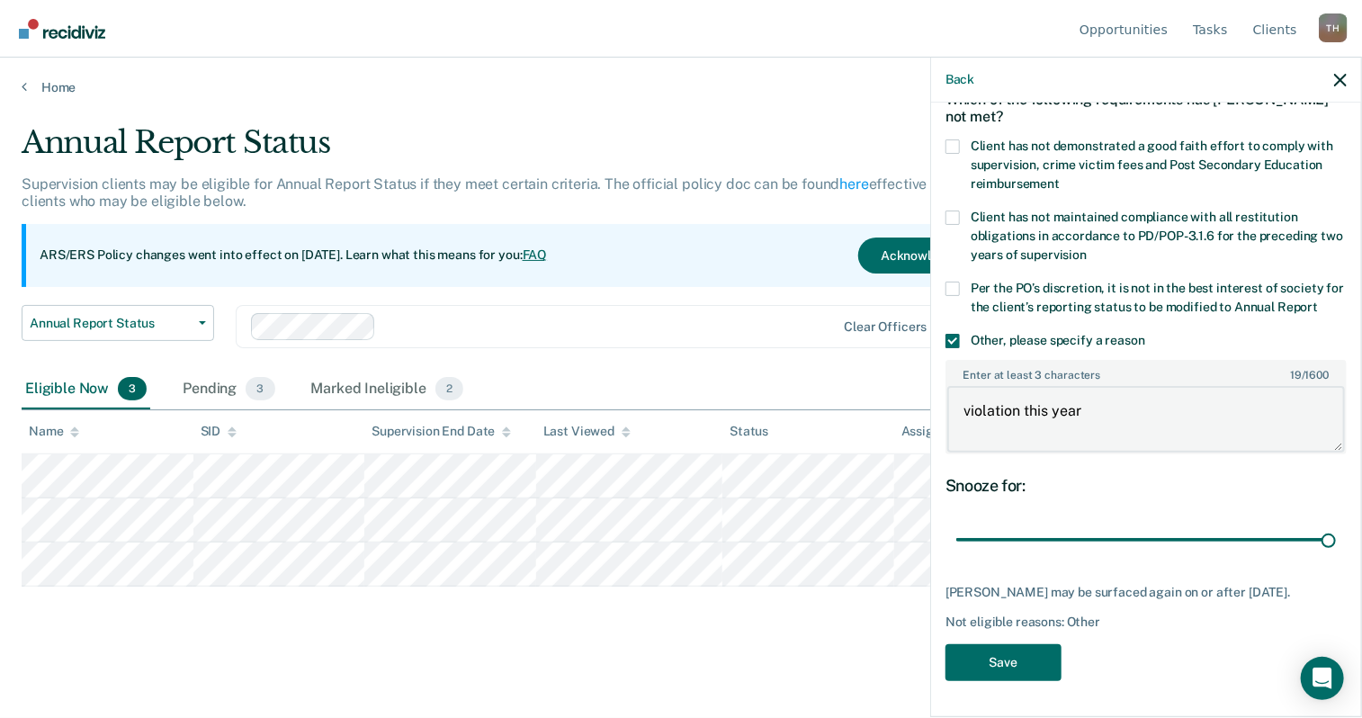
scroll to position [115, 0]
type textarea "violation this year"
click at [1019, 658] on button "Save" at bounding box center [1004, 662] width 116 height 37
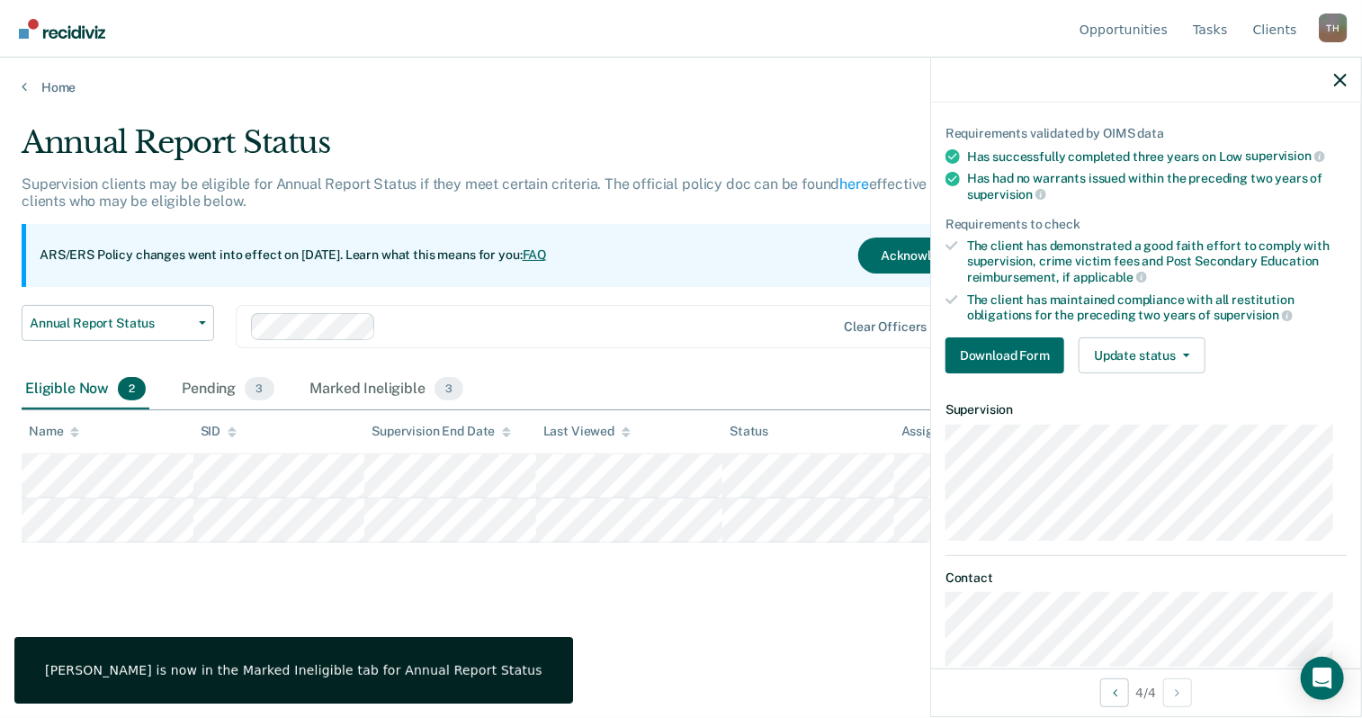
scroll to position [0, 0]
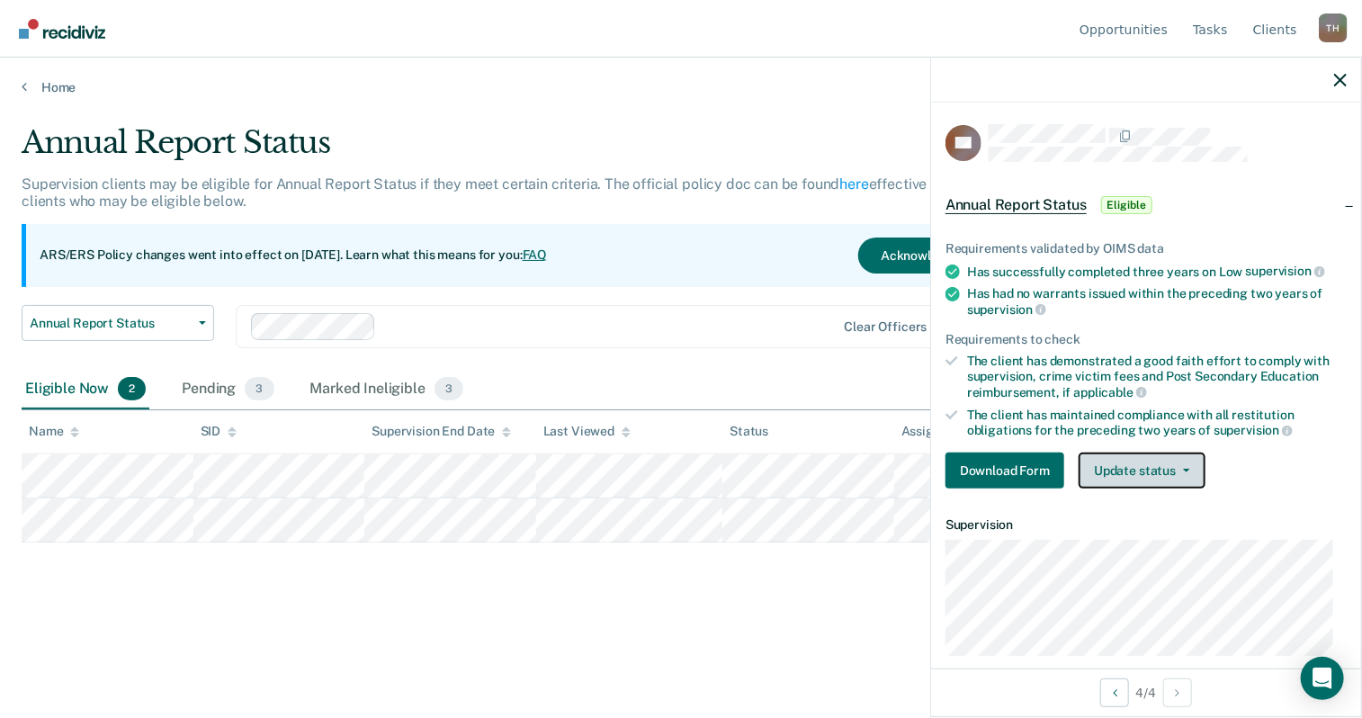
click at [1124, 463] on button "Update status" at bounding box center [1142, 471] width 127 height 36
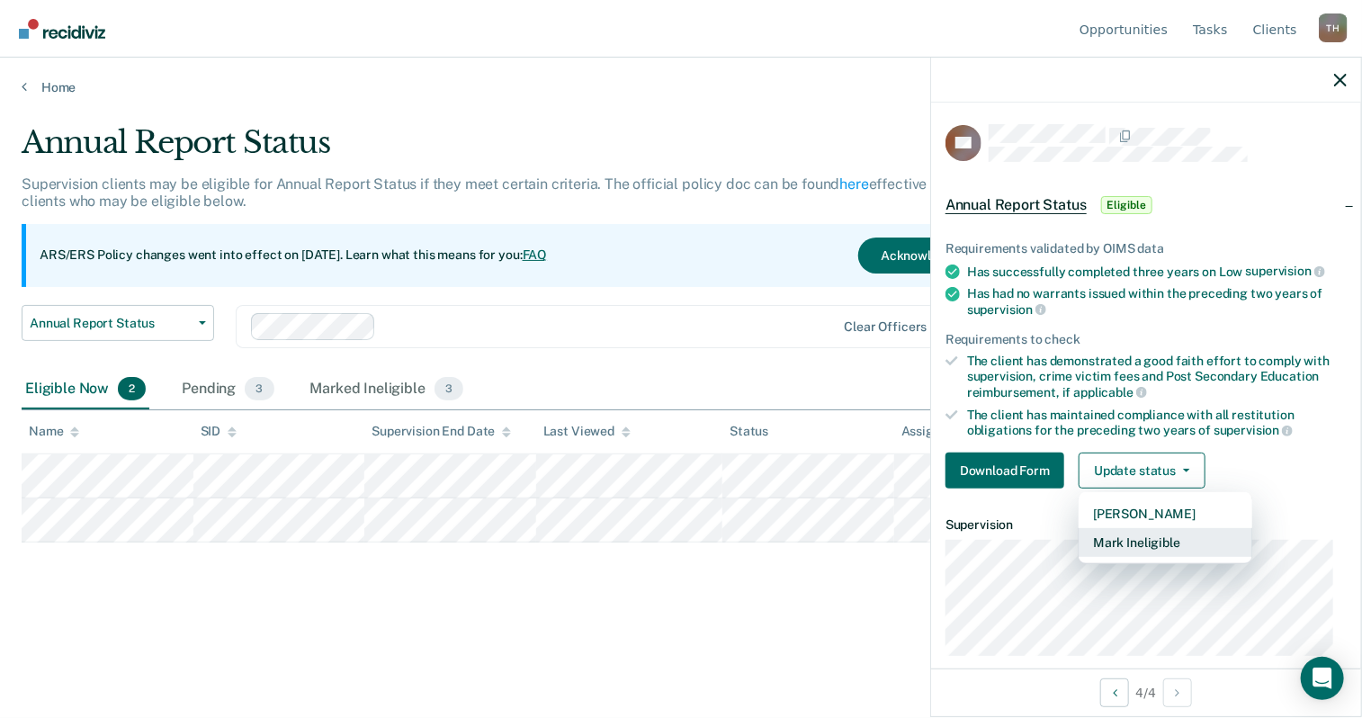
click at [1124, 541] on button "Mark Ineligible" at bounding box center [1166, 542] width 174 height 29
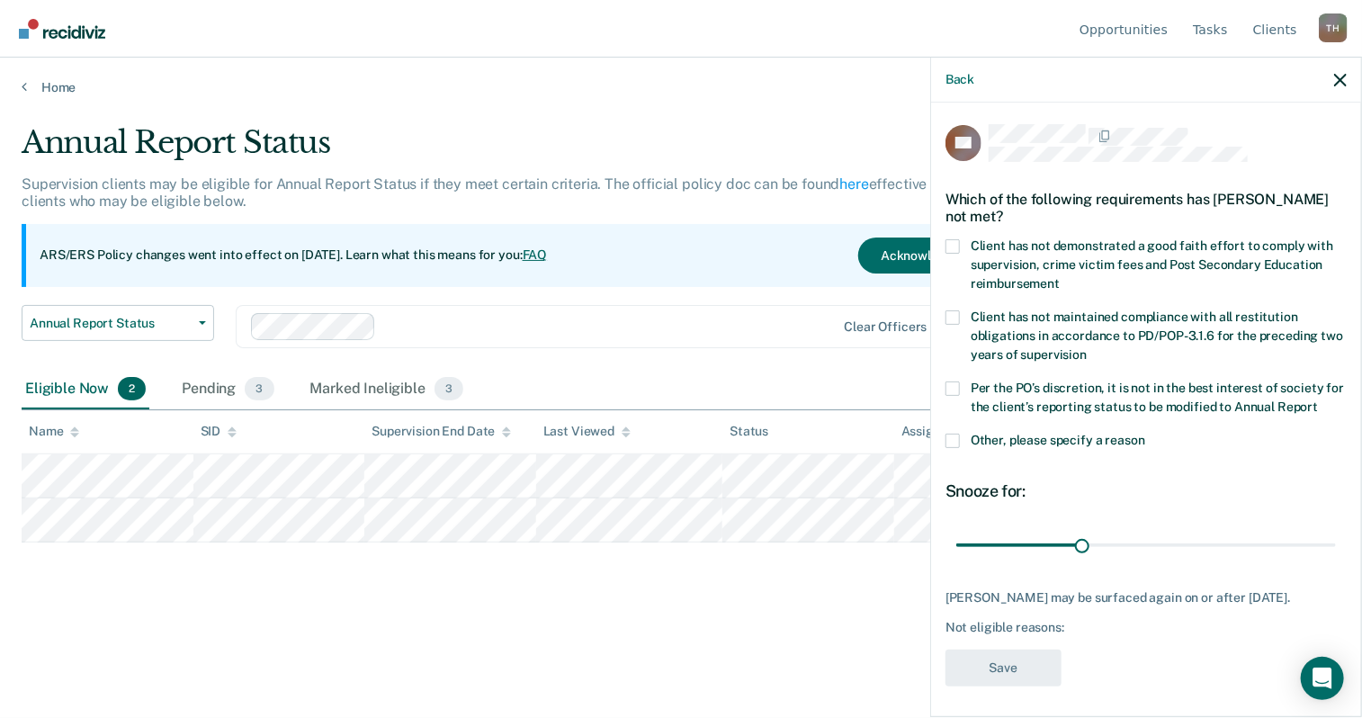
click at [964, 242] on label "Client has not demonstrated a good faith effort to comply with supervision, cri…" at bounding box center [1146, 267] width 401 height 57
click at [1060, 277] on input "Client has not demonstrated a good faith effort to comply with supervision, cri…" at bounding box center [1060, 277] width 0 height 0
click at [946, 448] on span at bounding box center [953, 441] width 14 height 14
click at [1145, 434] on input "Other, please specify a reason" at bounding box center [1145, 434] width 0 height 0
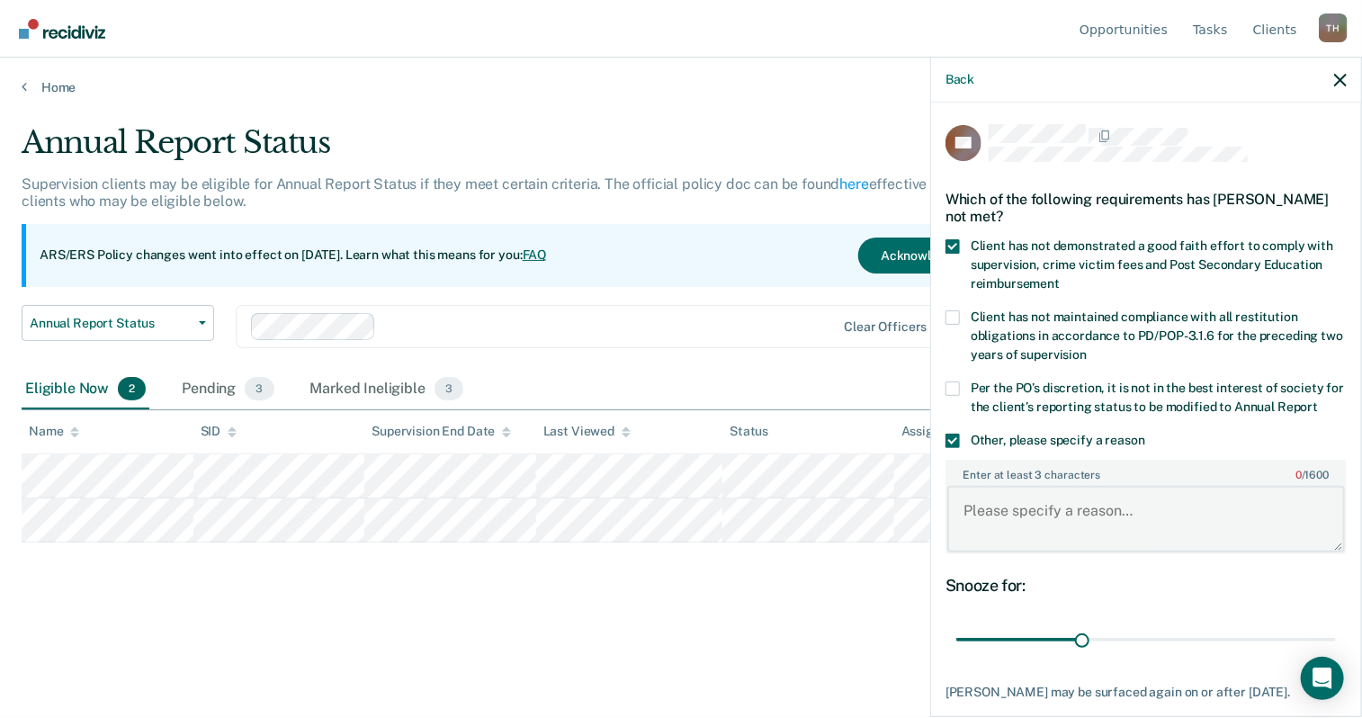
click at [1029, 521] on textarea "Enter at least 3 characters 0 / 1600" at bounding box center [1146, 519] width 398 height 67
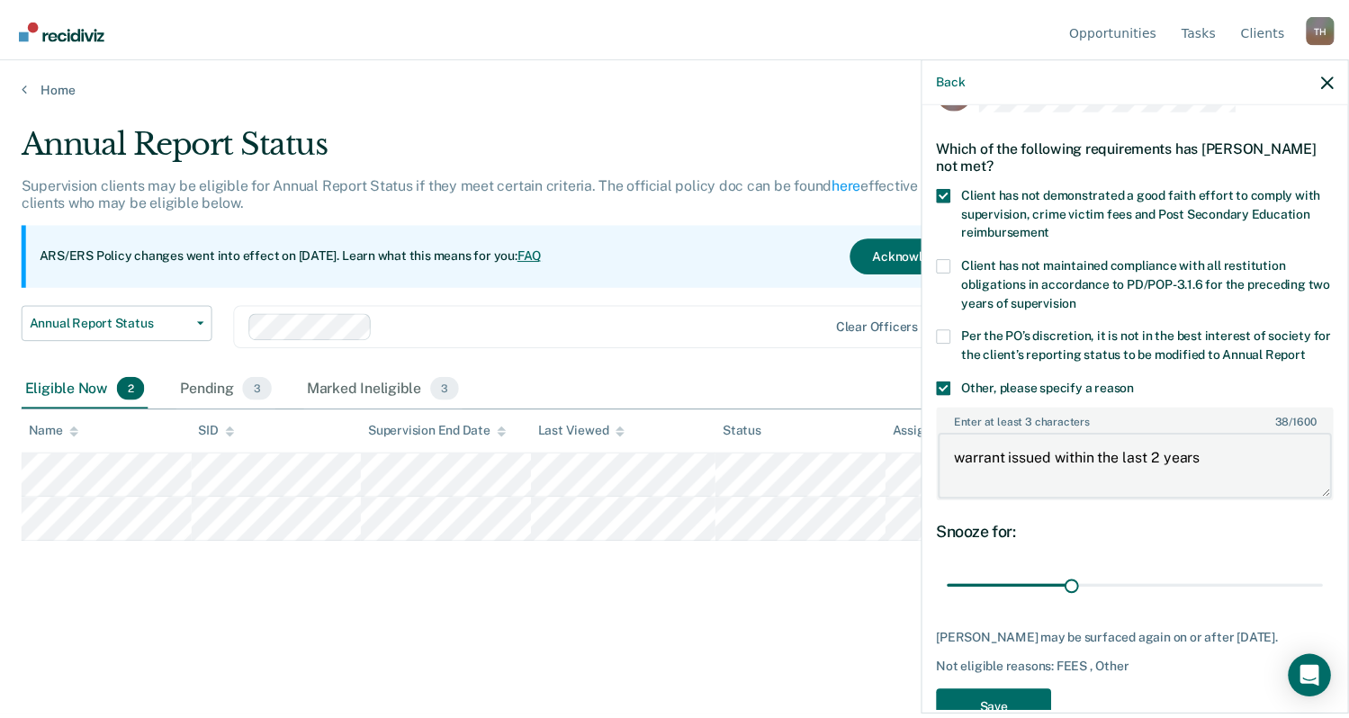
scroll to position [115, 0]
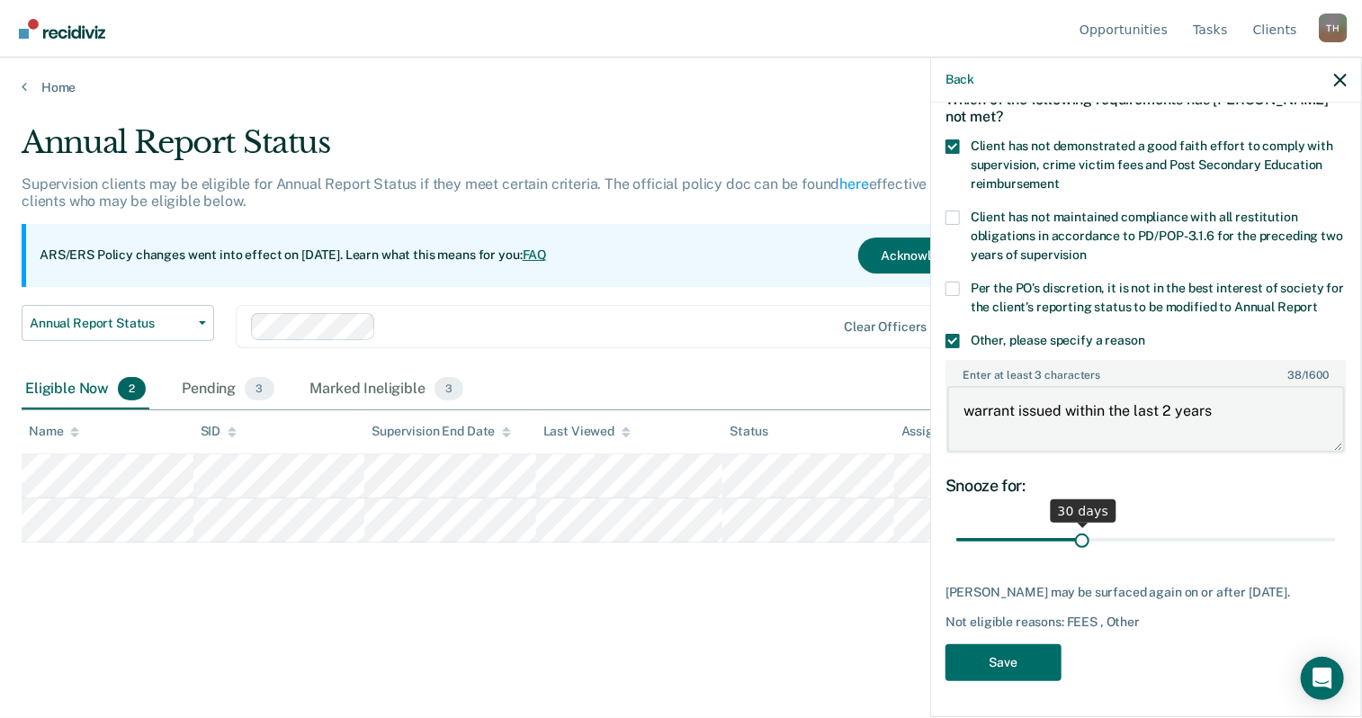
type textarea "warrant issued within the last 2 years"
drag, startPoint x: 1078, startPoint y: 549, endPoint x: 1344, endPoint y: 578, distance: 267.9
type input "90"
click at [1336, 556] on input "range" at bounding box center [1146, 540] width 380 height 31
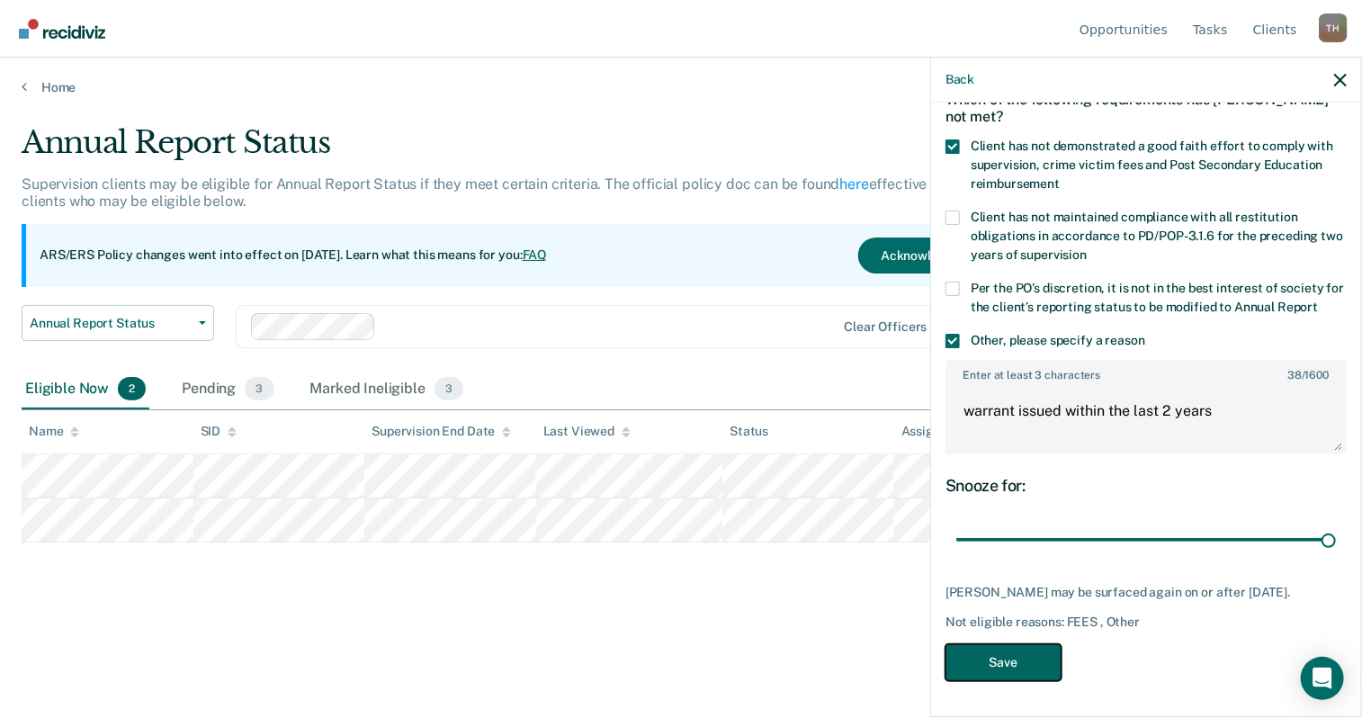
click at [1025, 656] on button "Save" at bounding box center [1004, 662] width 116 height 37
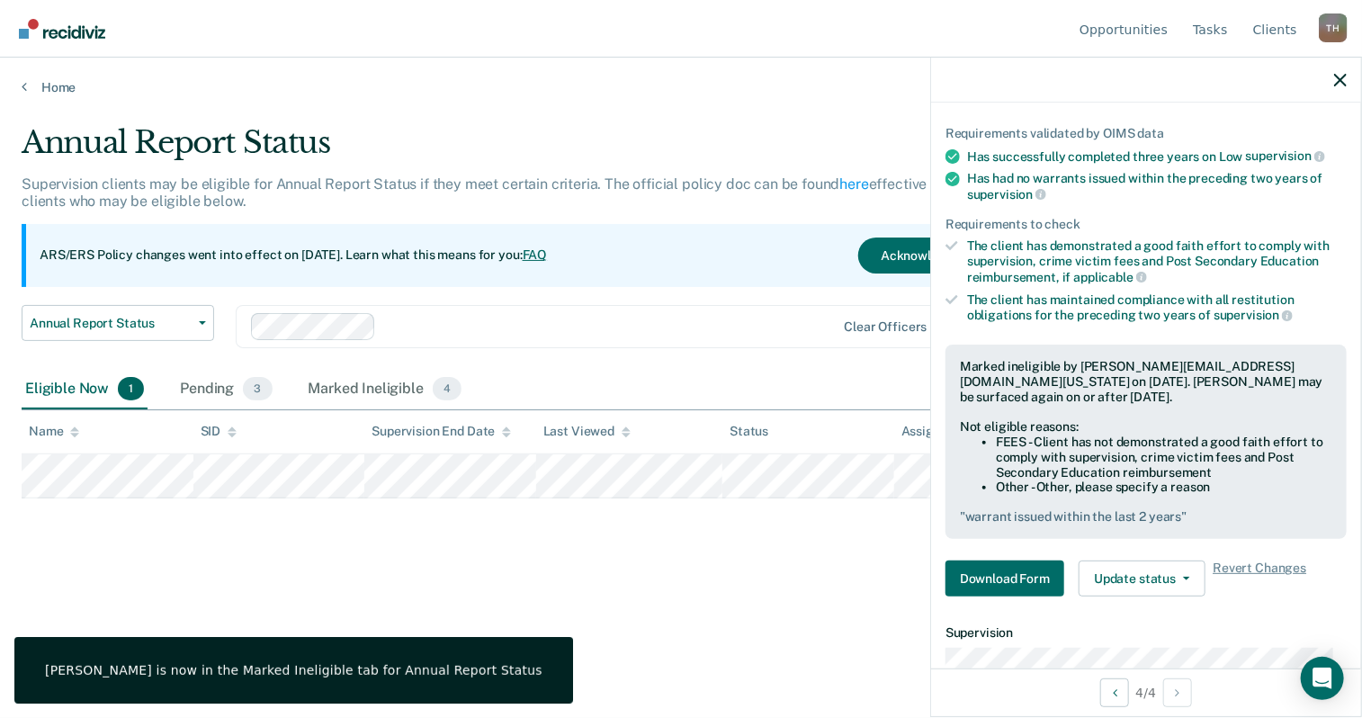
click at [487, 350] on div "Annual Report Status Early Release from Supervision Annual Report Status Clear …" at bounding box center [533, 337] width 1022 height 65
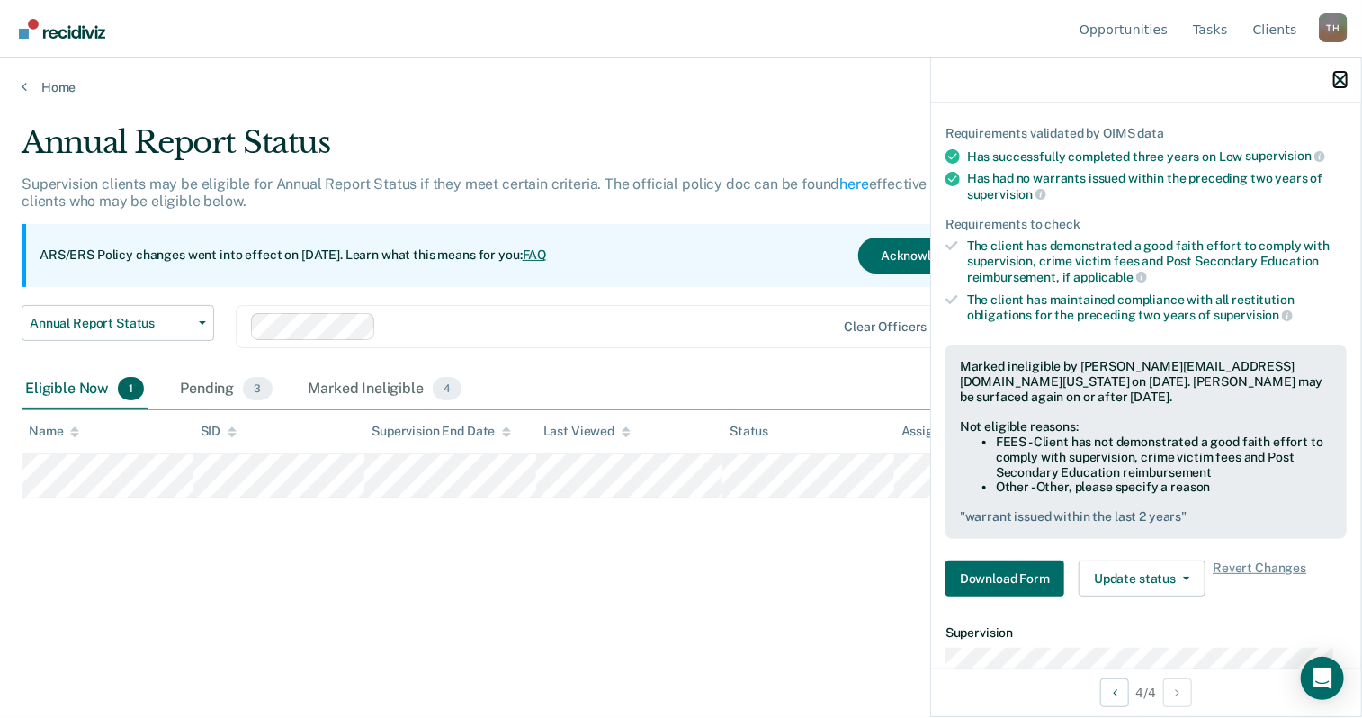
click at [1338, 82] on icon "button" at bounding box center [1340, 80] width 13 height 13
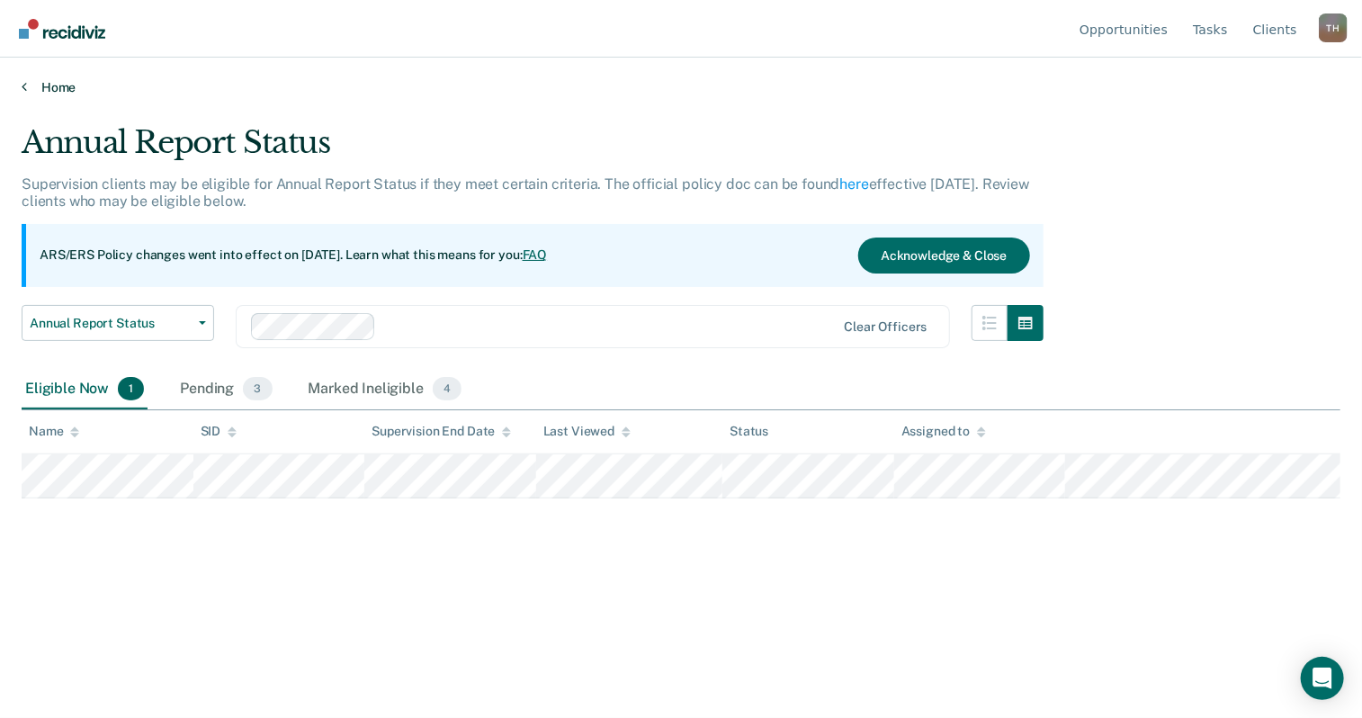
click at [77, 85] on link "Home" at bounding box center [681, 87] width 1319 height 16
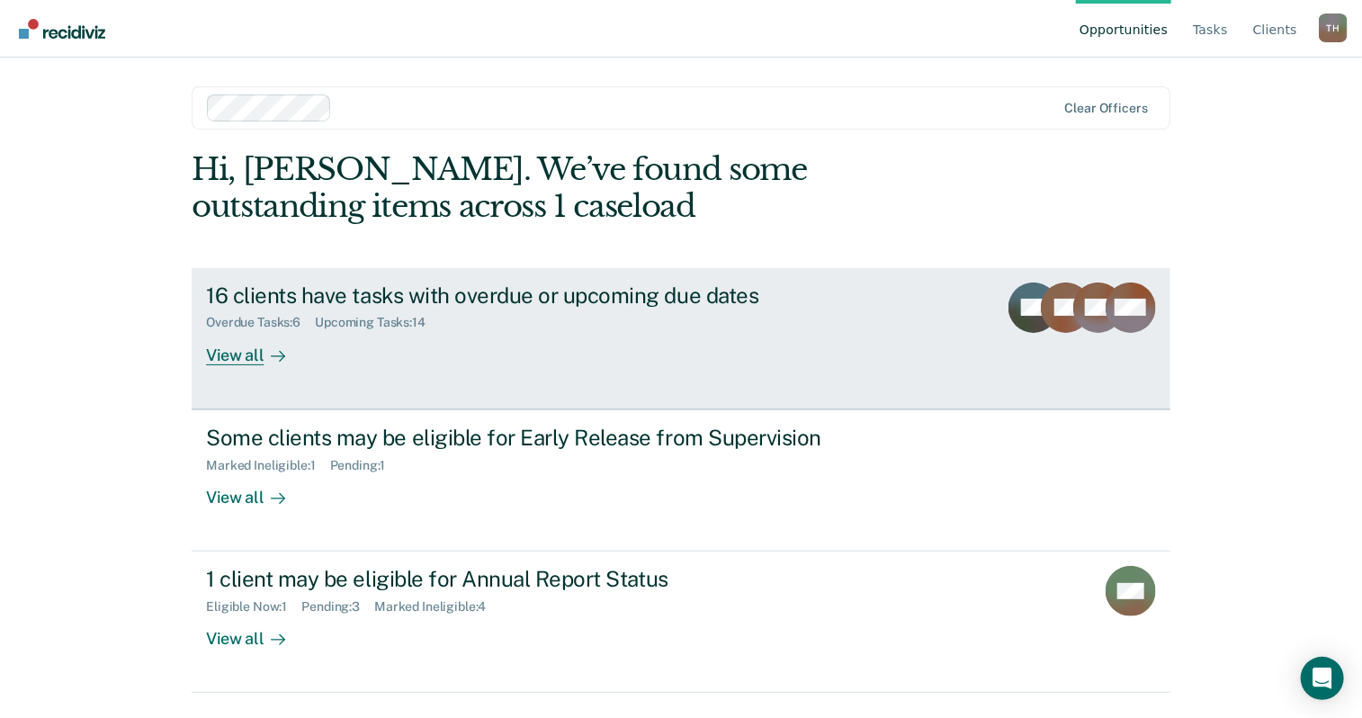
click at [279, 342] on div "View all" at bounding box center [256, 347] width 101 height 35
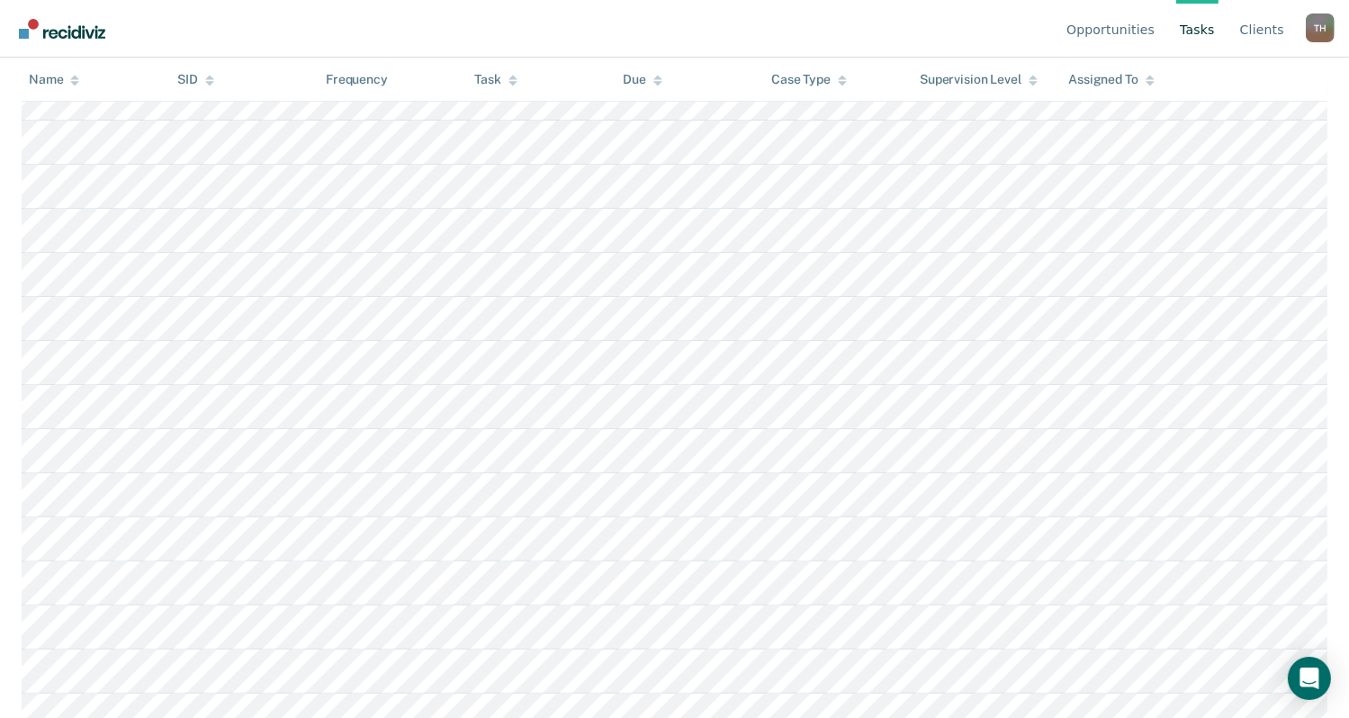
scroll to position [360, 0]
